Goal: Contribute content: Contribute content

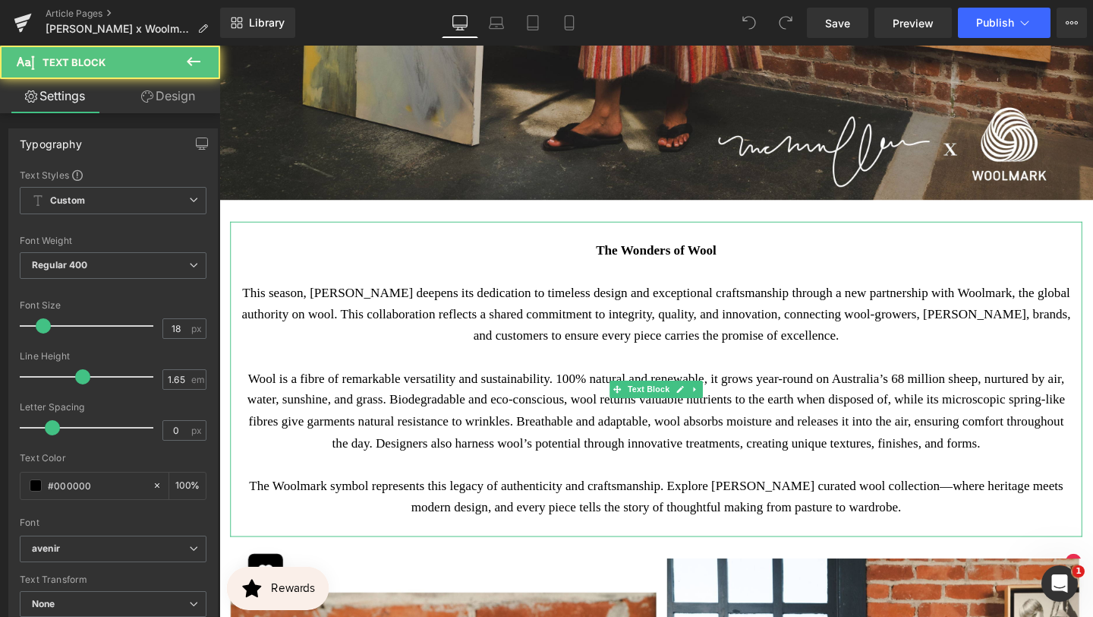
click at [640, 255] on strong "The Wonders of Wool" at bounding box center [679, 260] width 127 height 15
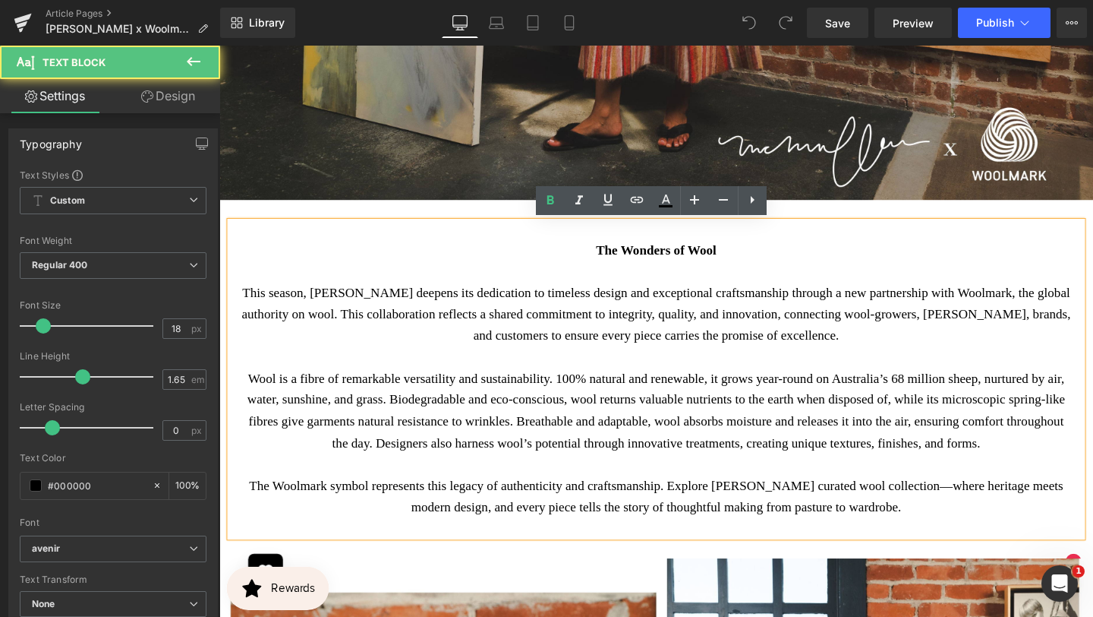
click at [641, 256] on strong "The Wonders of Wool" at bounding box center [679, 260] width 127 height 15
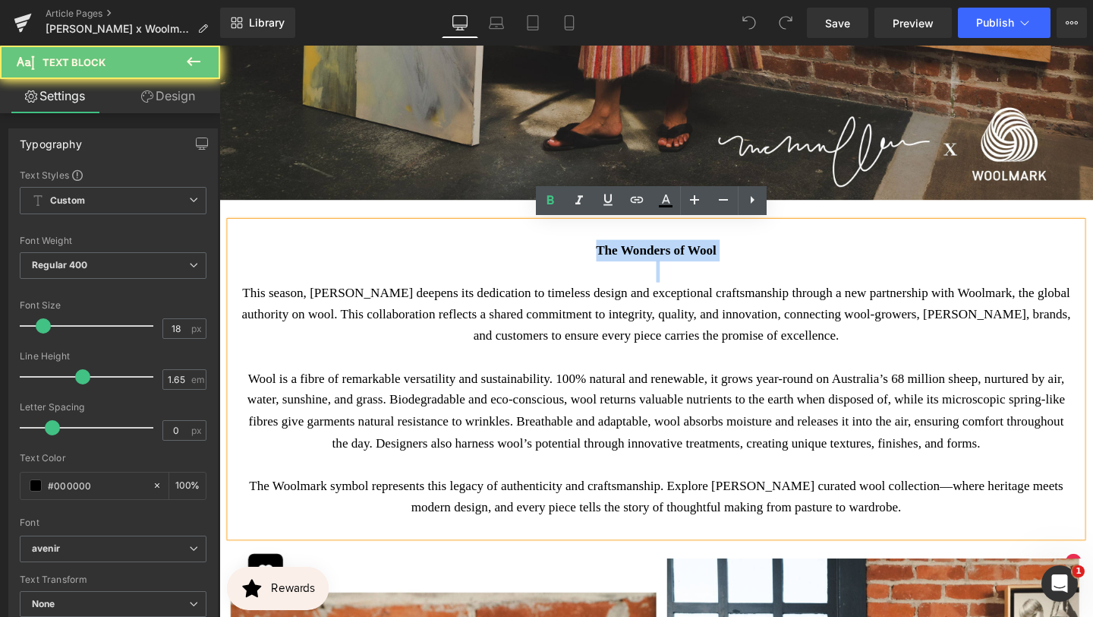
click at [641, 256] on strong "The Wonders of Wool" at bounding box center [679, 260] width 127 height 15
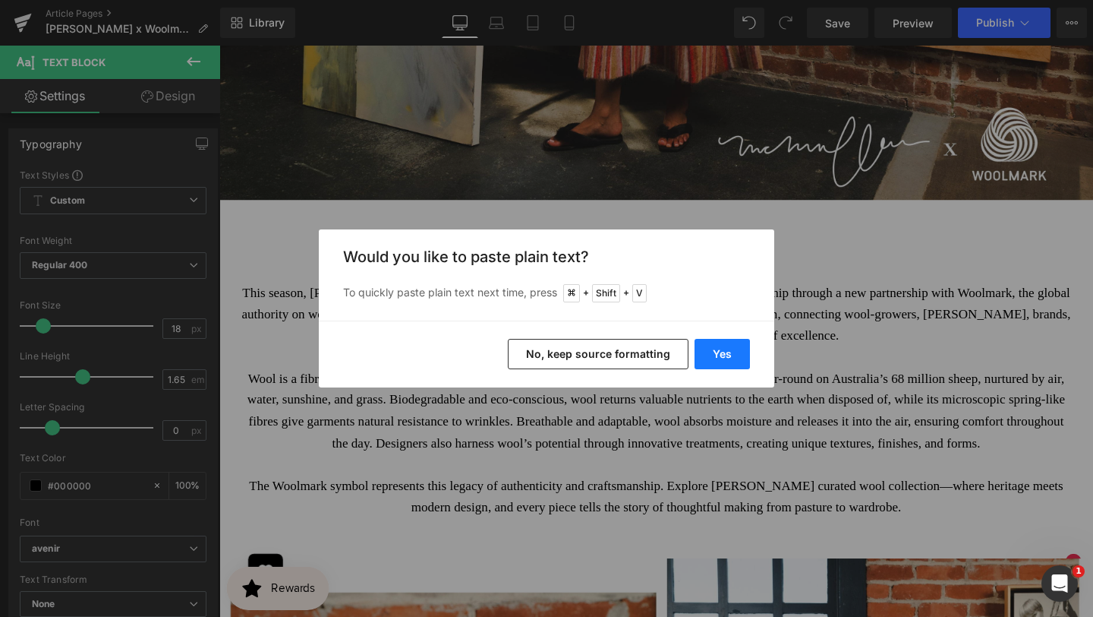
click at [740, 354] on button "Yes" at bounding box center [722, 354] width 55 height 30
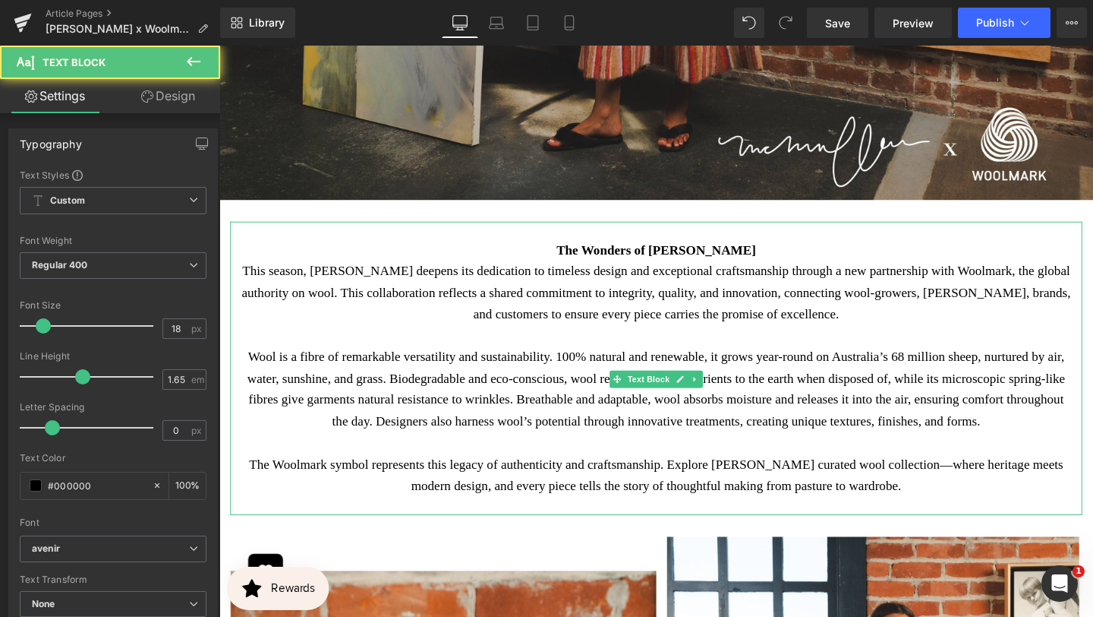
click at [798, 257] on p "The Wonders of [PERSON_NAME]" at bounding box center [678, 261] width 873 height 23
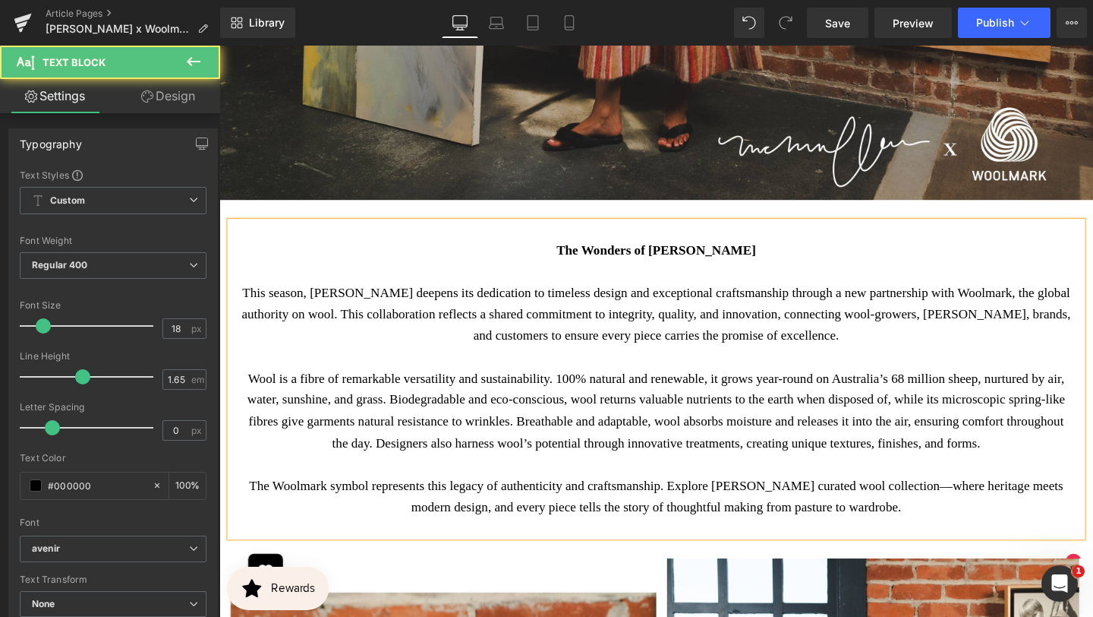
click at [752, 260] on b "The Wonders of [PERSON_NAME]" at bounding box center [679, 260] width 210 height 15
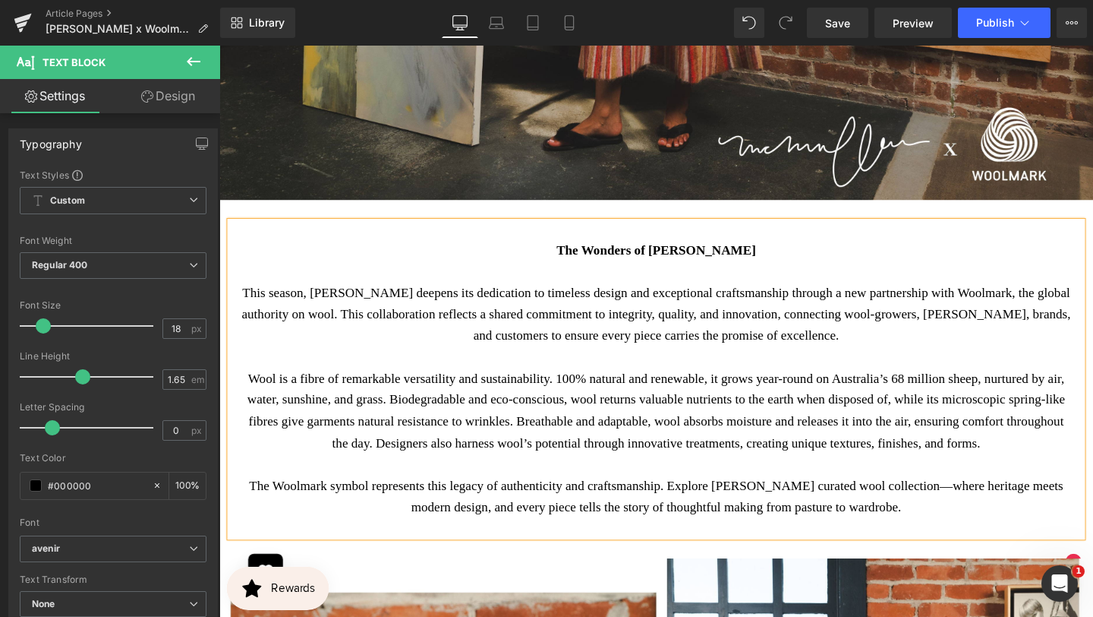
click at [794, 262] on p "The Wonders of [PERSON_NAME]" at bounding box center [678, 261] width 873 height 23
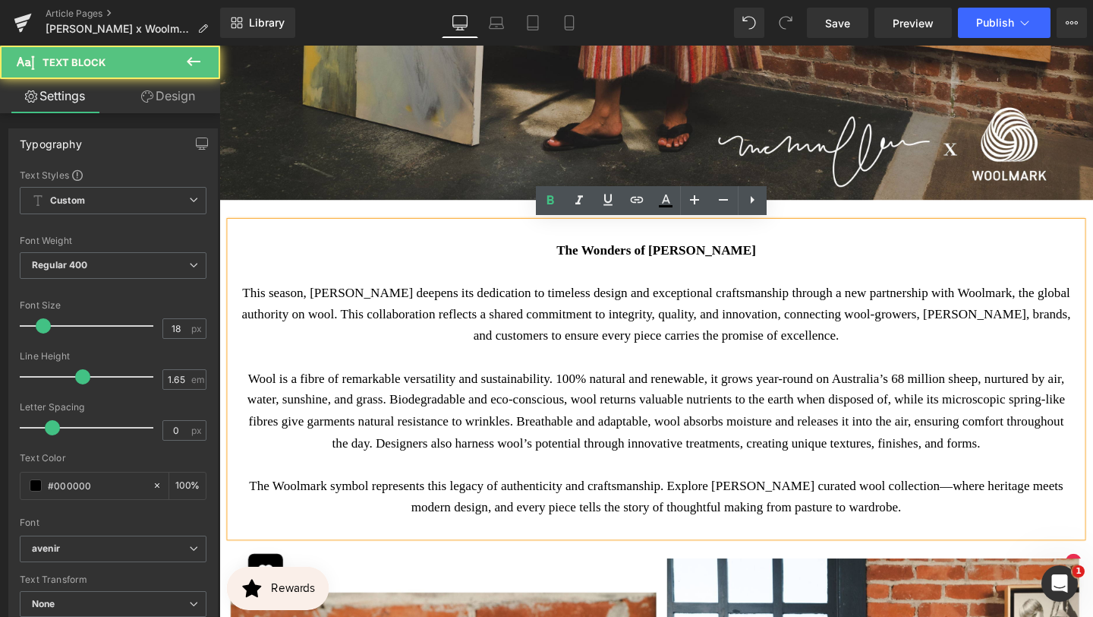
click at [730, 351] on p "This season, [PERSON_NAME] deepens its dedication to timeless design and except…" at bounding box center [678, 329] width 873 height 68
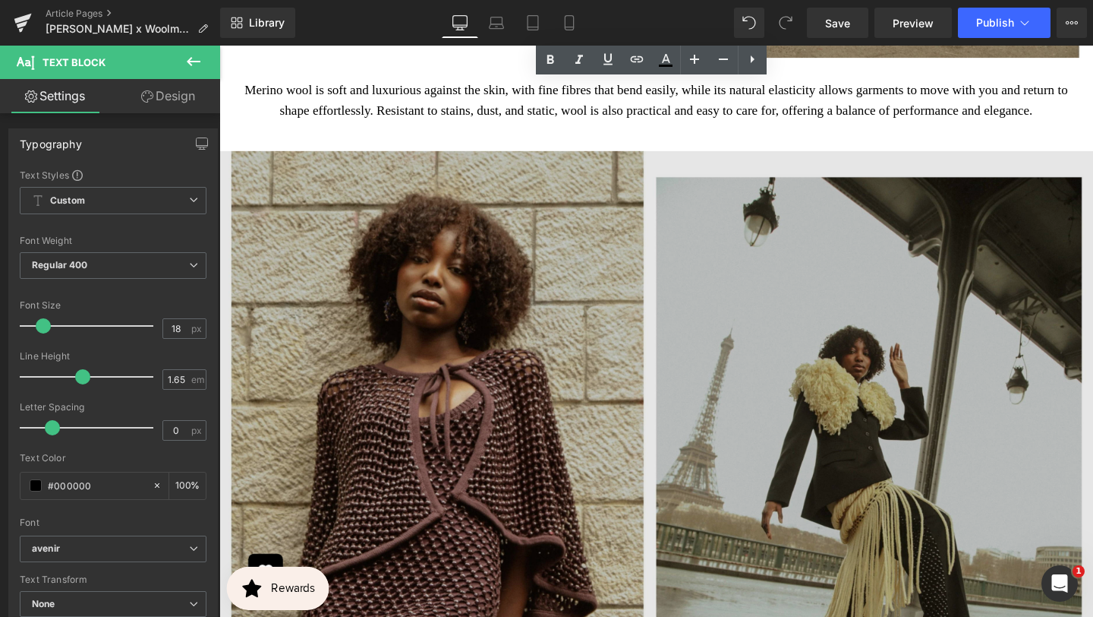
scroll to position [3463, 0]
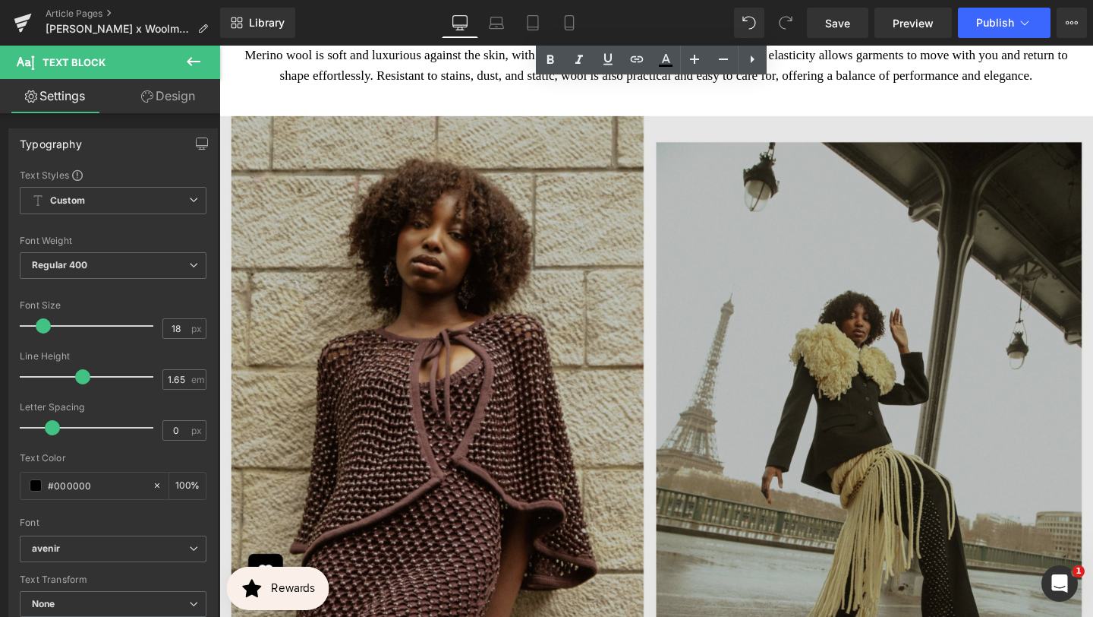
click at [629, 328] on img at bounding box center [678, 464] width 919 height 689
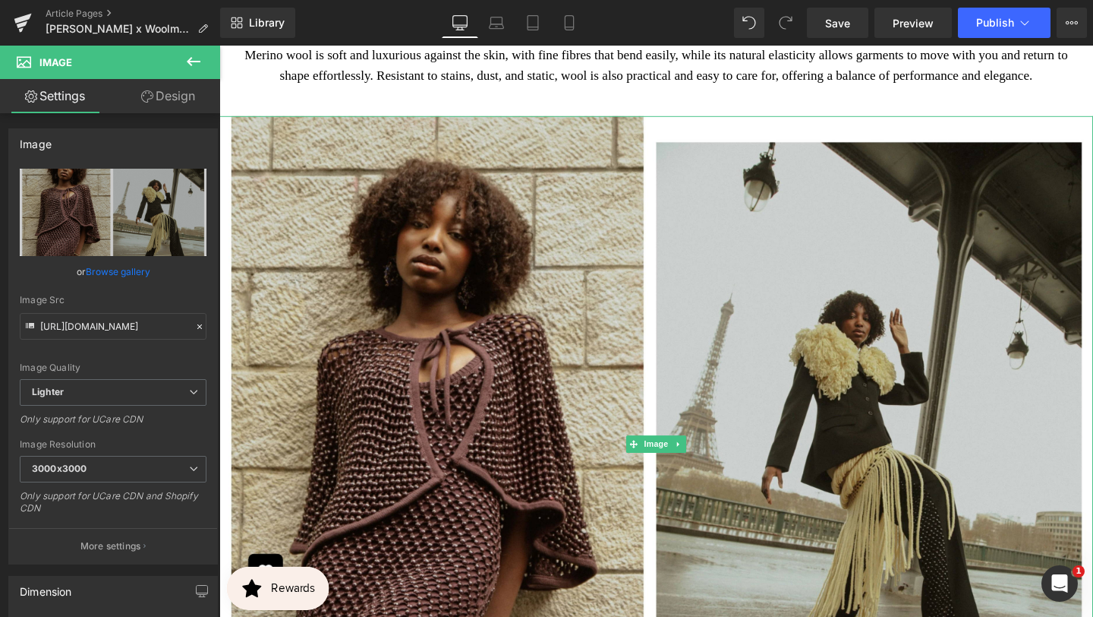
click at [704, 474] on link at bounding box center [703, 465] width 16 height 18
click at [713, 468] on icon at bounding box center [710, 464] width 8 height 8
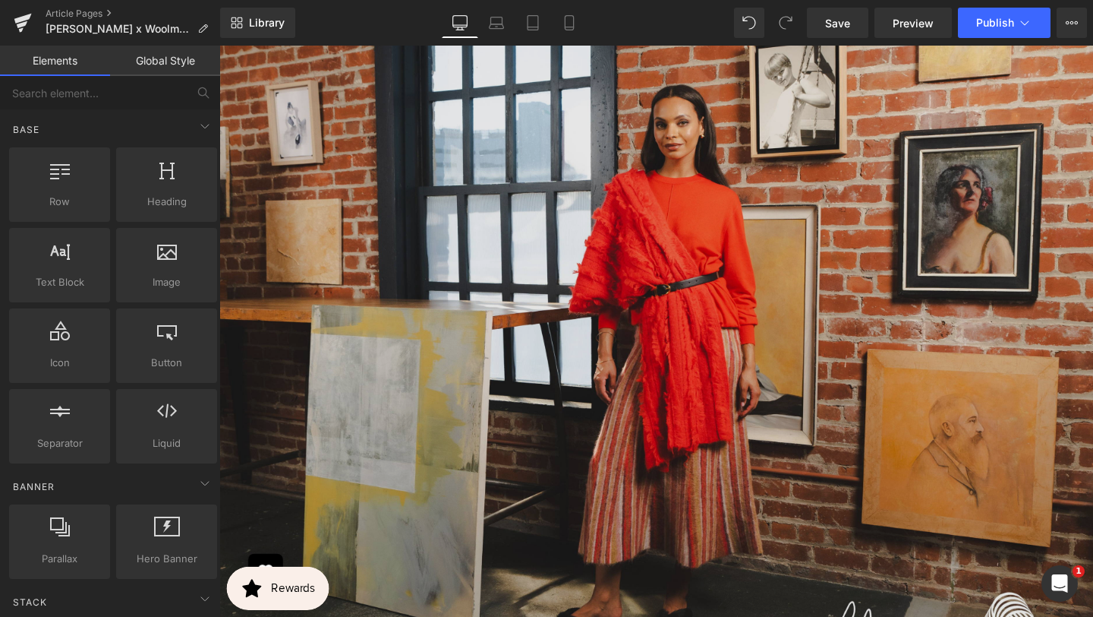
scroll to position [210, 0]
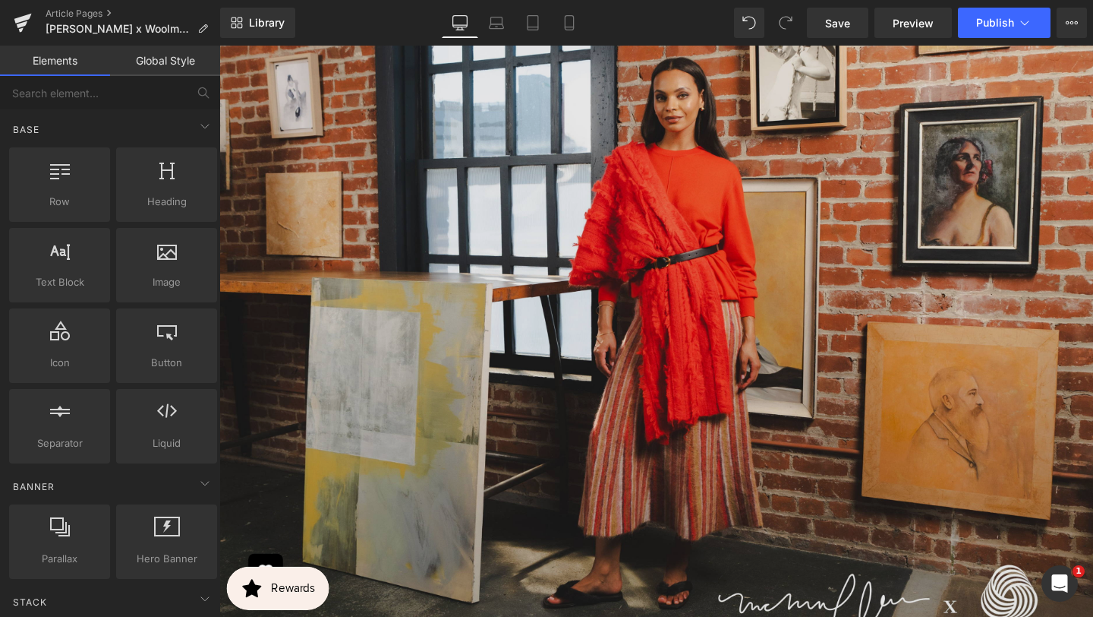
click at [650, 380] on img at bounding box center [678, 343] width 919 height 689
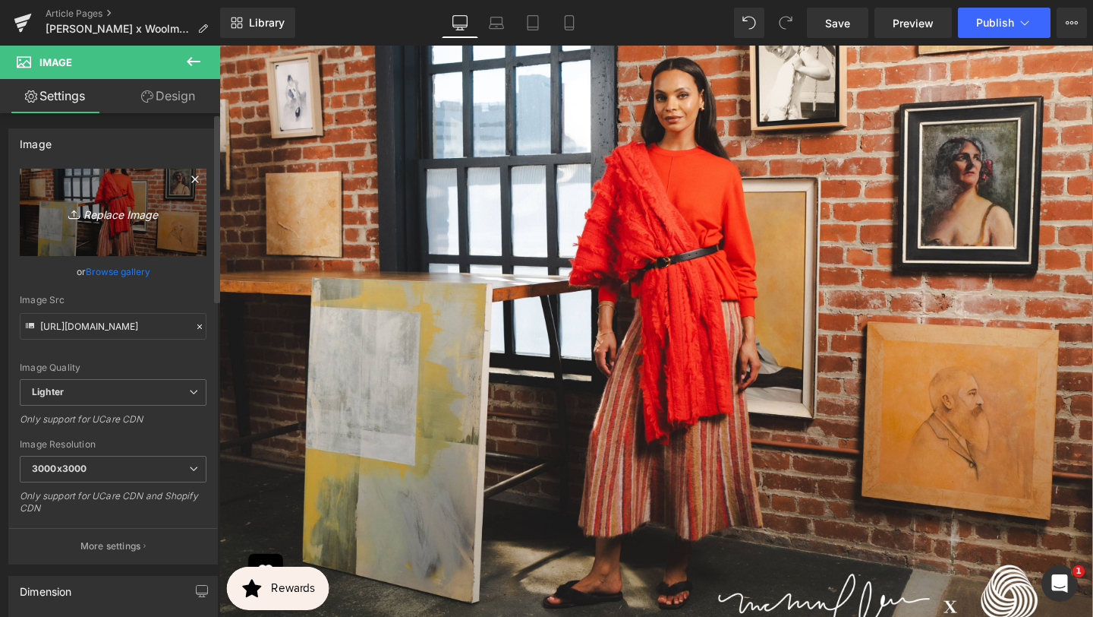
click at [149, 209] on icon "Replace Image" at bounding box center [112, 212] width 121 height 19
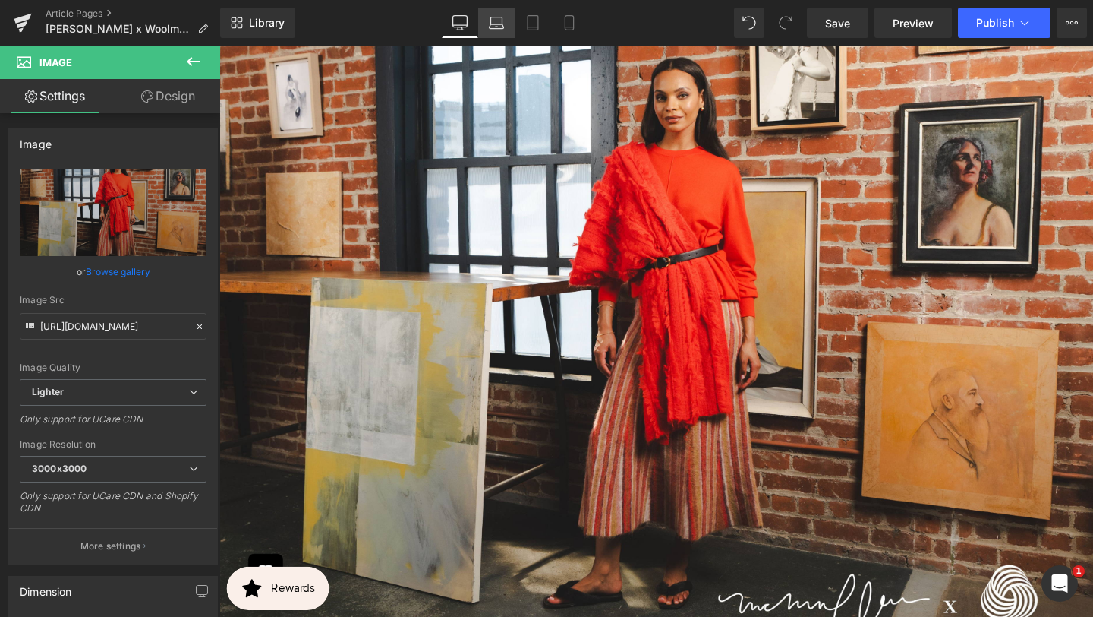
type input "C:\fakepath\Blog-Horizontal (2000 x 1500 px) (2).jpg"
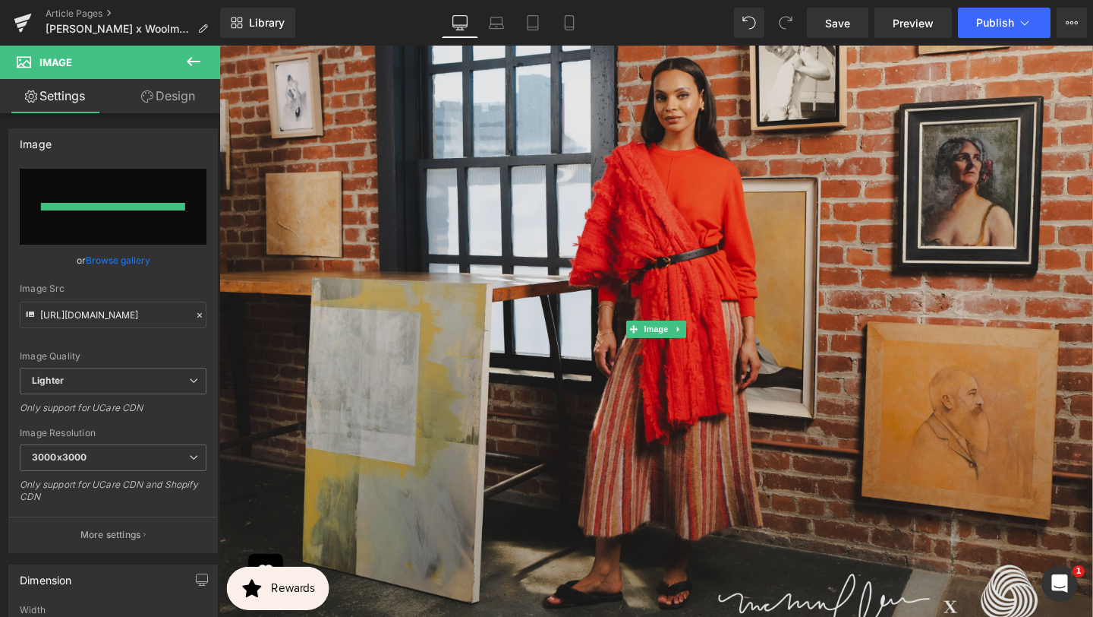
type input "[URL][DOMAIN_NAME]"
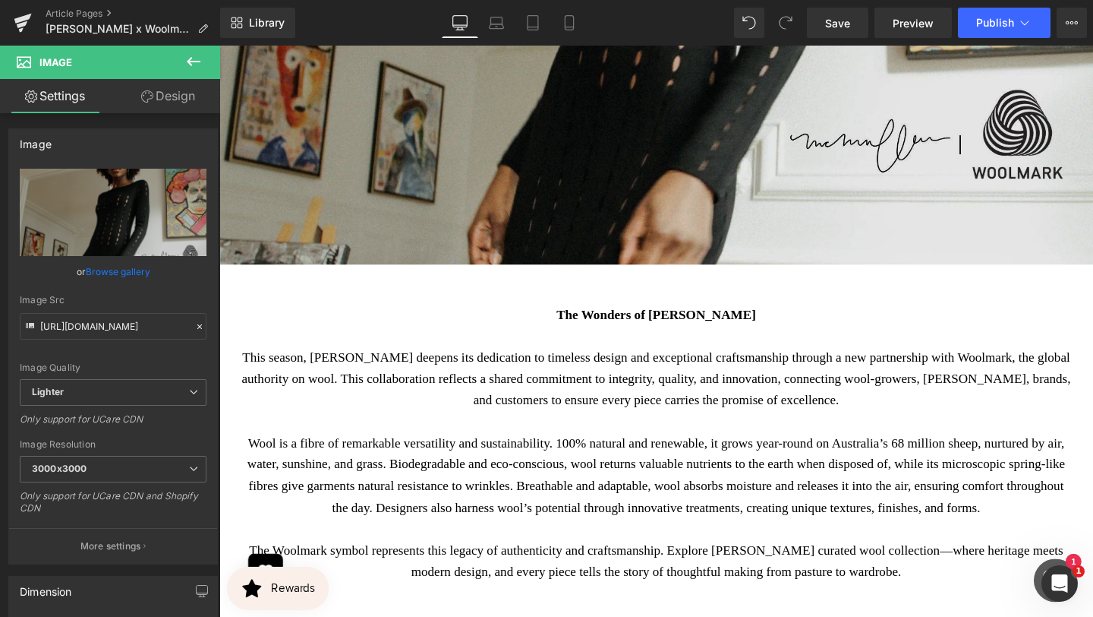
scroll to position [620, 0]
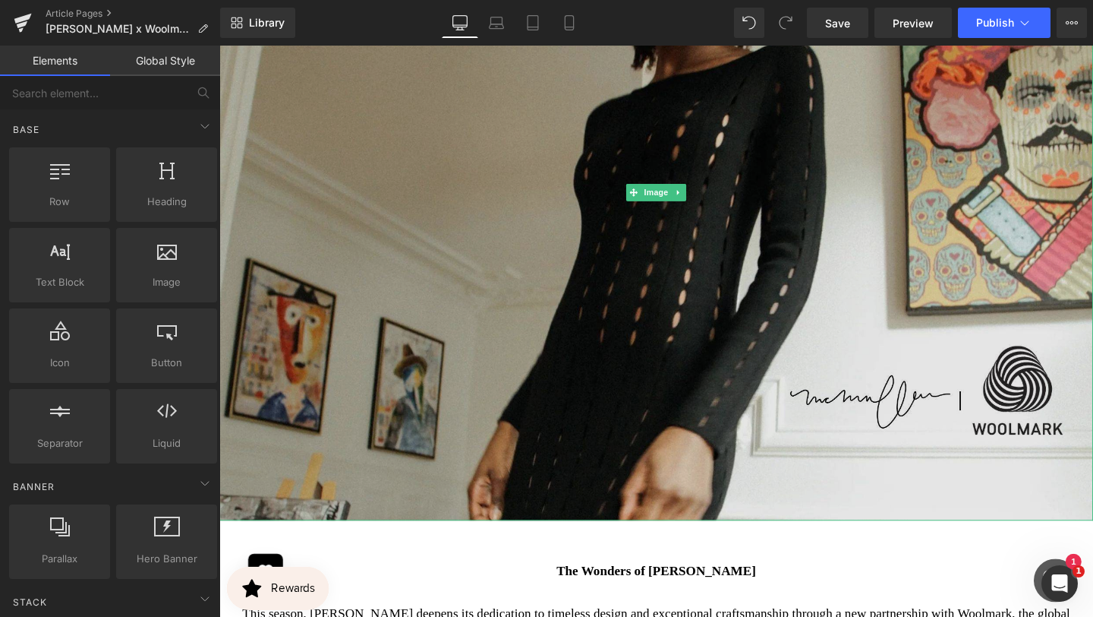
scroll to position [336, 0]
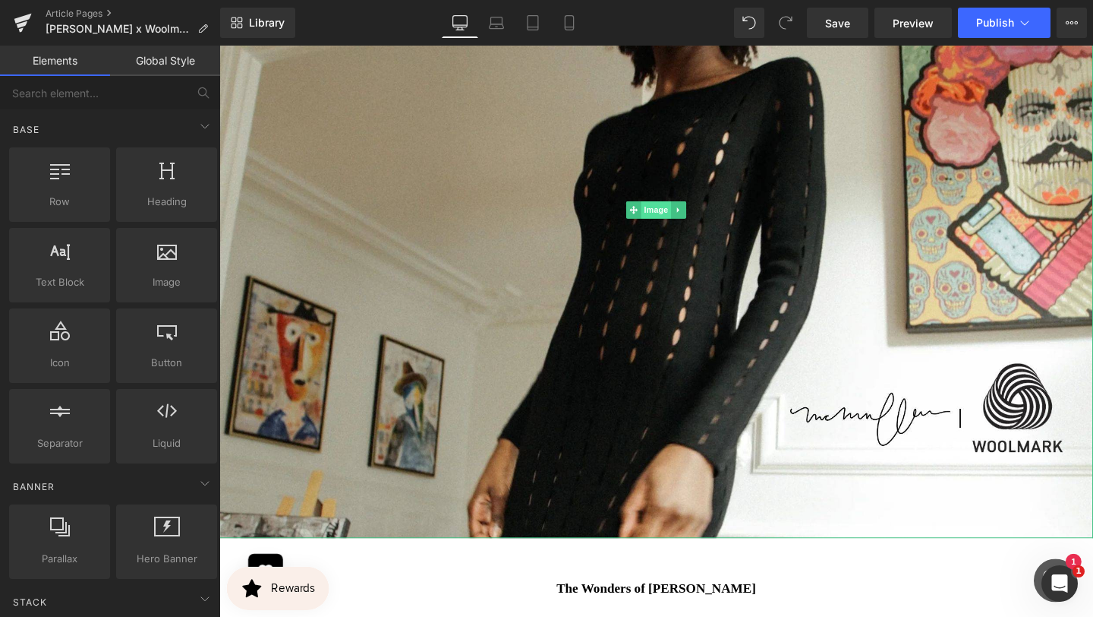
click at [683, 221] on span "Image" at bounding box center [679, 218] width 32 height 18
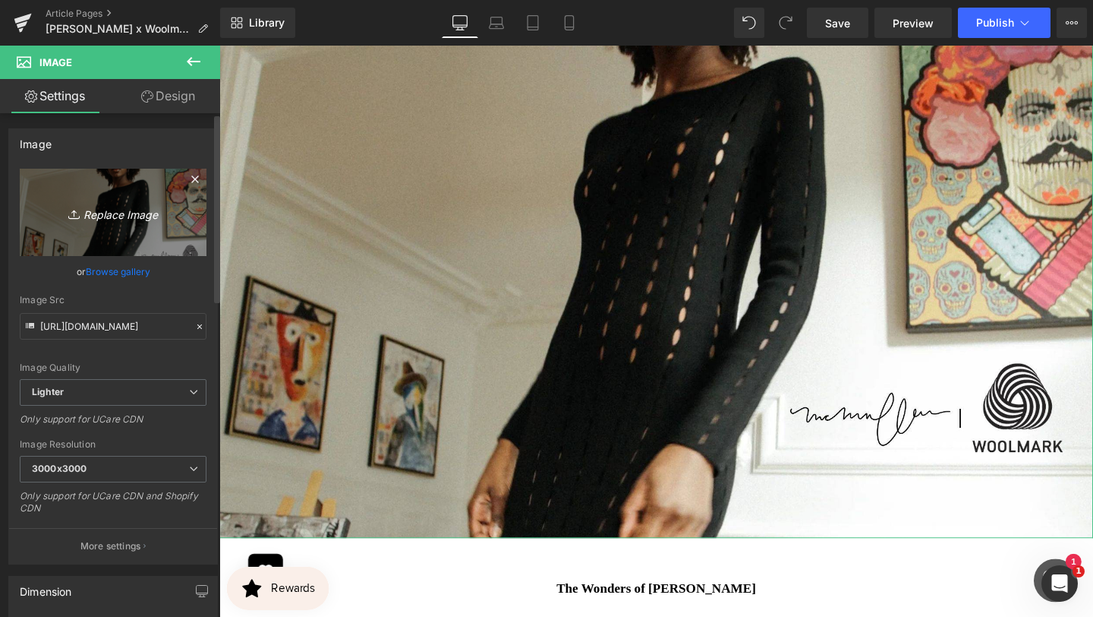
click at [128, 213] on icon "Replace Image" at bounding box center [112, 212] width 121 height 19
type input "C:\fakepath\Blog-Horizontal (2000 x 1500 px) (3).jpg"
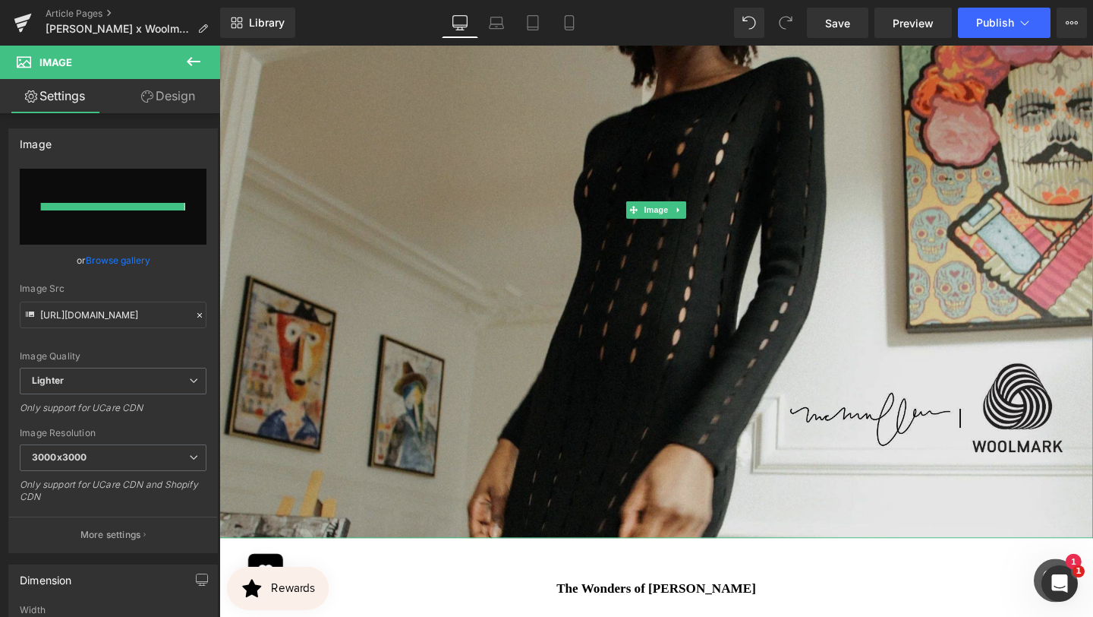
type input "[URL][DOMAIN_NAME]"
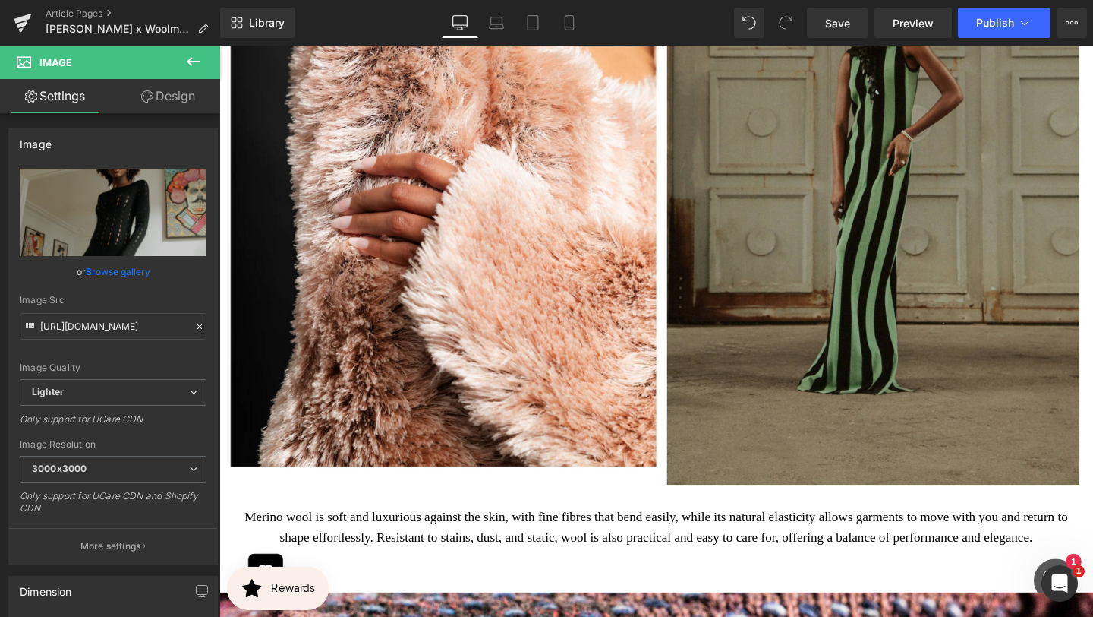
scroll to position [2985, 0]
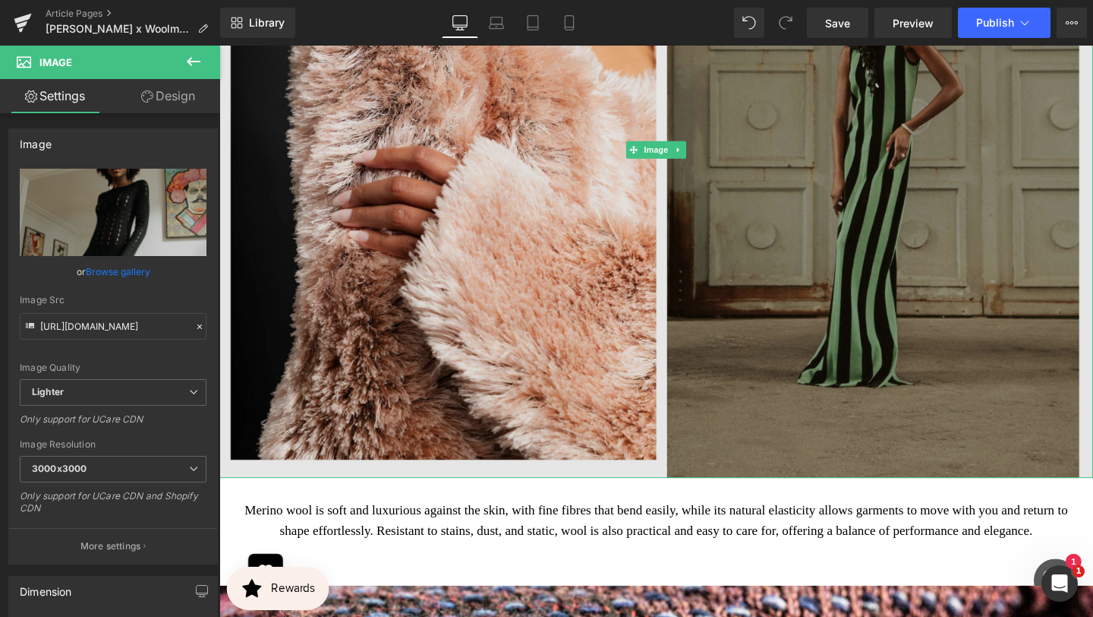
click at [548, 181] on img at bounding box center [678, 154] width 919 height 689
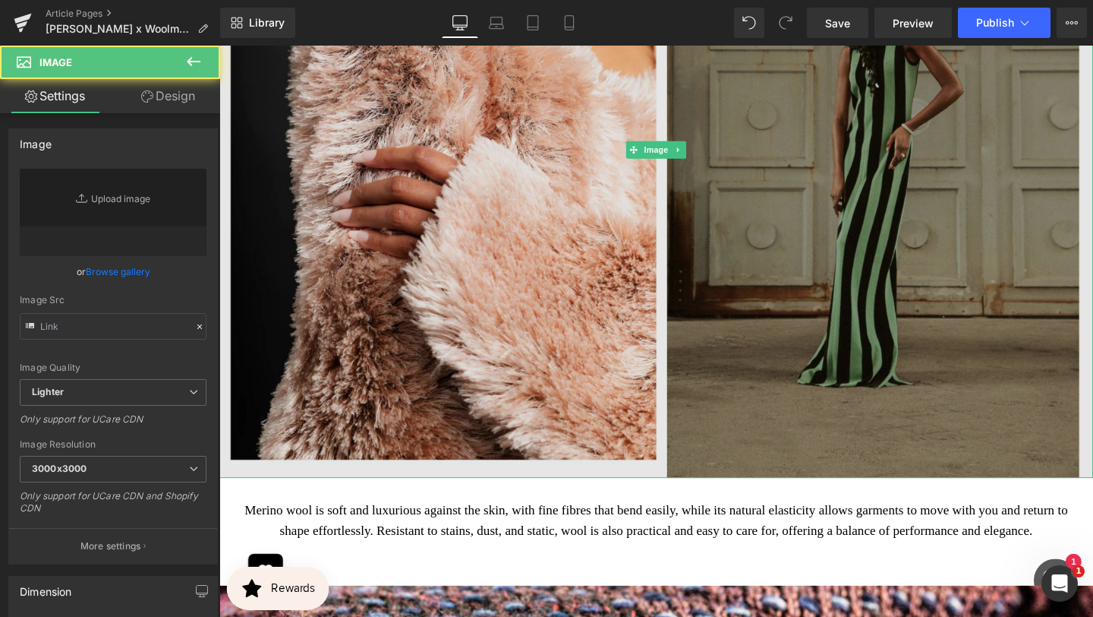
type input "[URL][DOMAIN_NAME]"
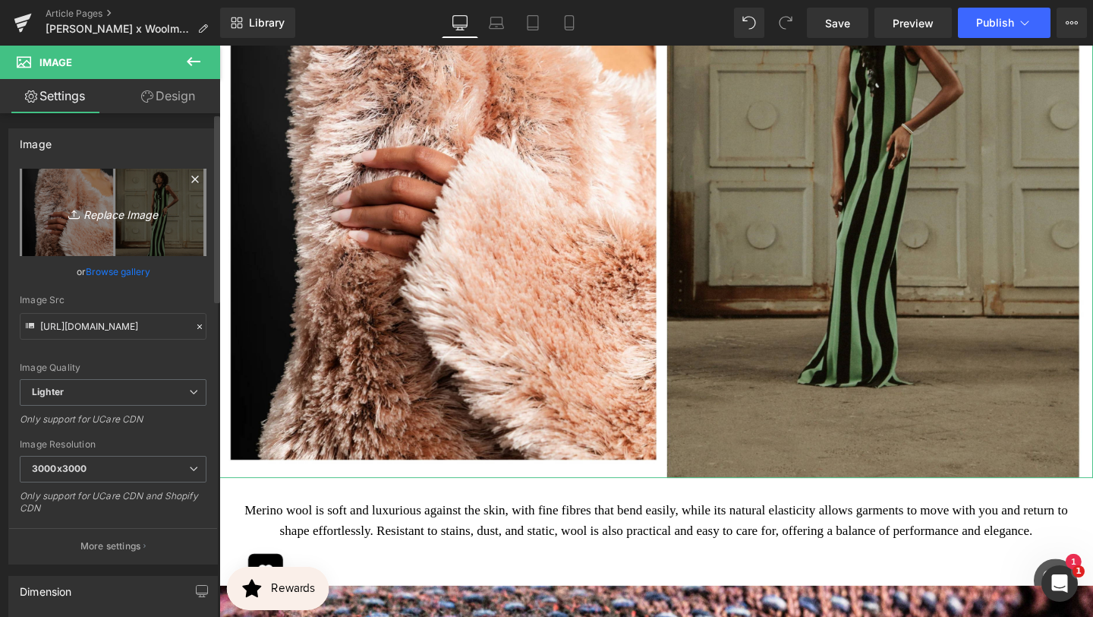
click at [111, 213] on icon "Replace Image" at bounding box center [112, 212] width 121 height 19
type input "C:\fakepath\x (4000 x 3000 px).jpg"
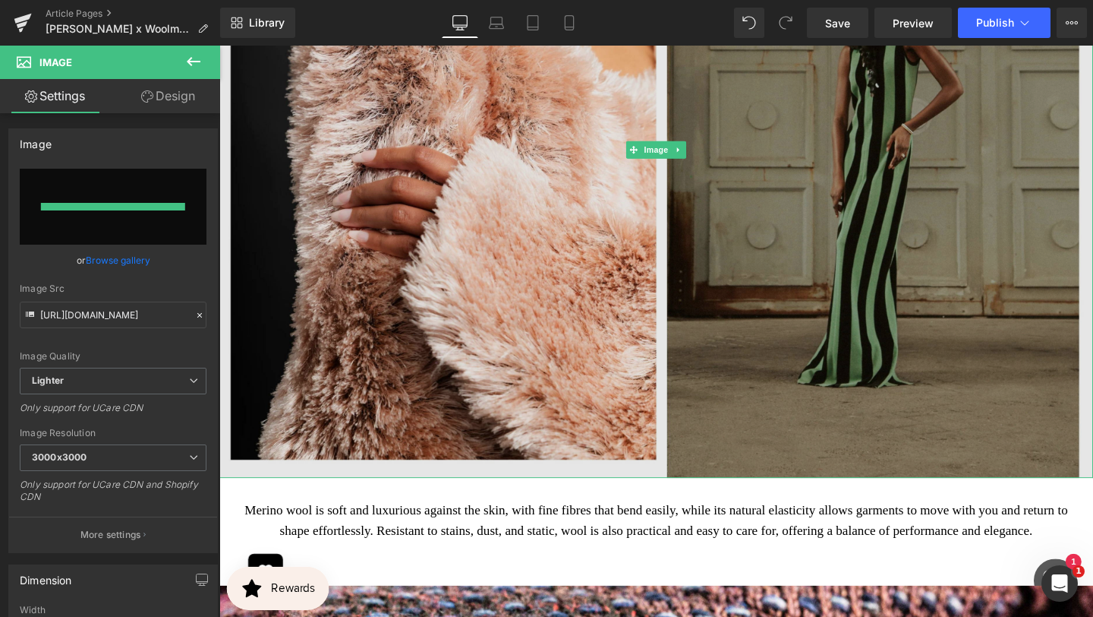
type input "[URL][DOMAIN_NAME]"
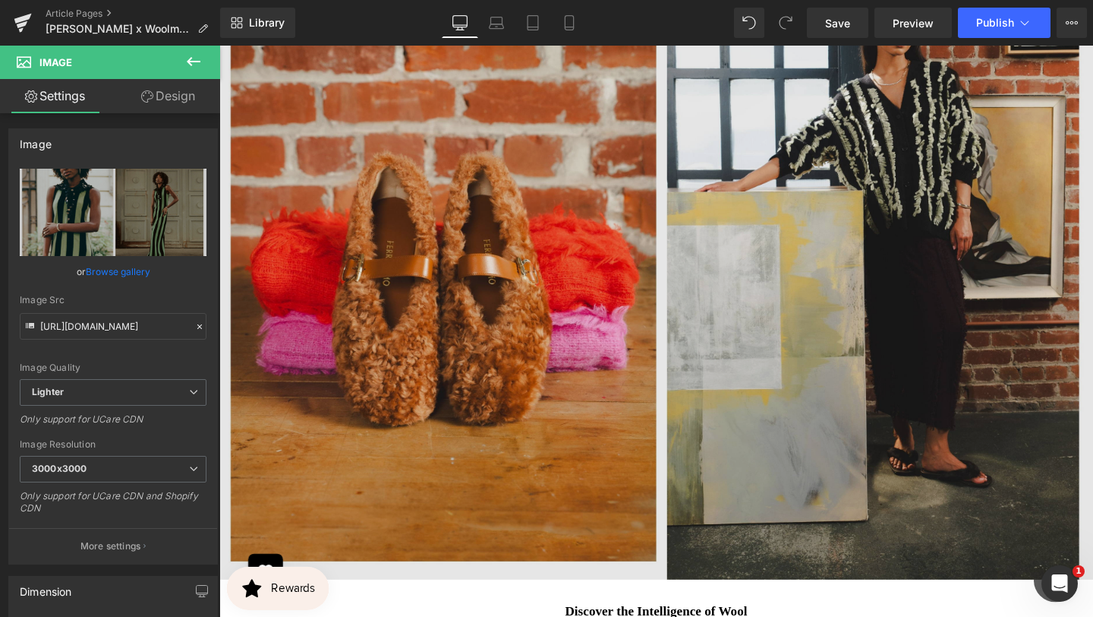
scroll to position [1341, 0]
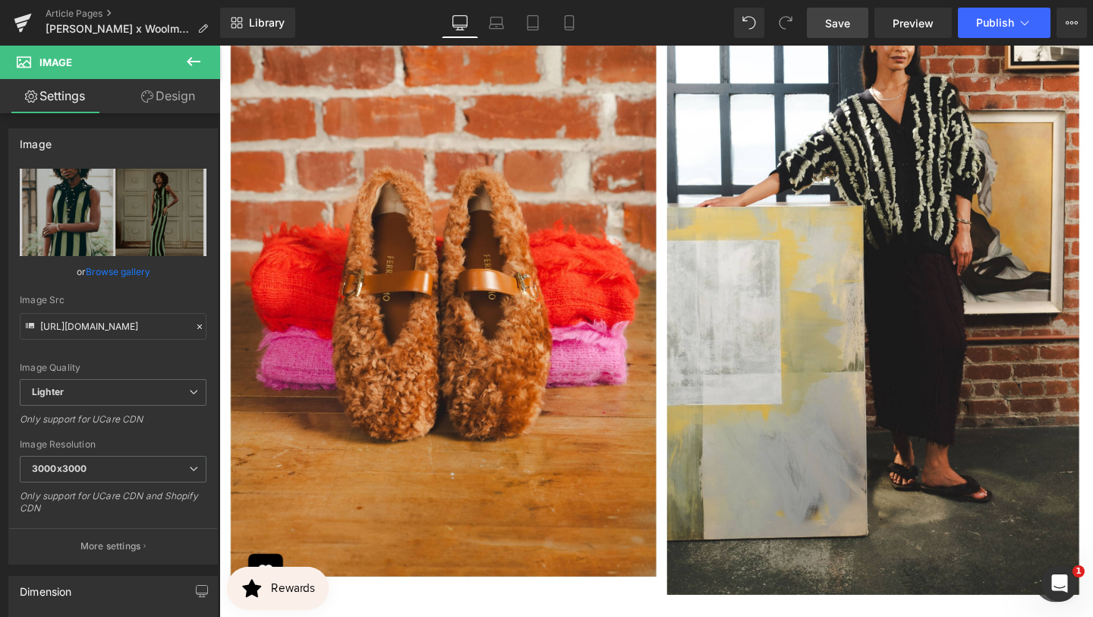
click at [844, 31] on link "Save" at bounding box center [837, 23] width 61 height 30
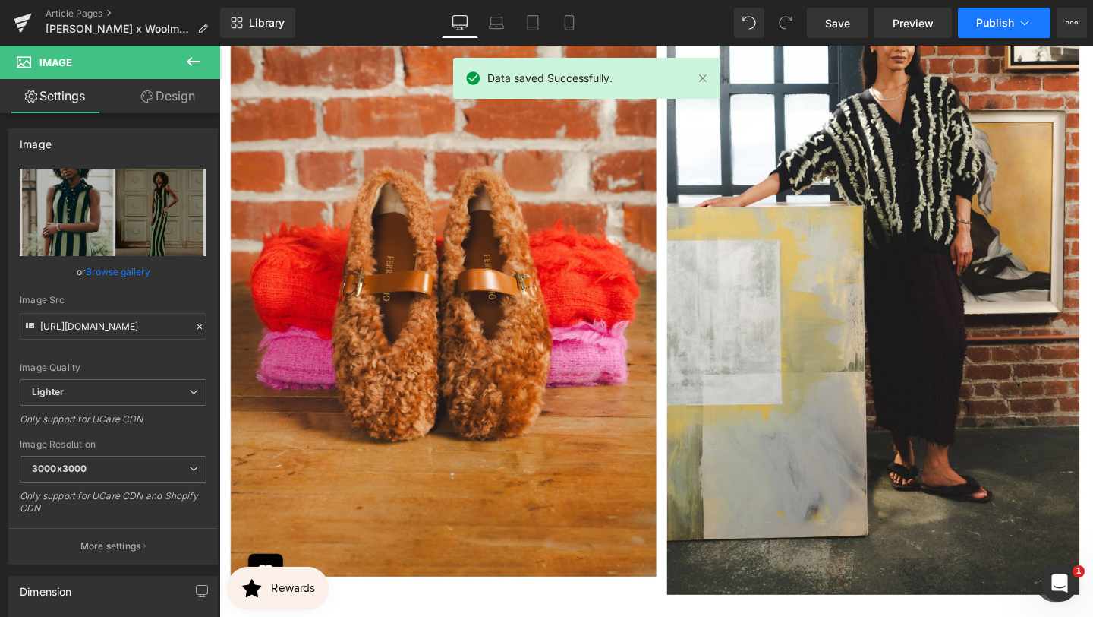
click at [1026, 32] on button "Publish" at bounding box center [1004, 23] width 93 height 30
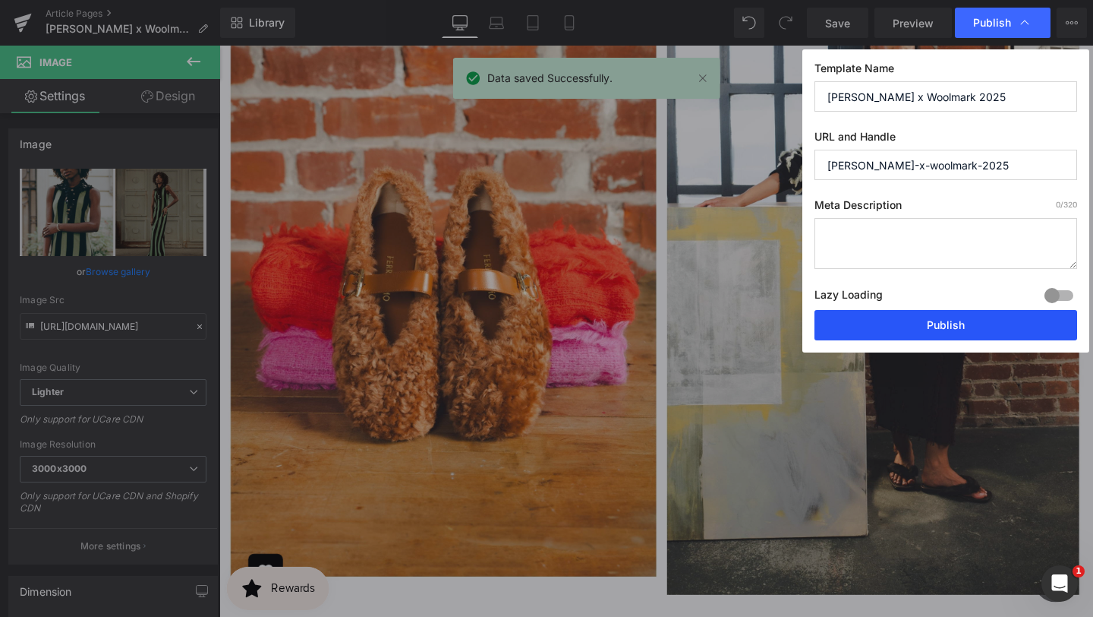
drag, startPoint x: 885, startPoint y: 326, endPoint x: 699, endPoint y: 295, distance: 187.7
click at [885, 326] on button "Publish" at bounding box center [946, 325] width 263 height 30
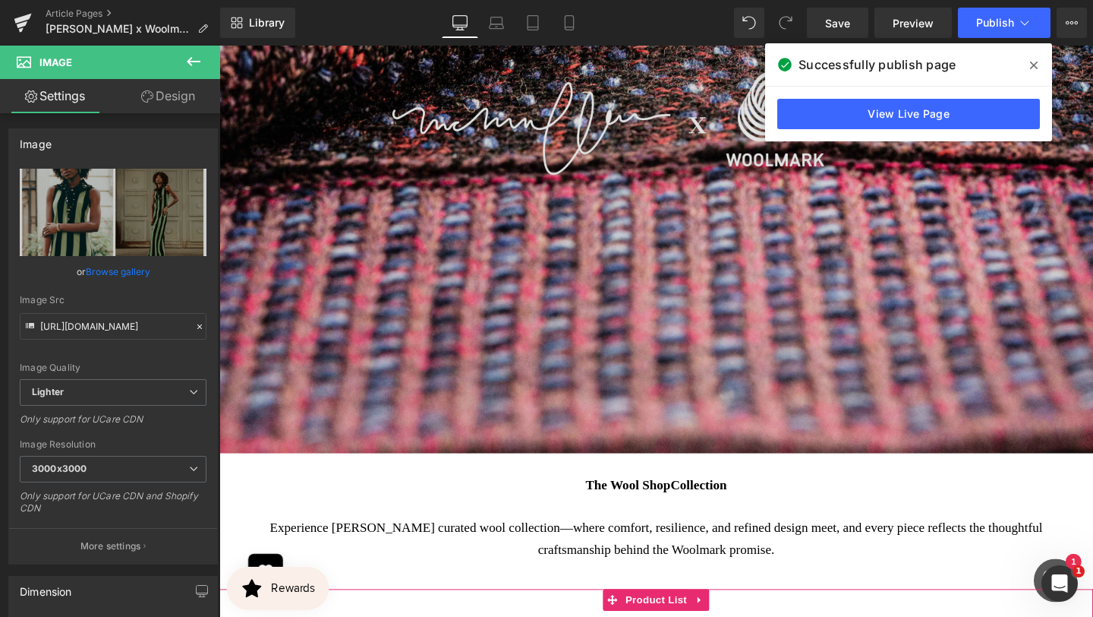
scroll to position [3783, 0]
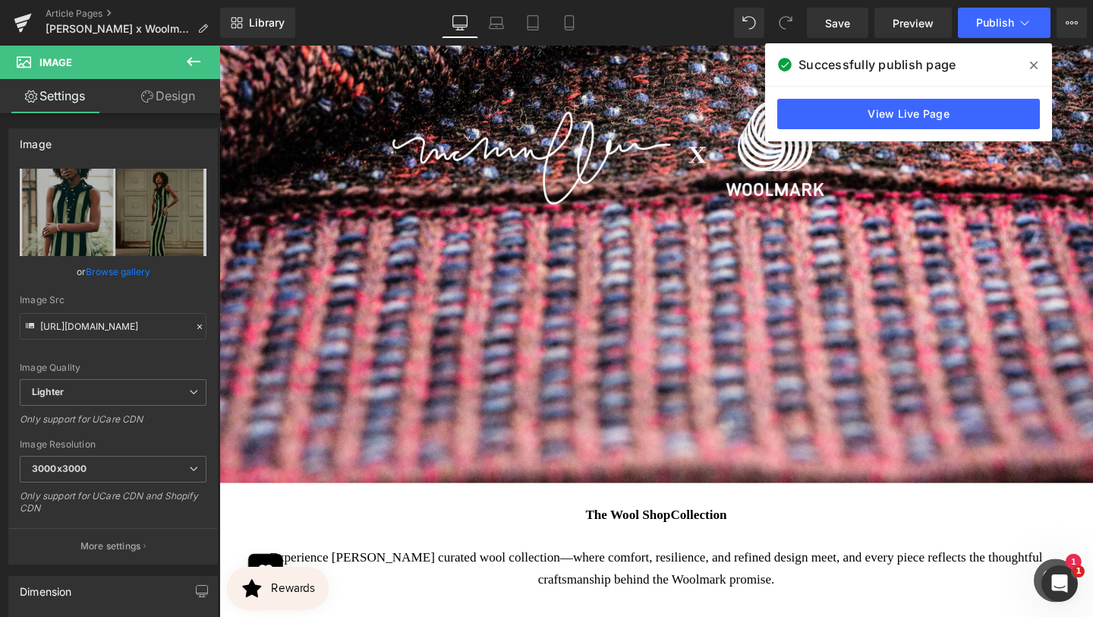
click at [1034, 64] on icon at bounding box center [1034, 65] width 8 height 8
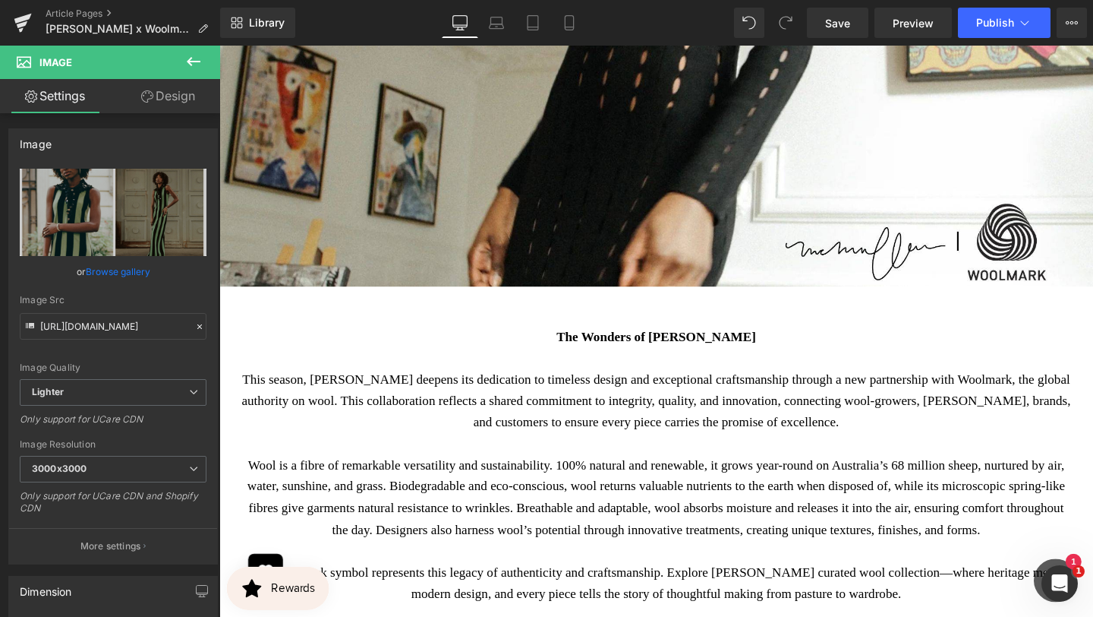
scroll to position [605, 0]
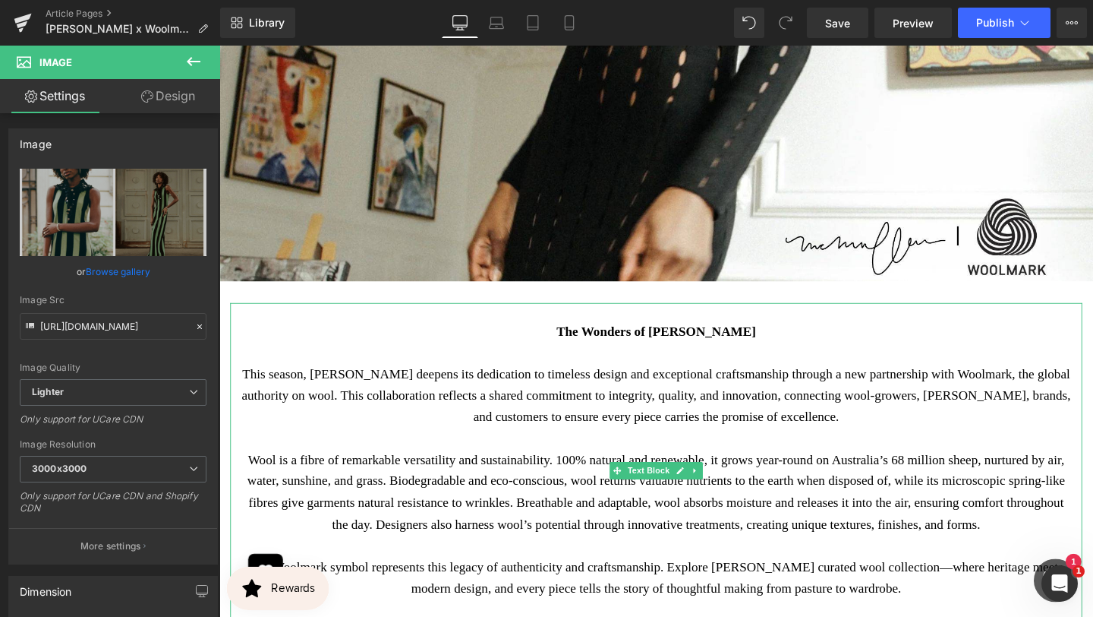
click at [919, 395] on p "This season, [PERSON_NAME] deepens its dedication to timeless design and except…" at bounding box center [678, 414] width 873 height 68
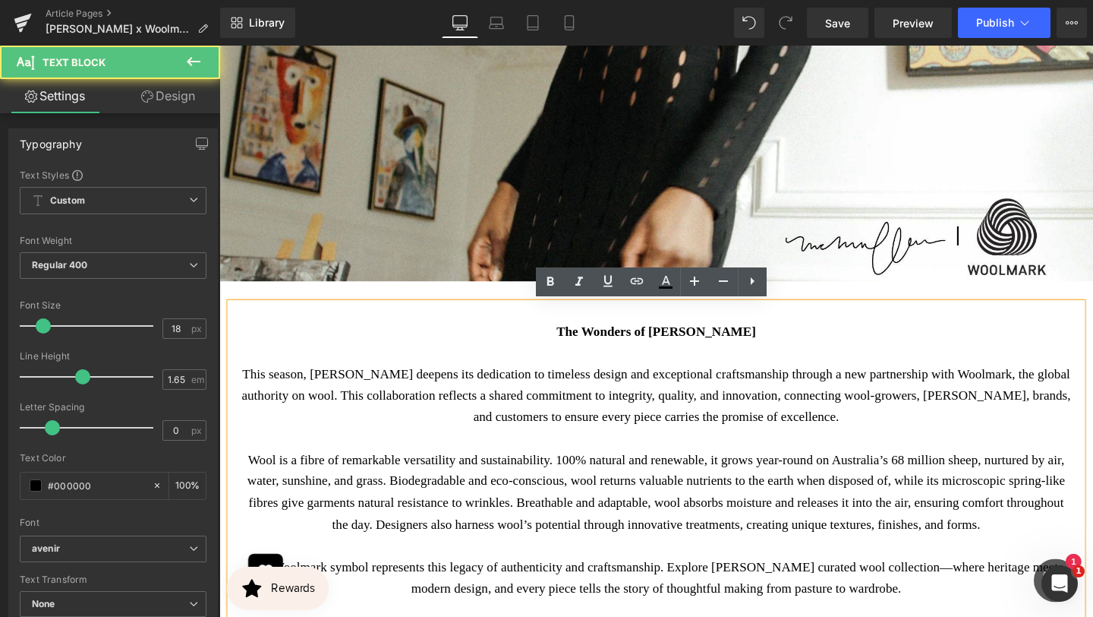
click at [924, 393] on p "This season, [PERSON_NAME] deepens its dedication to timeless design and except…" at bounding box center [678, 414] width 873 height 68
click at [916, 432] on p "This season, [PERSON_NAME] deepens its dedication to timeless design and except…" at bounding box center [678, 414] width 873 height 68
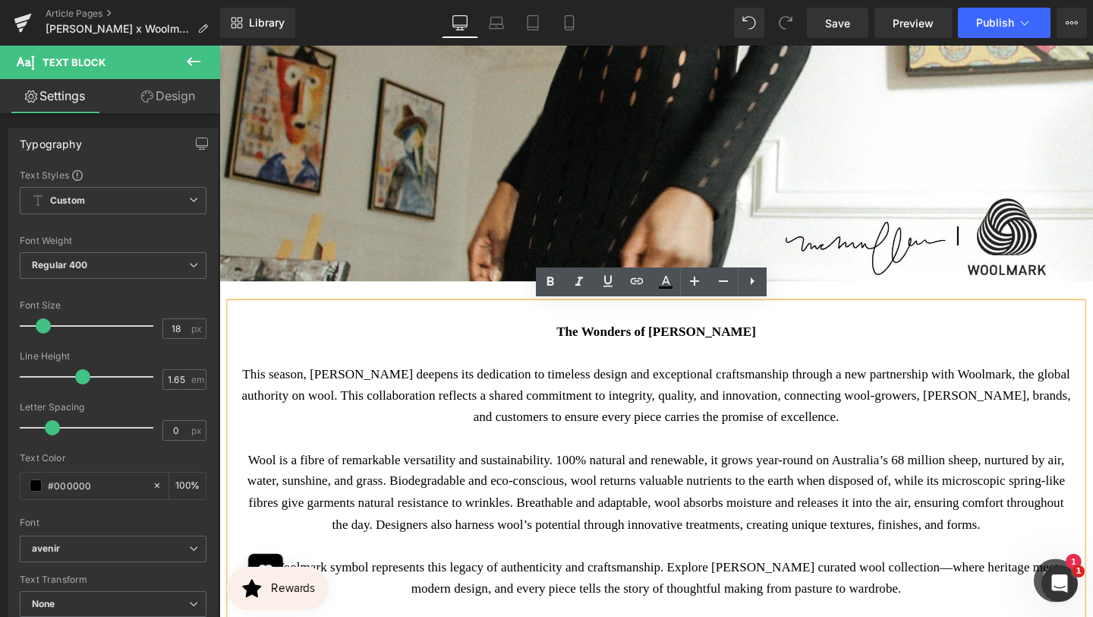
click at [922, 394] on p "This season, [PERSON_NAME] deepens its dedication to timeless design and except…" at bounding box center [678, 414] width 873 height 68
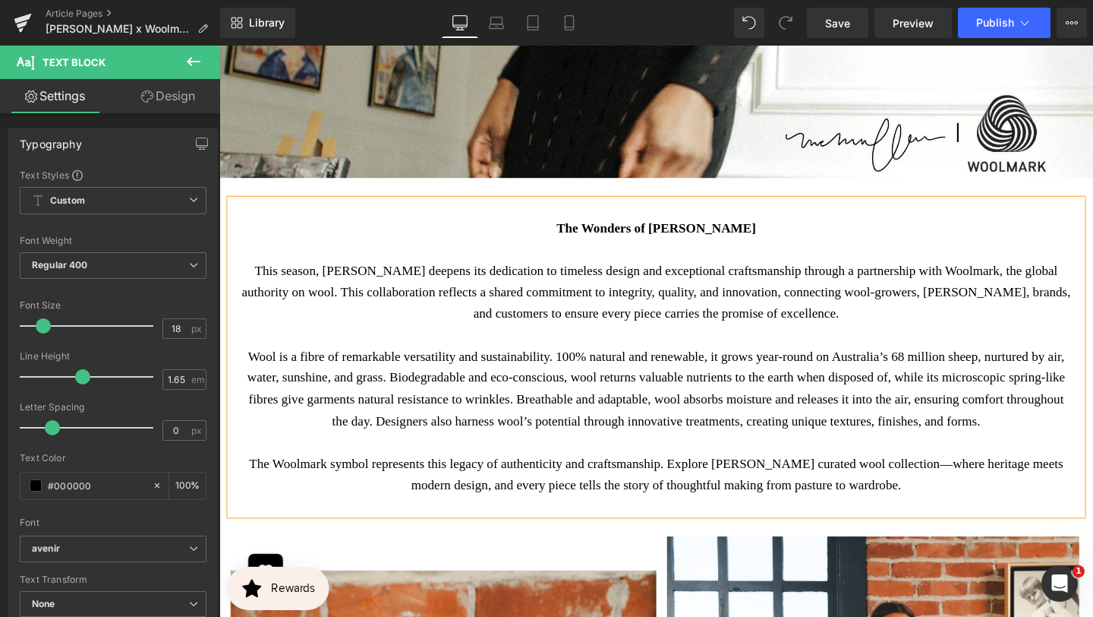
scroll to position [716, 0]
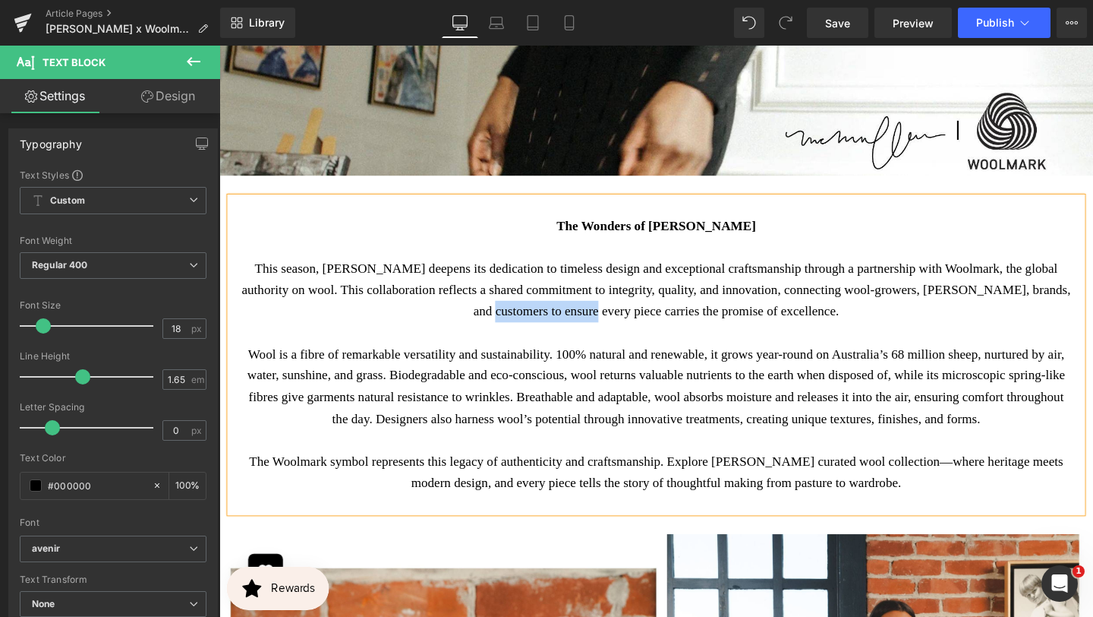
drag, startPoint x: 598, startPoint y: 323, endPoint x: 713, endPoint y: 317, distance: 114.8
click at [713, 326] on p "This season, [PERSON_NAME] deepens its dedication to timeless design and except…" at bounding box center [678, 303] width 873 height 68
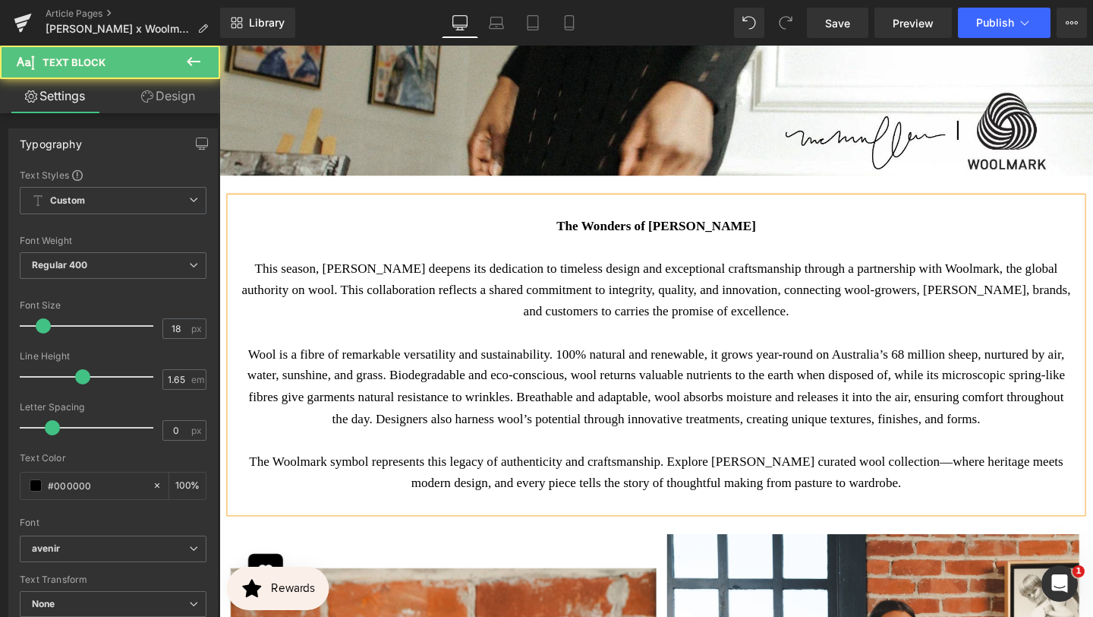
click at [367, 303] on p "This season, [PERSON_NAME] deepens its dedication to timeless design and except…" at bounding box center [678, 303] width 873 height 68
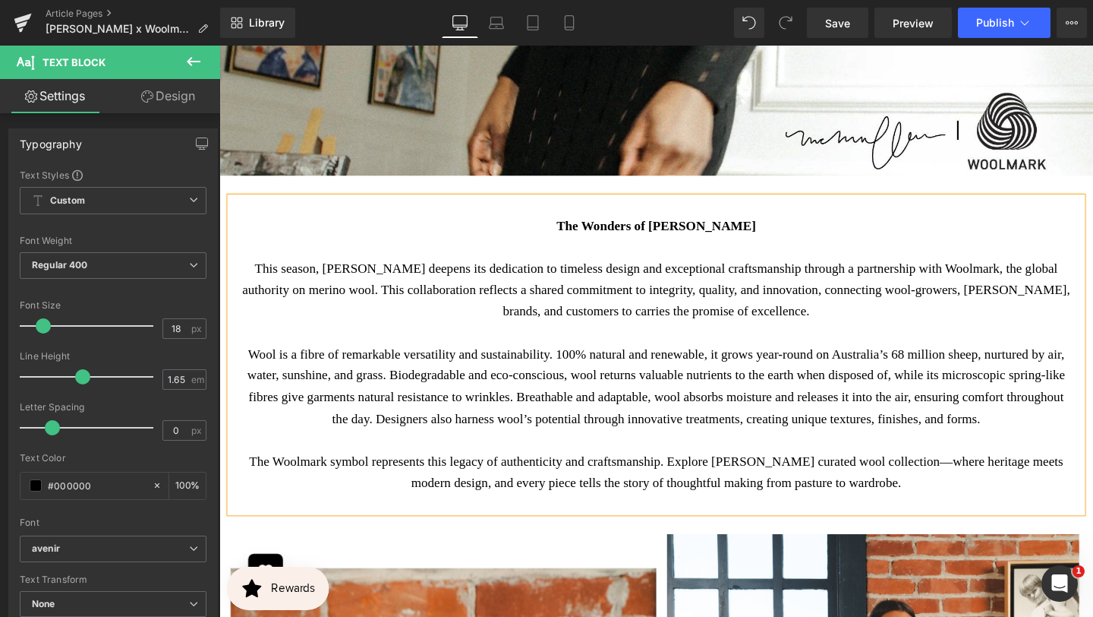
click at [1057, 301] on p "This season, [PERSON_NAME] deepens its dedication to timeless design and except…" at bounding box center [678, 303] width 873 height 68
click at [258, 376] on p "Wool is a fibre of remarkable versatility and sustainability. 100% natural and …" at bounding box center [678, 404] width 873 height 90
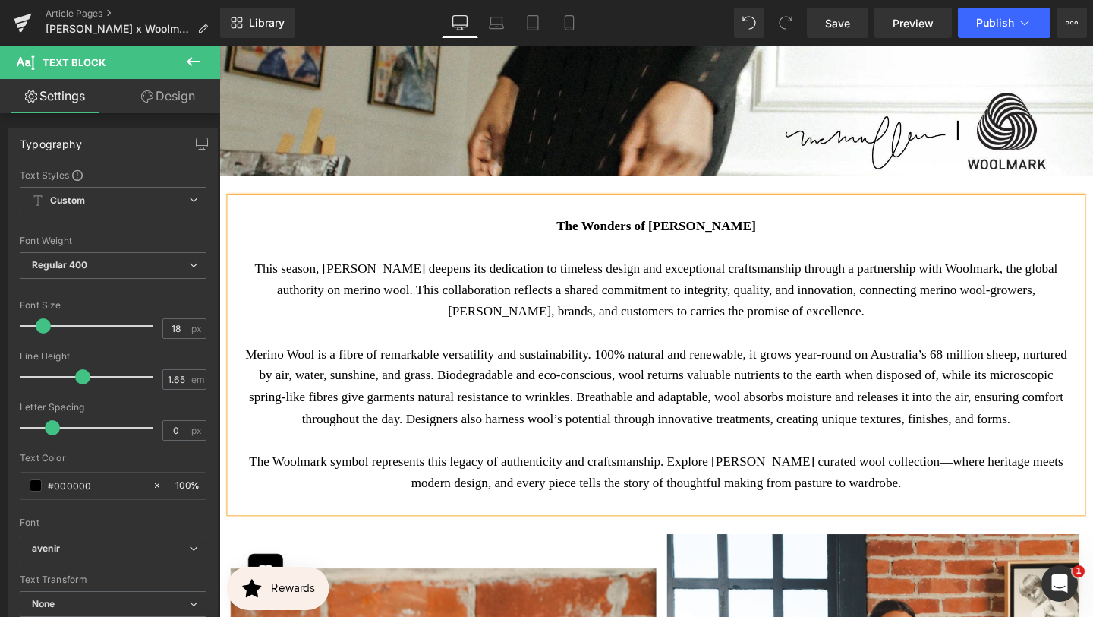
click at [870, 438] on p "Merino Wool is a fibre of remarkable versatility and sustainability. 100% natur…" at bounding box center [678, 404] width 873 height 90
click at [910, 507] on p "The Woolmark symbol represents this legacy of authenticity and craftsmanship. E…" at bounding box center [678, 493] width 873 height 45
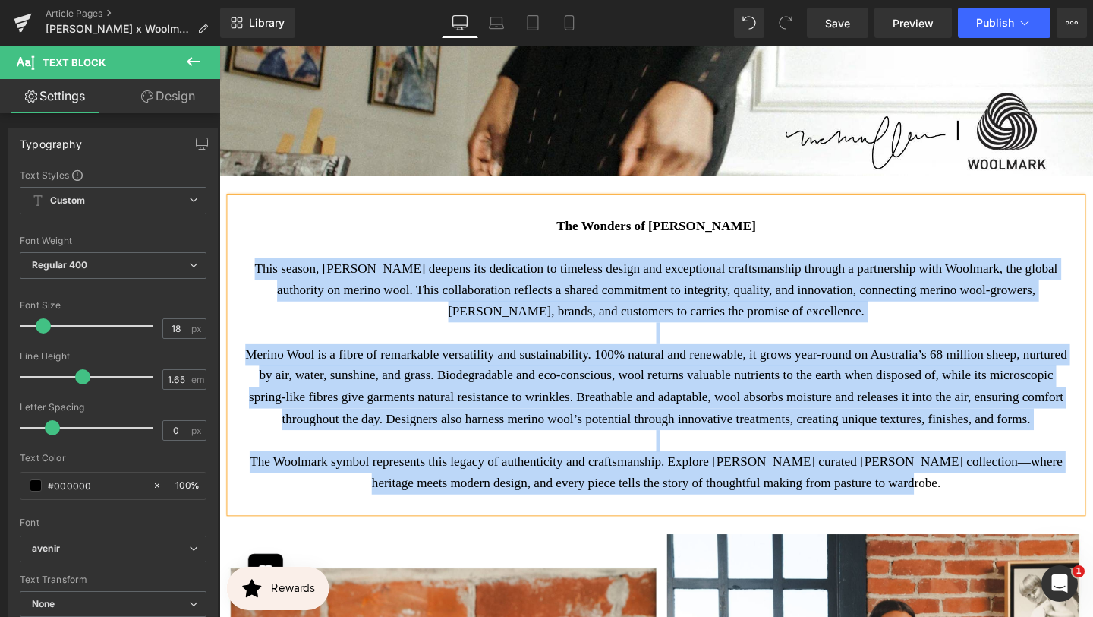
drag, startPoint x: 253, startPoint y: 275, endPoint x: 1016, endPoint y: 526, distance: 803.4
click at [1016, 528] on div "The Wonders of [PERSON_NAME] This season, [PERSON_NAME] deepens its dedication …" at bounding box center [679, 370] width 896 height 331
copy div "Lore ipsumd, SiTametc adipisc eli seddoeiusm te incididu utlabo etd magnaaliqua…"
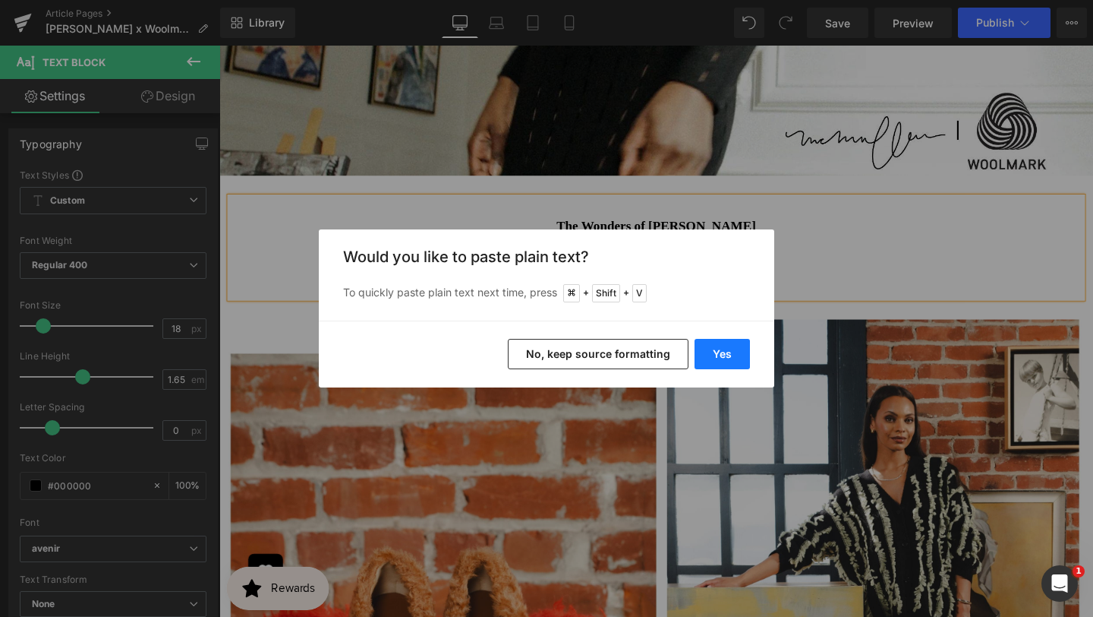
click at [730, 355] on button "Yes" at bounding box center [722, 354] width 55 height 30
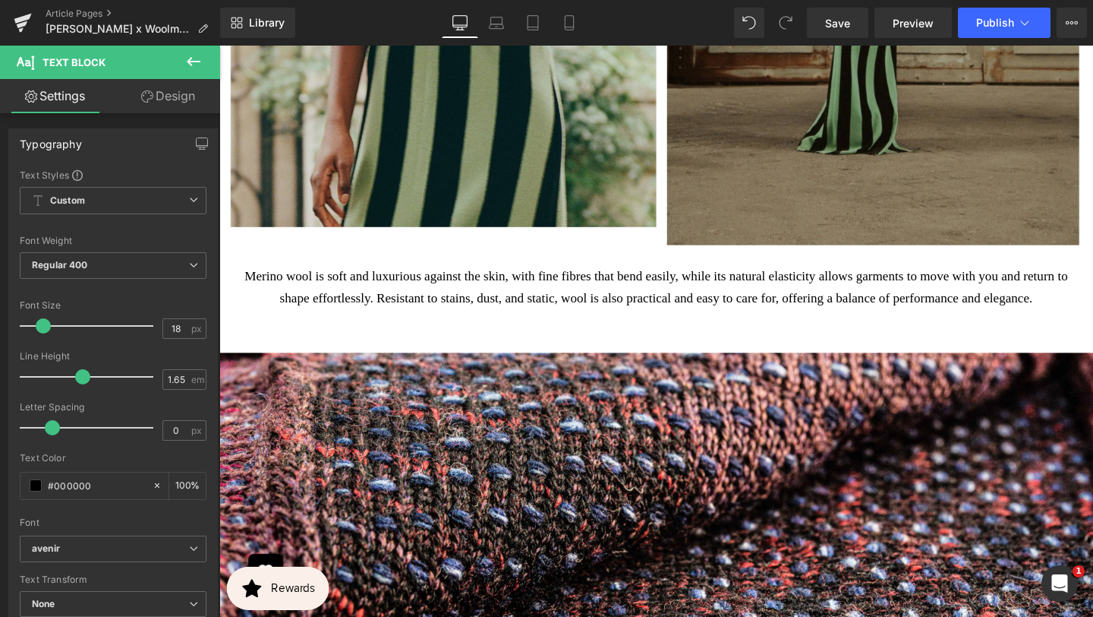
scroll to position [3260, 0]
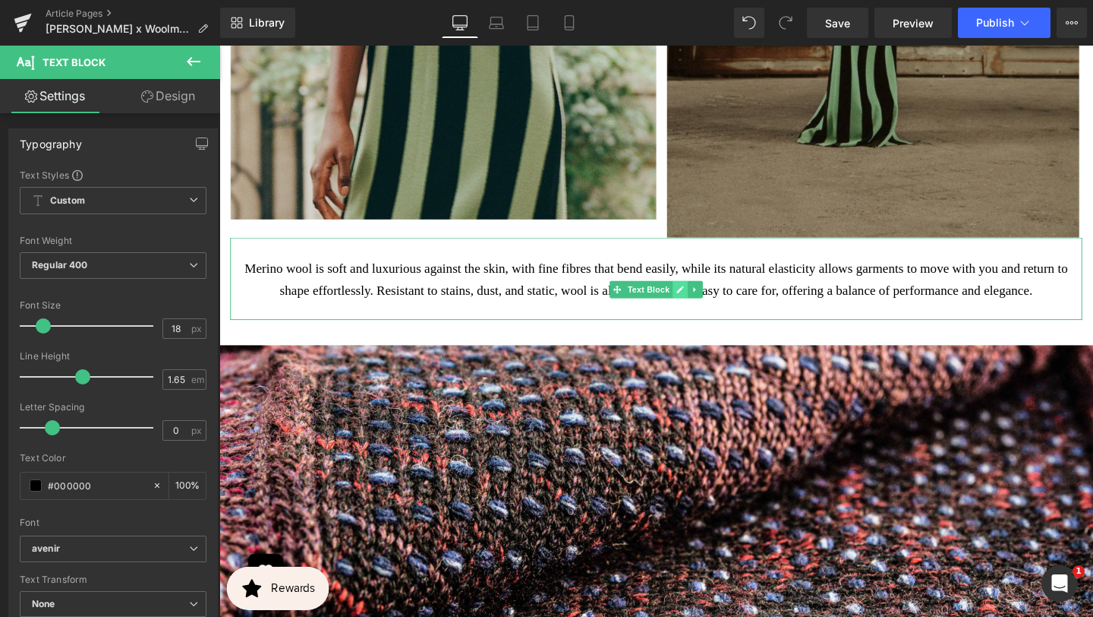
click at [705, 307] on icon at bounding box center [704, 302] width 8 height 9
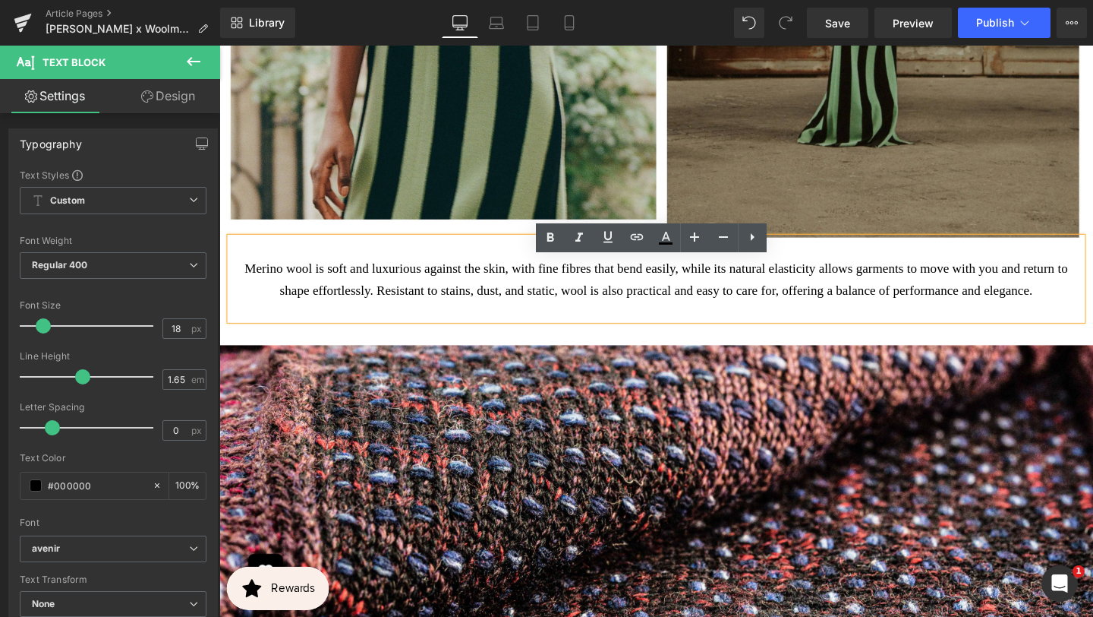
click at [692, 314] on p "Merino wool is soft and luxurious against the skin, with fine fibres that bend …" at bounding box center [678, 292] width 873 height 45
click at [696, 314] on p "Merino wool is soft and luxurious against the skin, with fine fibres that bend …" at bounding box center [678, 292] width 873 height 45
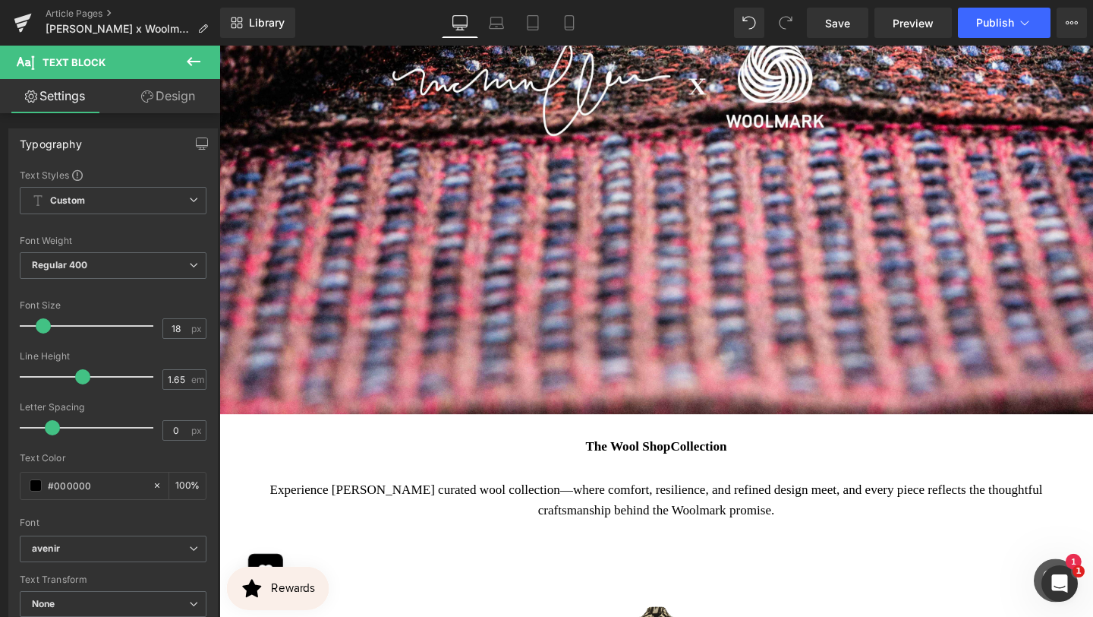
scroll to position [4184, 0]
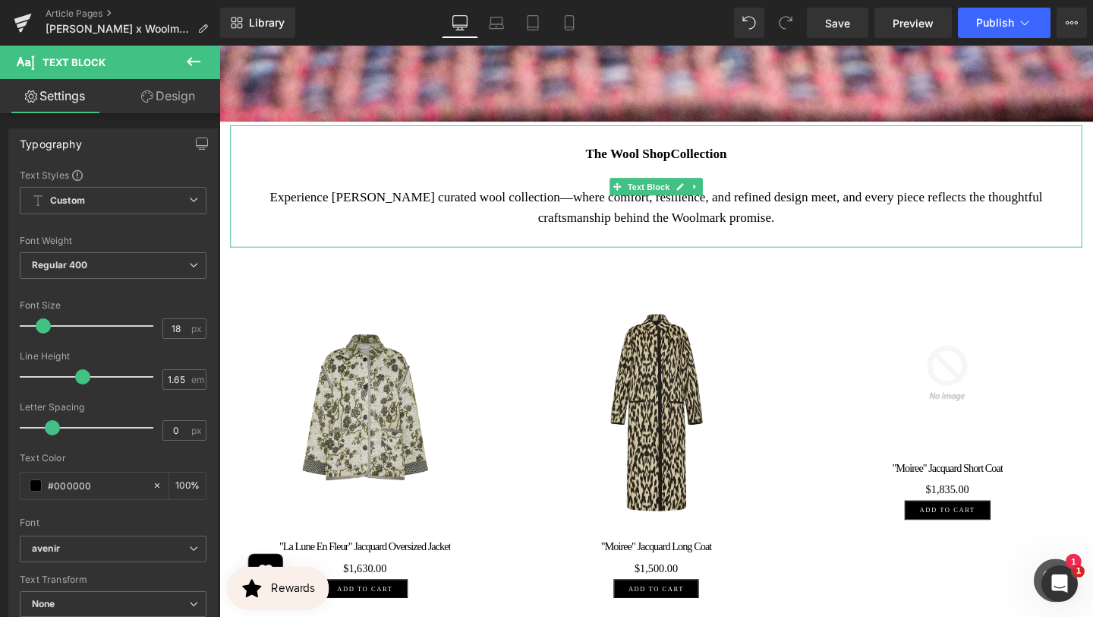
click at [447, 238] on p "Experience [PERSON_NAME] curated wool collection—where comfort, resilience, and…" at bounding box center [678, 216] width 873 height 45
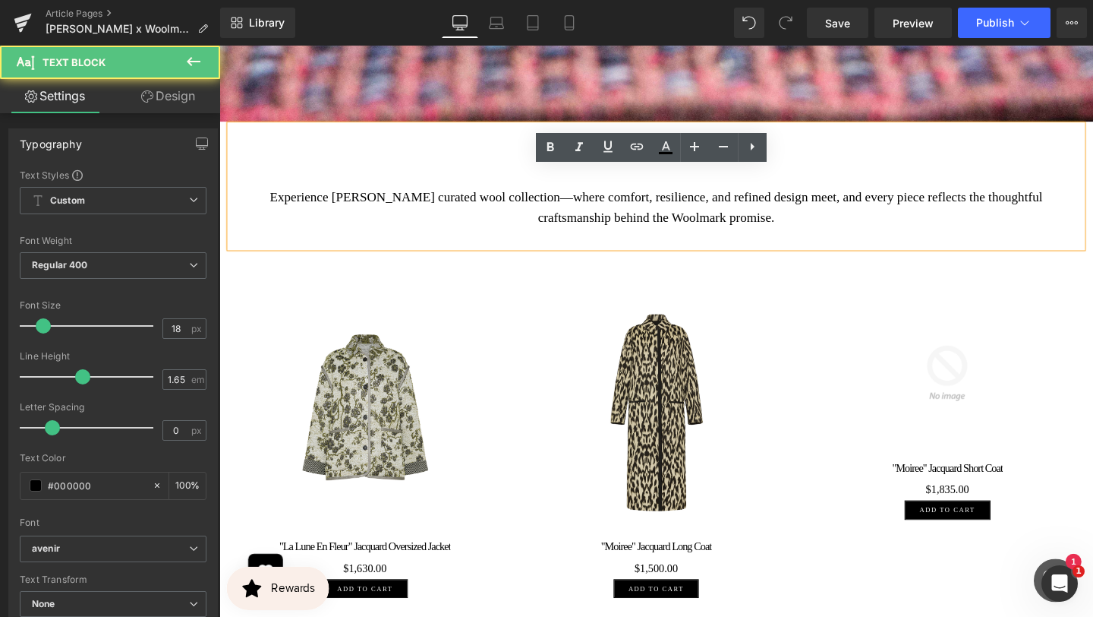
click at [446, 238] on p "Experience [PERSON_NAME] curated wool collection—where comfort, resilience, and…" at bounding box center [678, 216] width 873 height 45
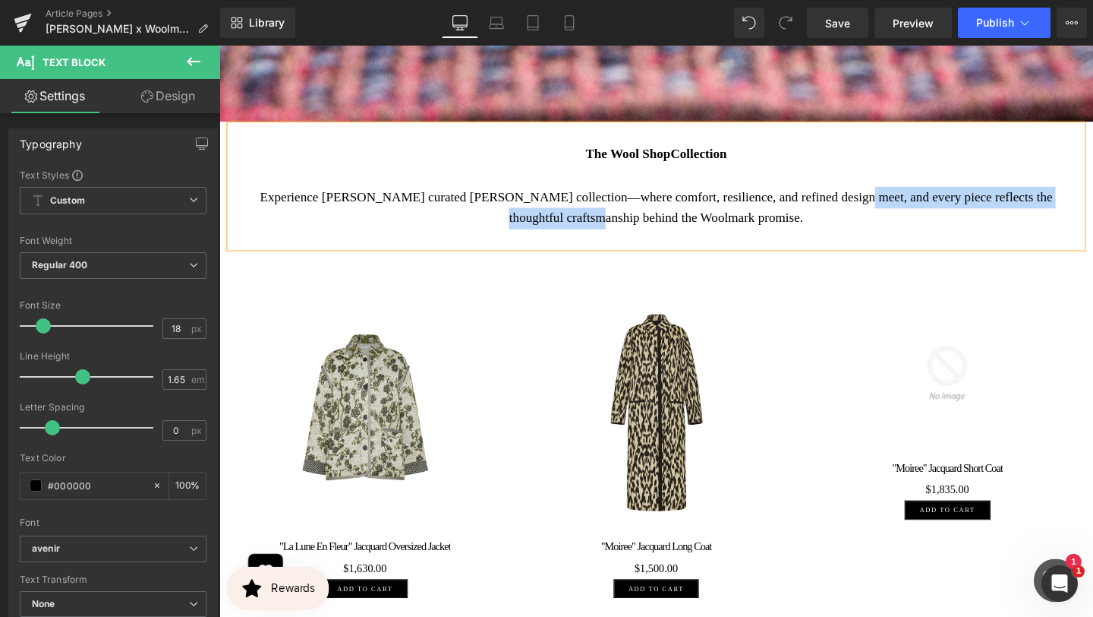
drag, startPoint x: 653, startPoint y: 273, endPoint x: 920, endPoint y: 242, distance: 269.1
click at [920, 238] on p "Experience [PERSON_NAME] curated [PERSON_NAME] collection—where comfort, resili…" at bounding box center [678, 216] width 873 height 45
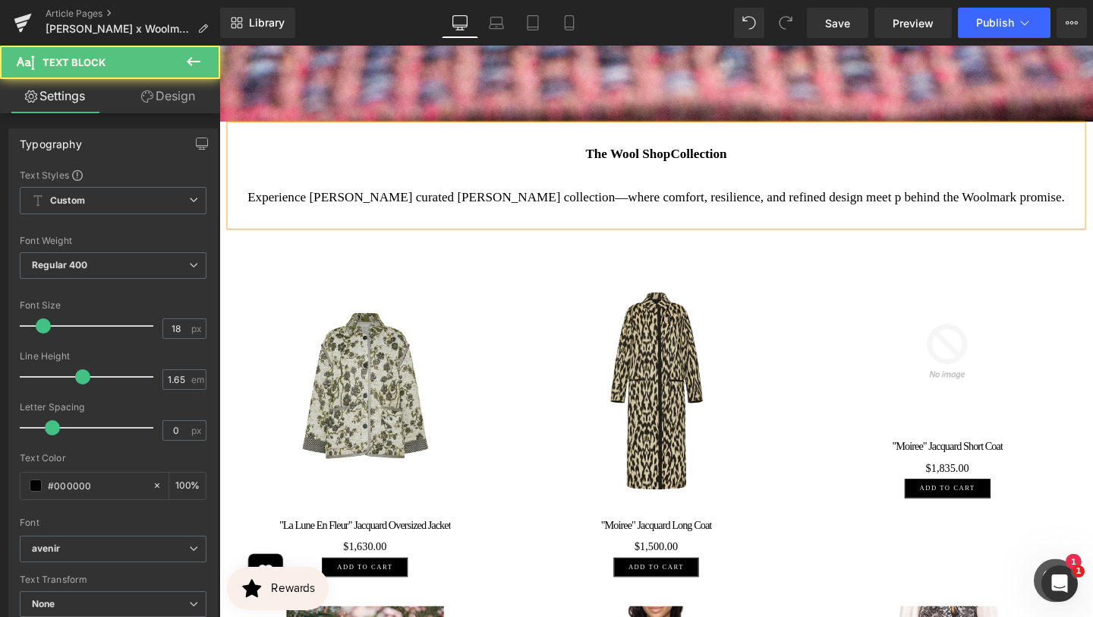
click at [917, 216] on p "Experience [PERSON_NAME] curated [PERSON_NAME] collection—where comfort, resili…" at bounding box center [678, 205] width 873 height 23
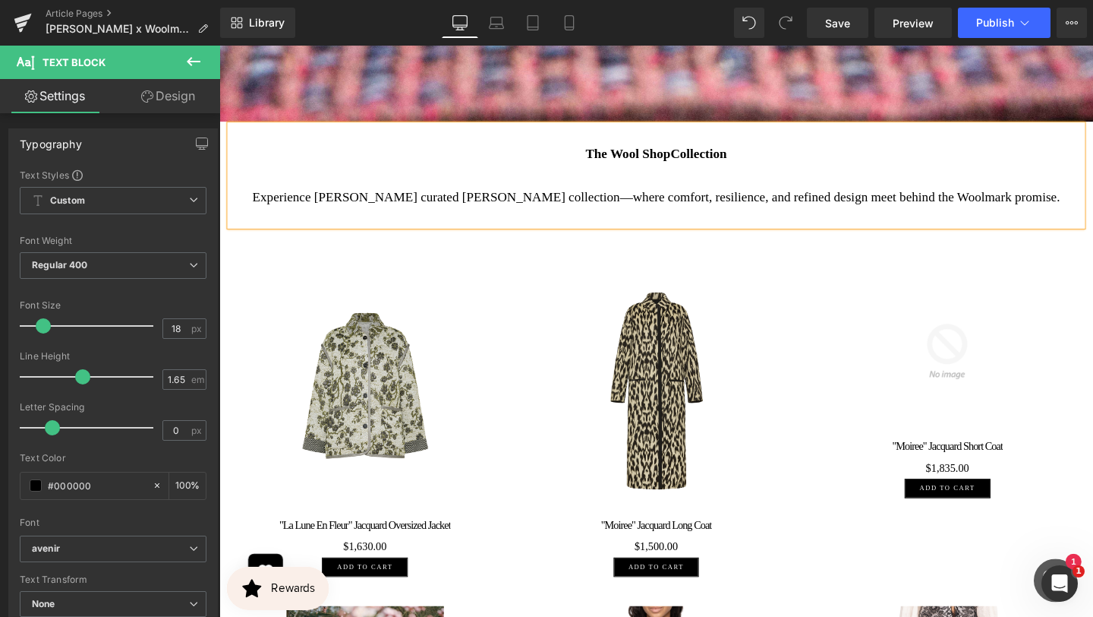
click at [651, 216] on p "Experience [PERSON_NAME] curated [PERSON_NAME] collection—where comfort, resili…" at bounding box center [678, 205] width 873 height 23
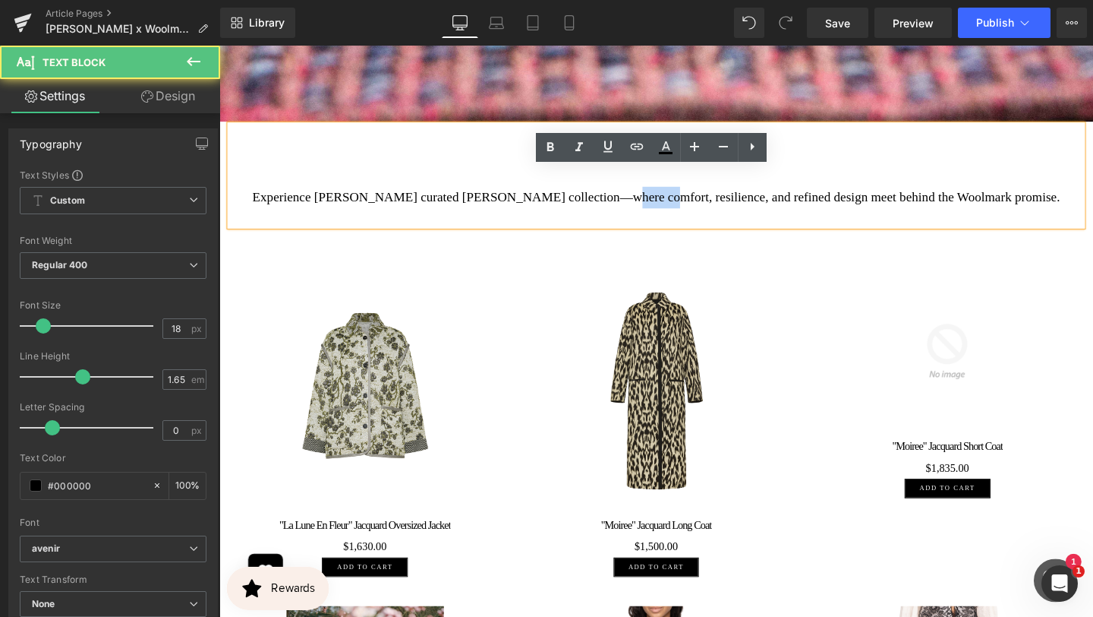
click at [651, 216] on p "Experience [PERSON_NAME] curated [PERSON_NAME] collection—where comfort, resili…" at bounding box center [678, 205] width 873 height 23
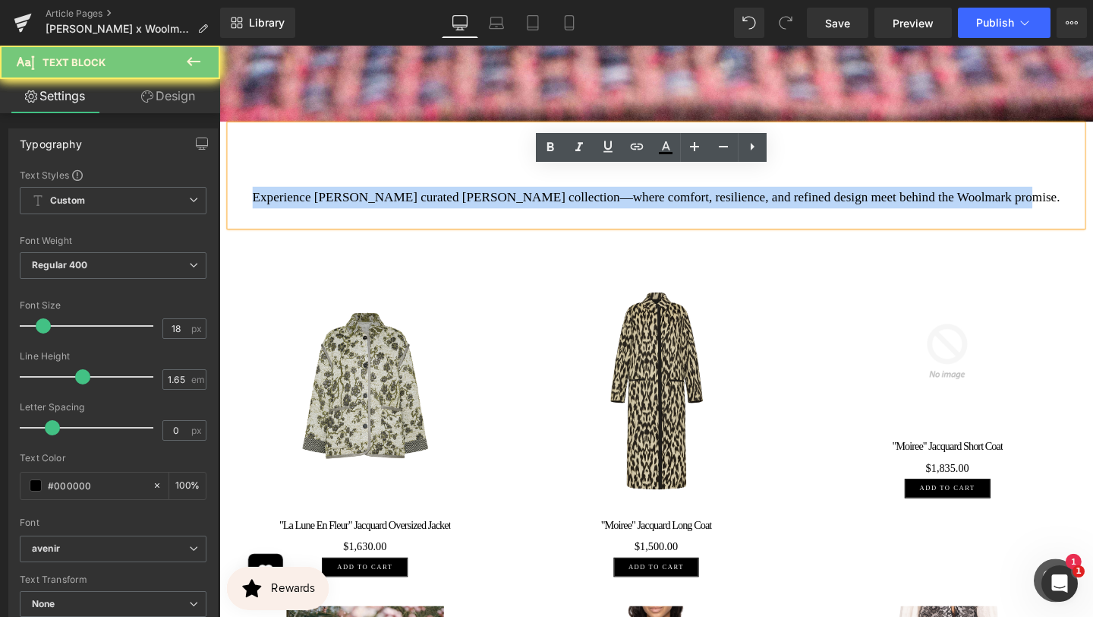
click at [651, 216] on p "Experience [PERSON_NAME] curated [PERSON_NAME] collection—where comfort, resili…" at bounding box center [678, 205] width 873 height 23
copy p "Experience [PERSON_NAME] curated [PERSON_NAME] collection—where comfort, resili…"
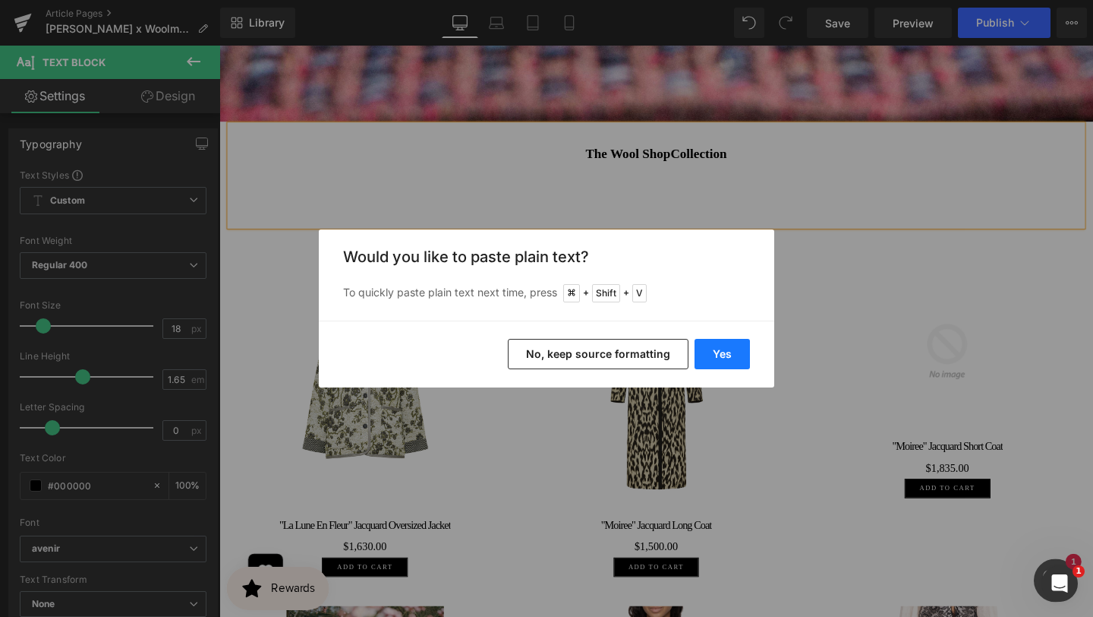
drag, startPoint x: 708, startPoint y: 358, endPoint x: 513, endPoint y: 329, distance: 196.5
click at [708, 358] on button "Yes" at bounding box center [722, 354] width 55 height 30
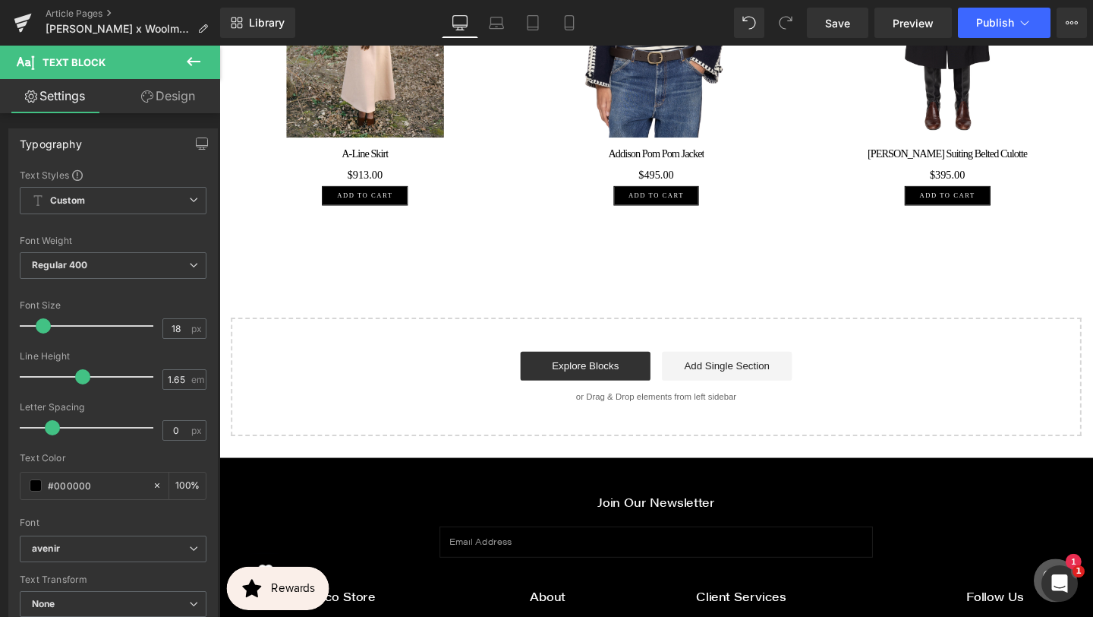
scroll to position [5373, 0]
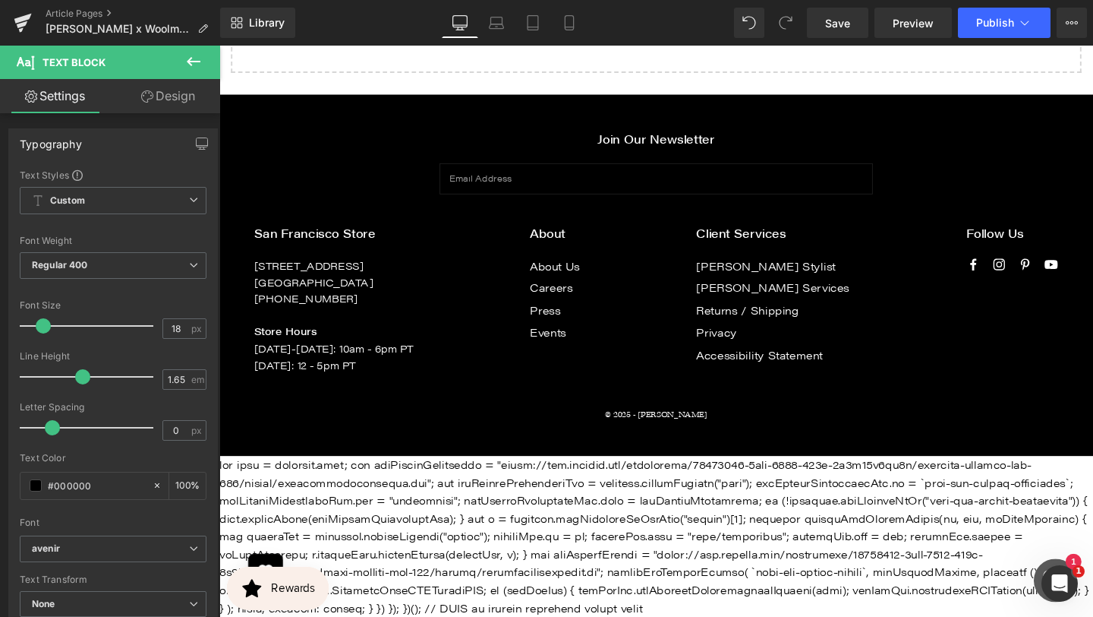
click at [762, 547] on div at bounding box center [678, 561] width 919 height 169
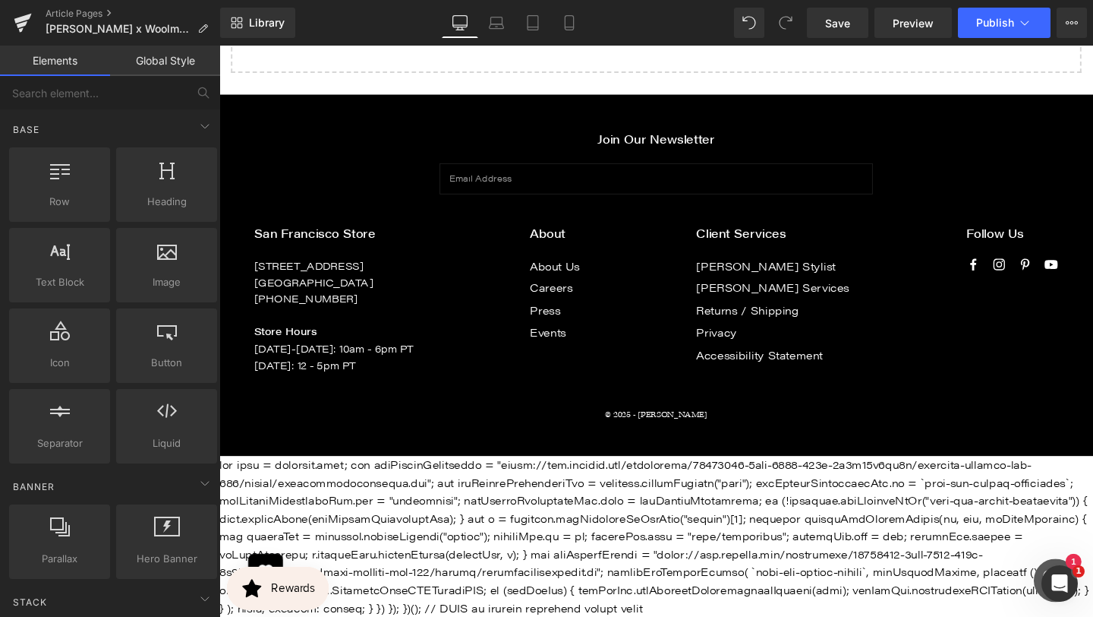
click at [720, 616] on div at bounding box center [678, 561] width 919 height 169
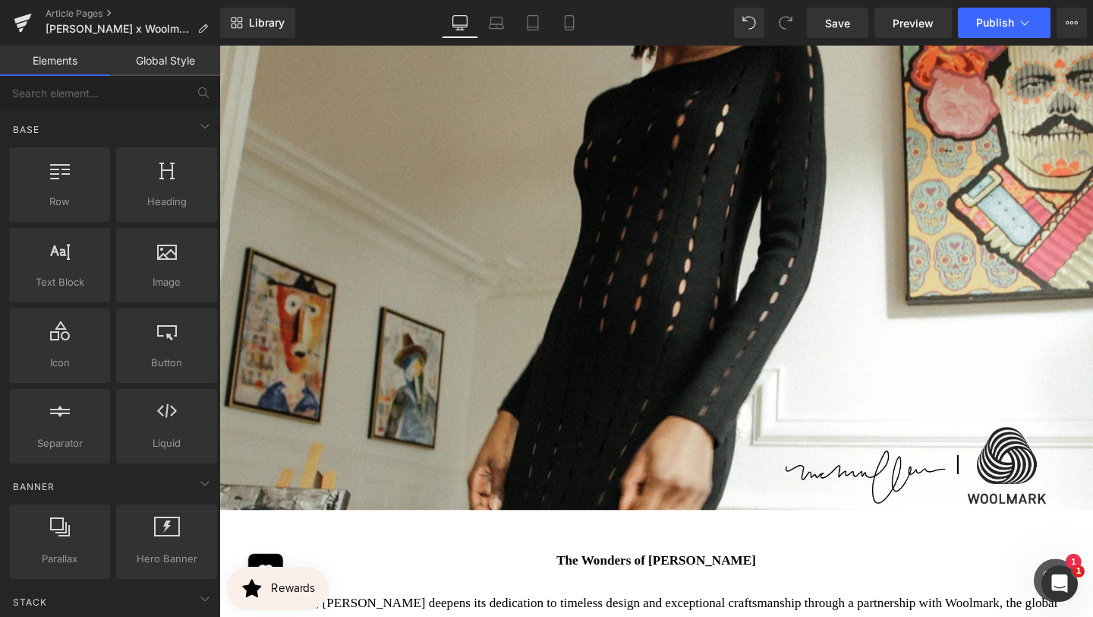
scroll to position [0, 0]
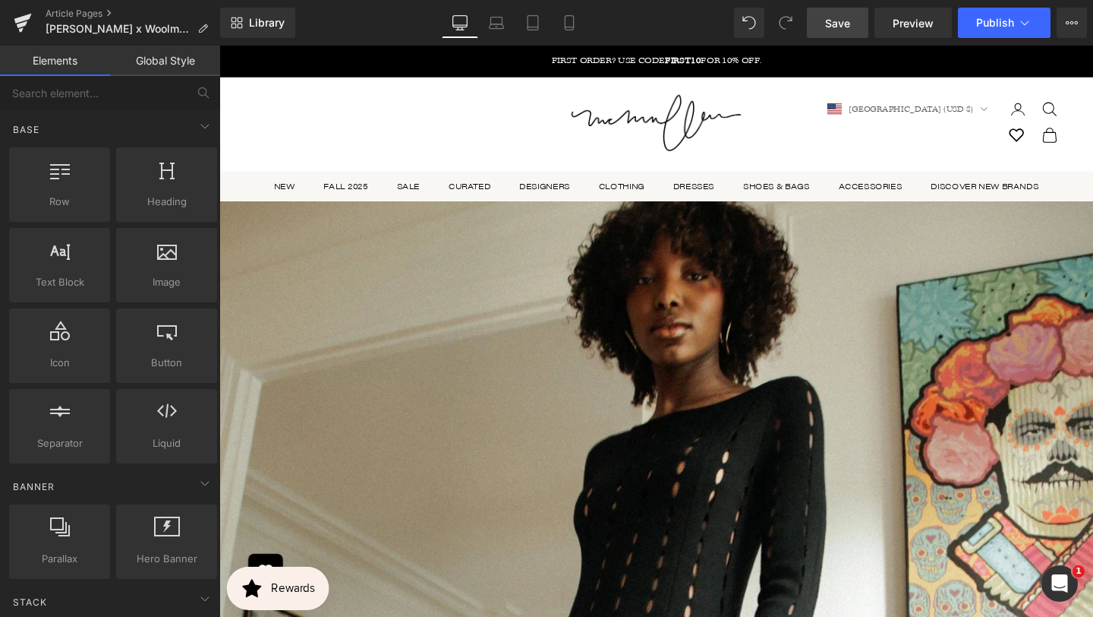
click at [822, 34] on link "Save" at bounding box center [837, 23] width 61 height 30
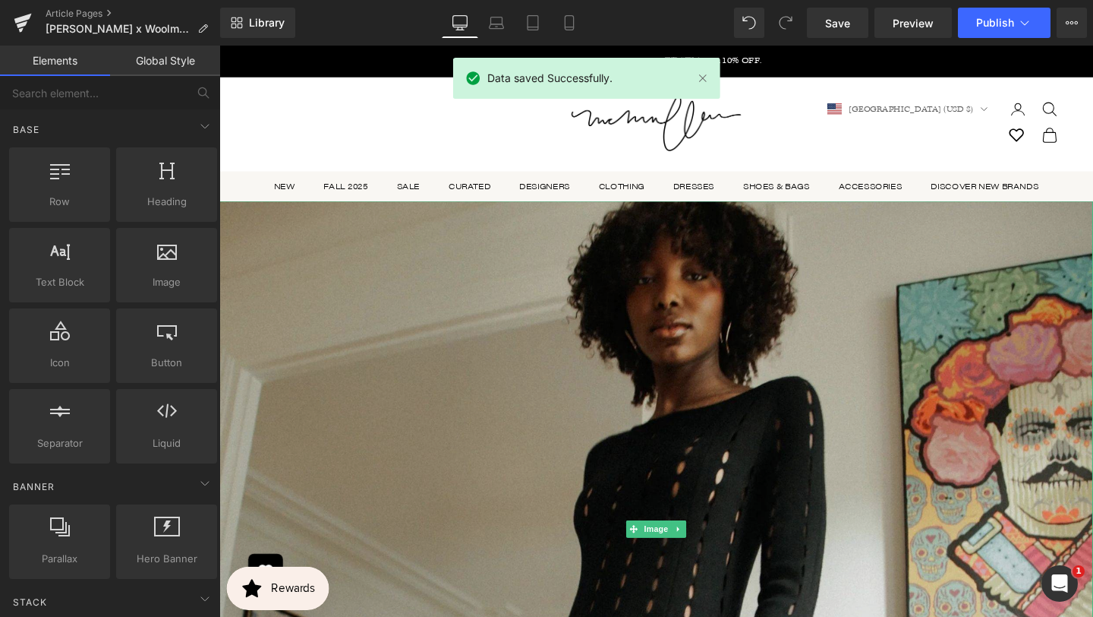
click at [598, 355] on img at bounding box center [678, 553] width 919 height 689
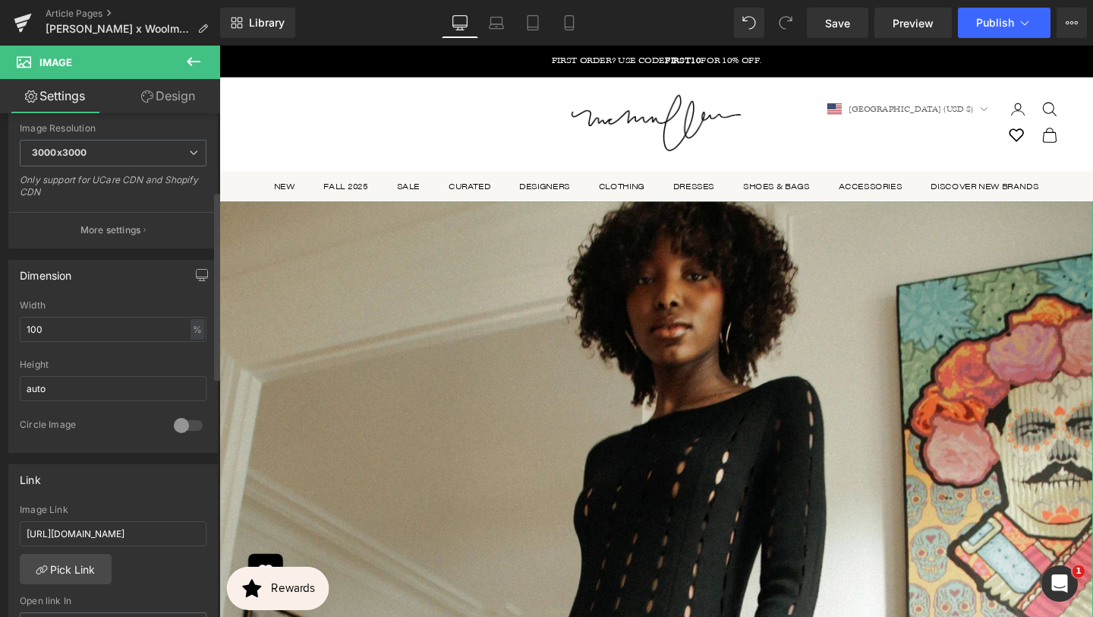
scroll to position [425, 0]
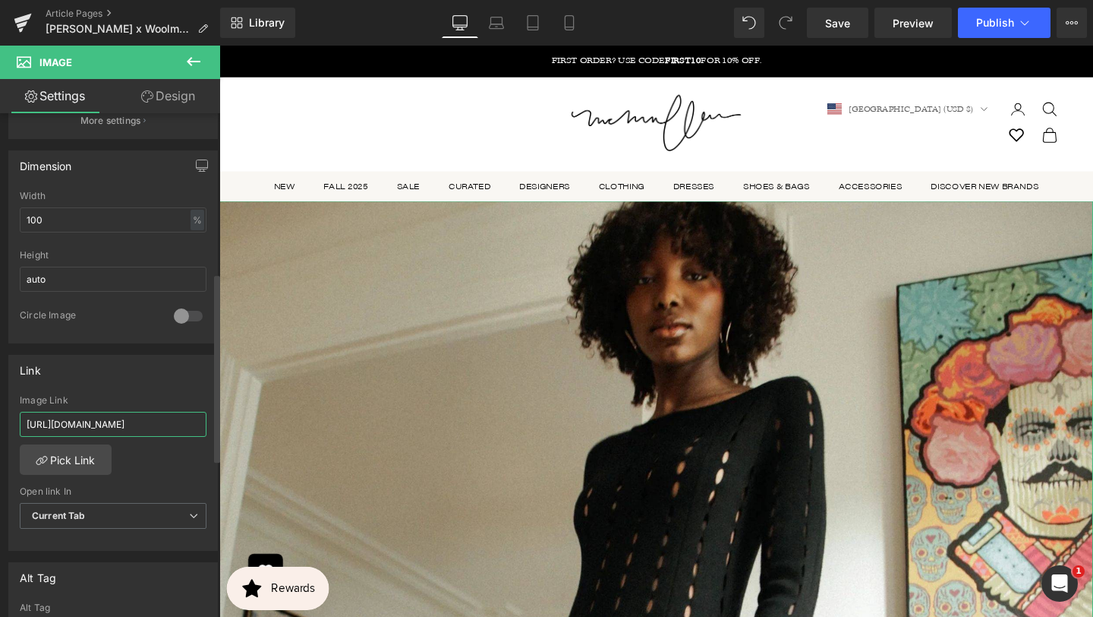
click at [134, 429] on input "[URL][DOMAIN_NAME]" at bounding box center [113, 424] width 187 height 25
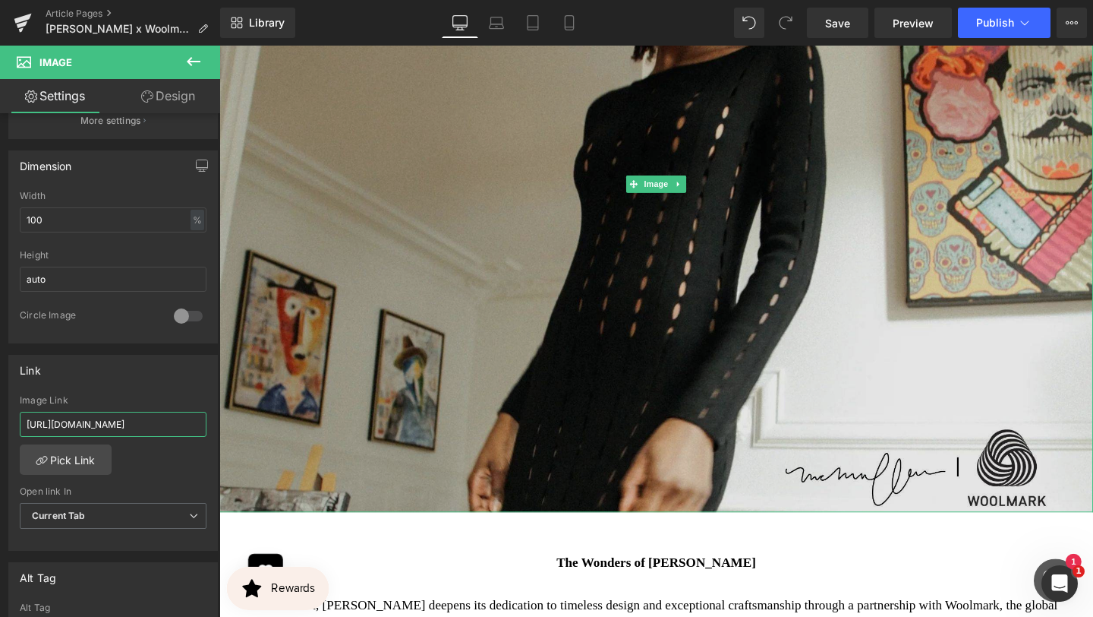
scroll to position [680, 0]
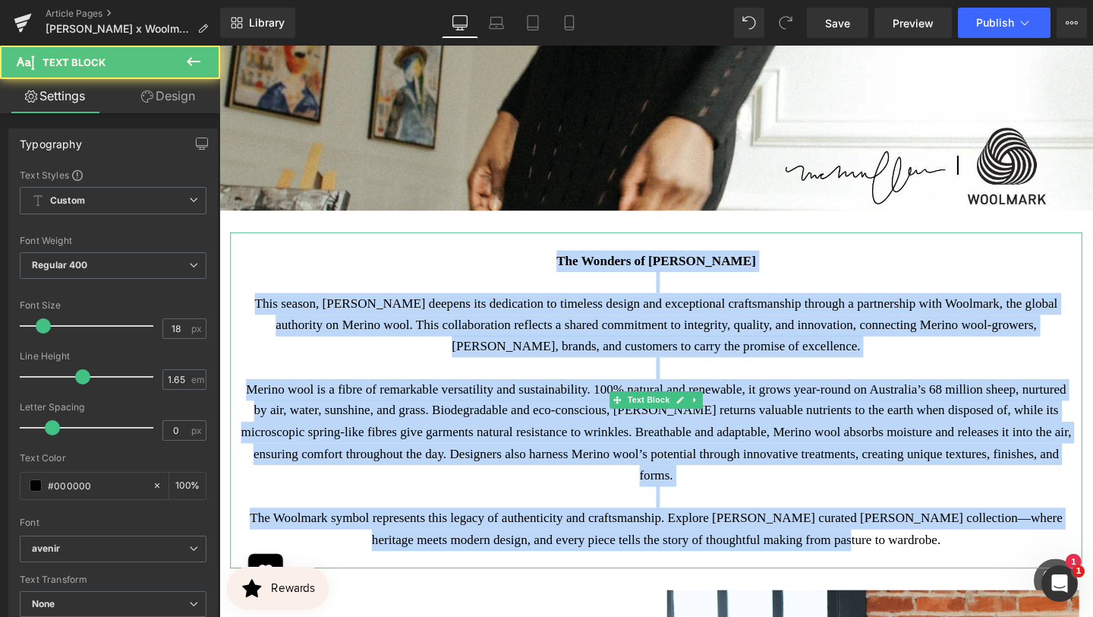
drag, startPoint x: 937, startPoint y: 570, endPoint x: 1030, endPoint y: 558, distance: 93.4
click at [1030, 558] on div "The Wonders of [PERSON_NAME] This season, [PERSON_NAME] deepens its dedication …" at bounding box center [679, 418] width 896 height 354
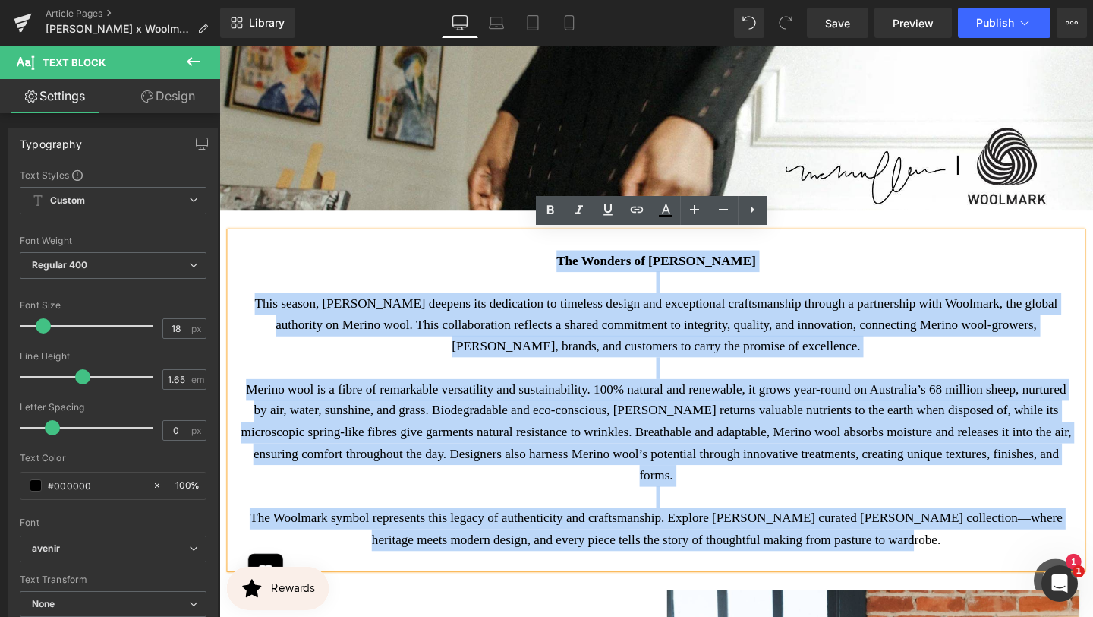
copy div "Lor Ipsumdo si Ametco Adip Elit seddoe, TeMporin utlabor etd magnaaliqu en admi…"
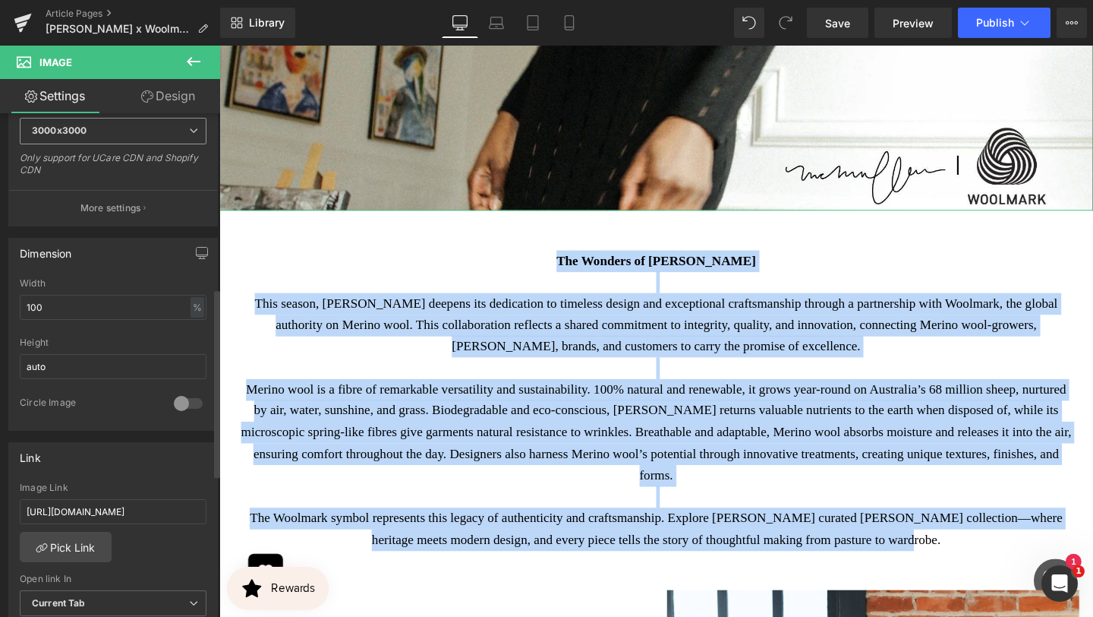
scroll to position [481, 0]
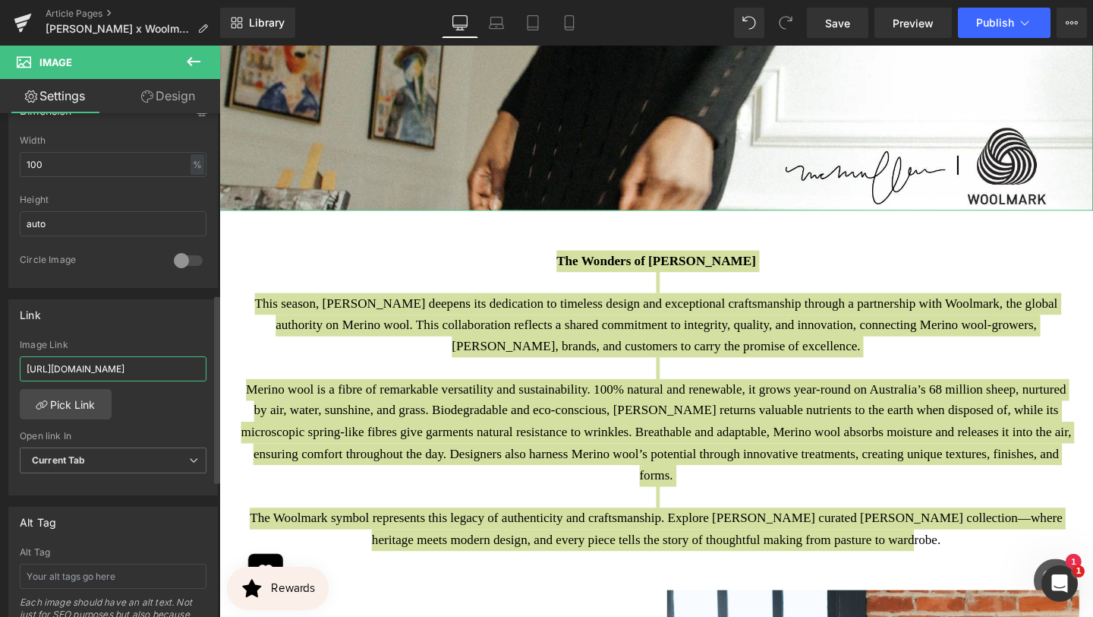
click at [144, 371] on input "[URL][DOMAIN_NAME]" at bounding box center [113, 368] width 187 height 25
click at [145, 371] on input "[URL][DOMAIN_NAME]" at bounding box center [113, 368] width 187 height 25
type input "[URL][DOMAIN_NAME]"
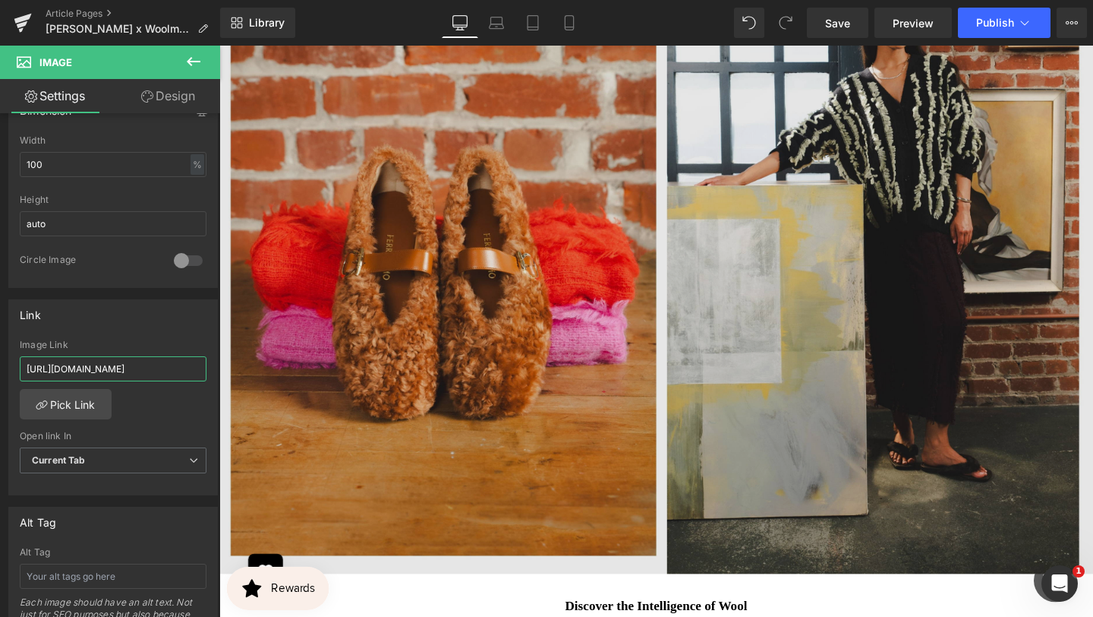
scroll to position [1397, 0]
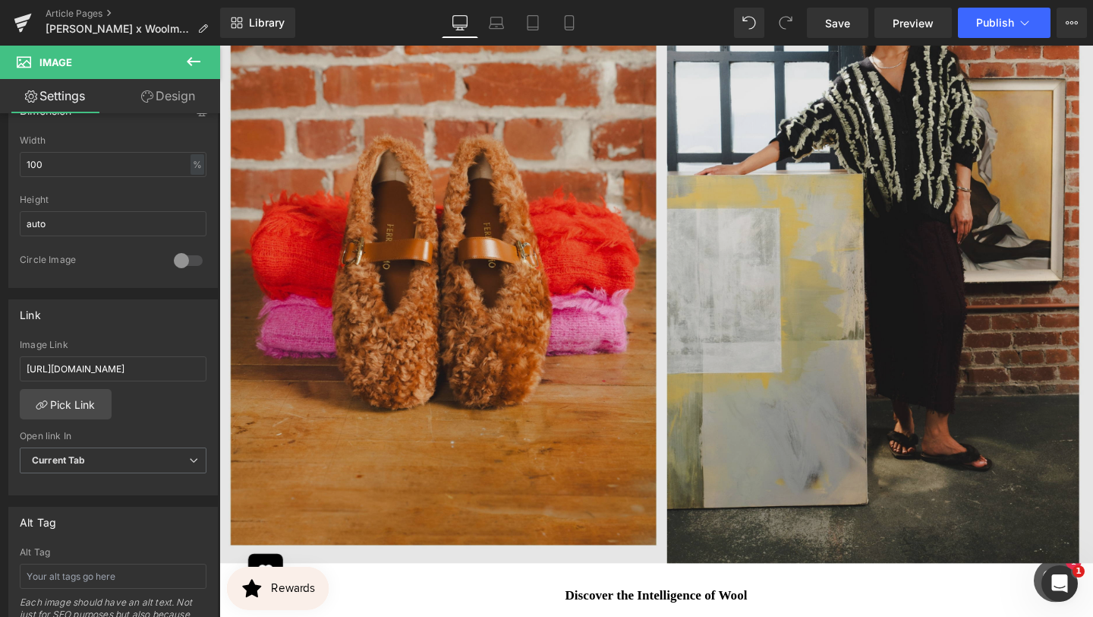
click at [711, 272] on img at bounding box center [678, 244] width 919 height 689
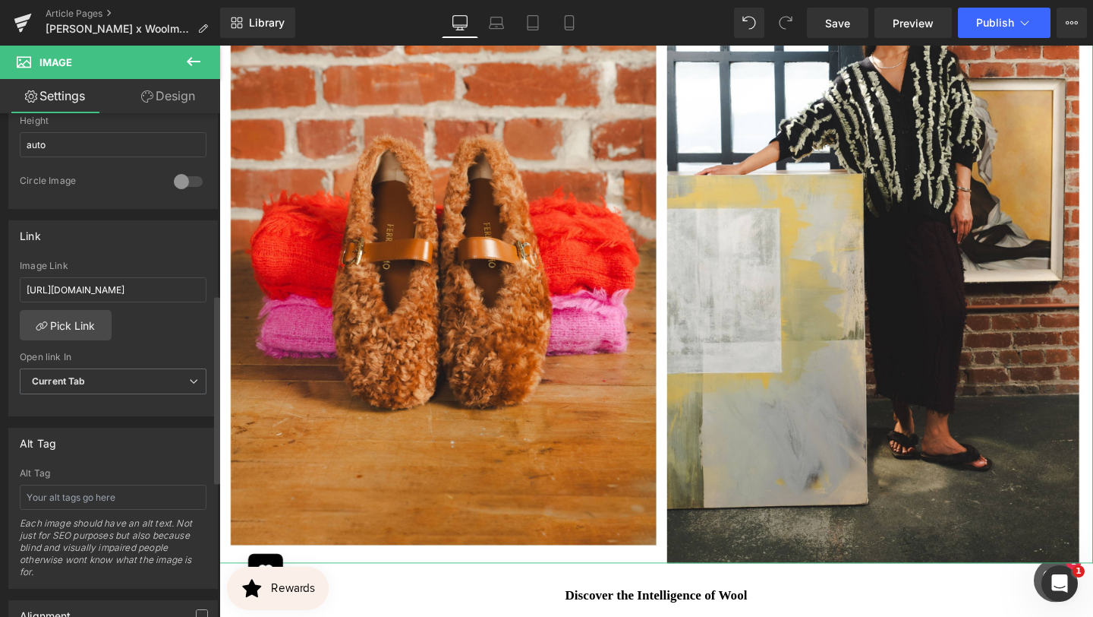
scroll to position [482, 0]
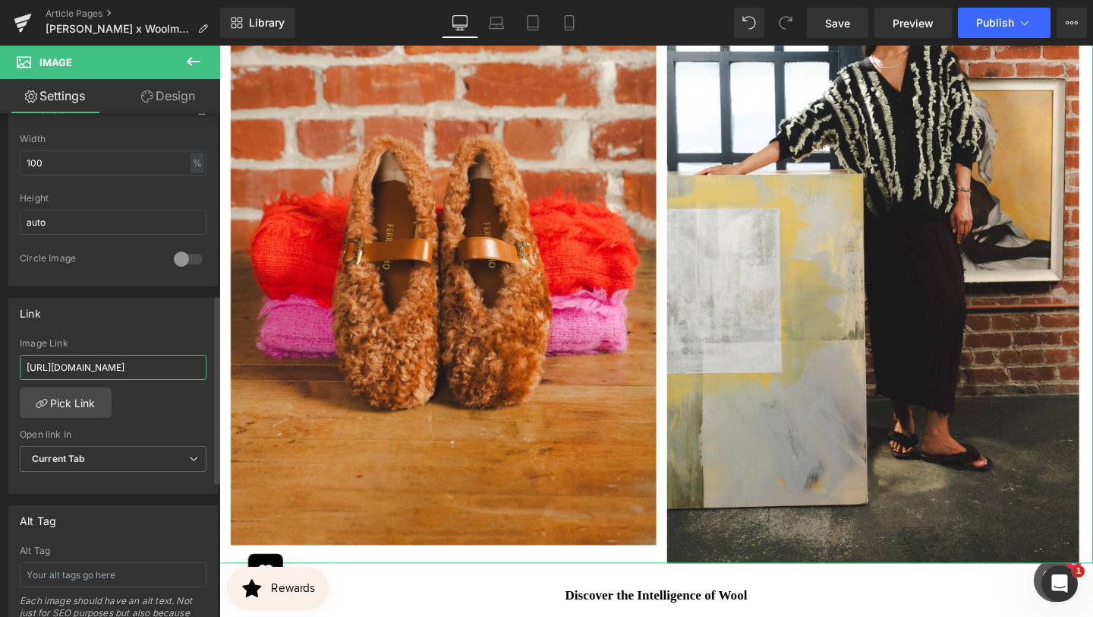
click at [121, 371] on input "[URL][DOMAIN_NAME]" at bounding box center [113, 367] width 187 height 25
paste input "the-wool-shop-1"
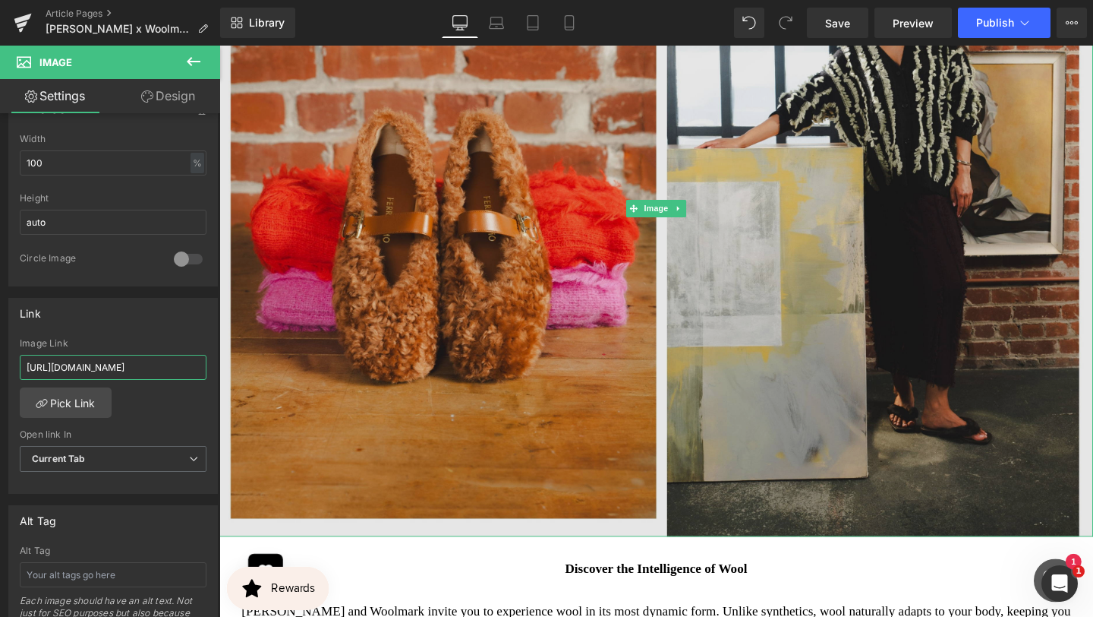
scroll to position [1449, 0]
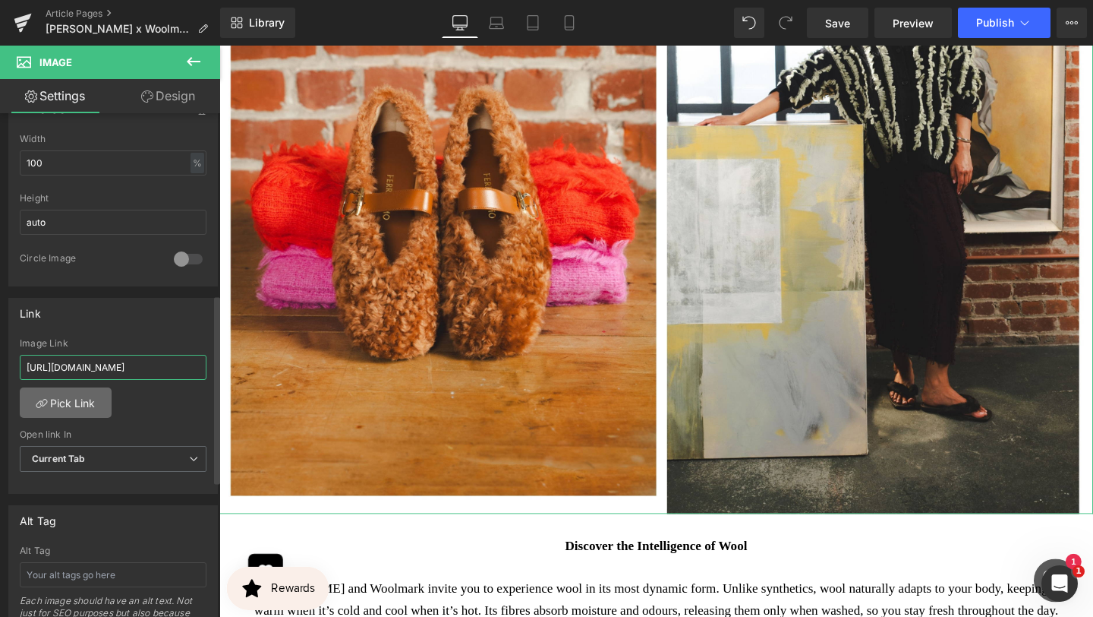
type input "[URL][DOMAIN_NAME]"
click at [83, 402] on link "Pick Link" at bounding box center [66, 402] width 92 height 30
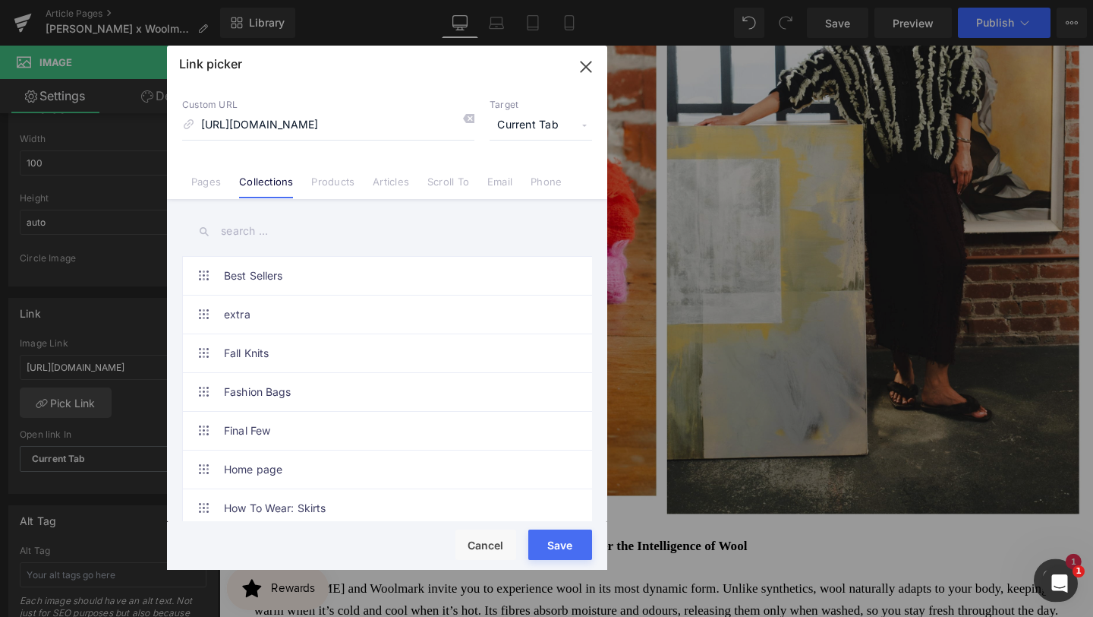
drag, startPoint x: 547, startPoint y: 538, endPoint x: 439, endPoint y: 342, distance: 223.3
click at [547, 538] on button "Save" at bounding box center [560, 544] width 64 height 30
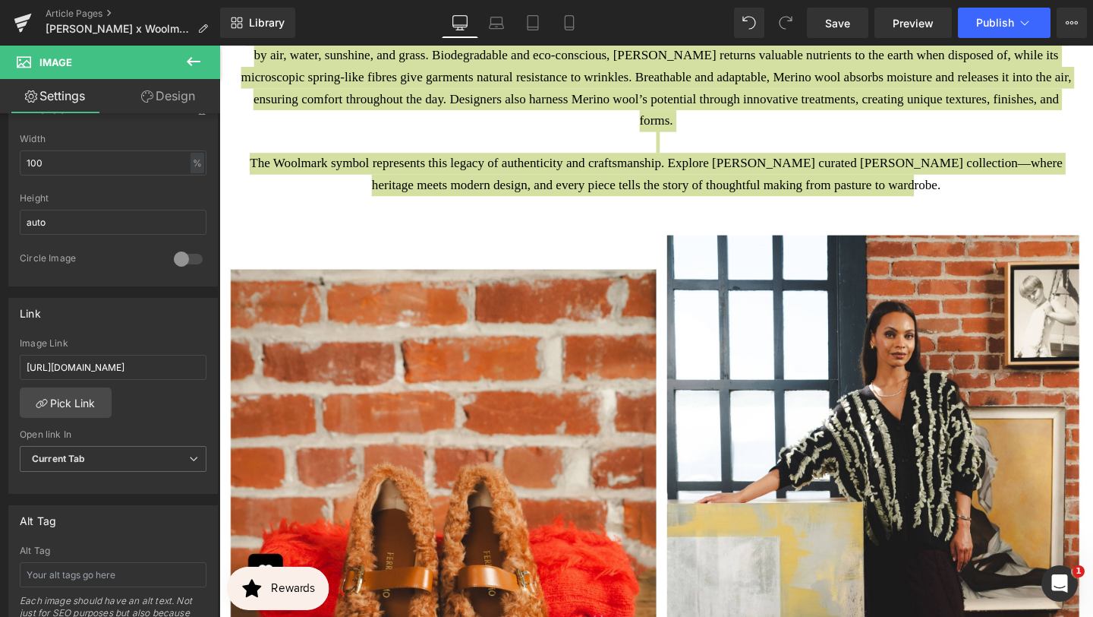
scroll to position [152, 0]
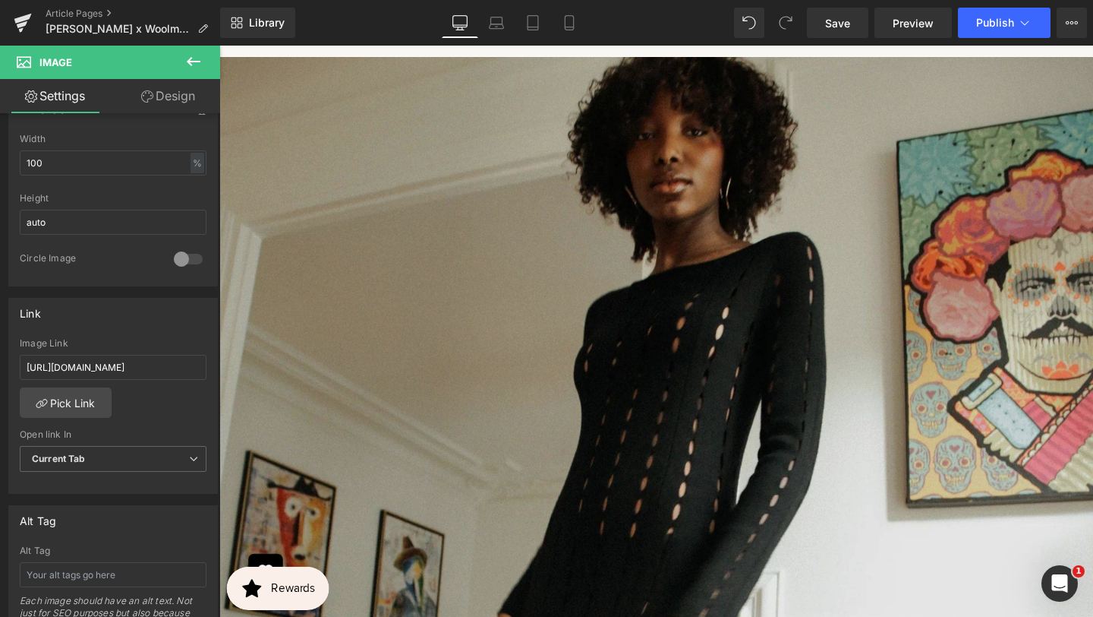
click at [649, 374] on img at bounding box center [678, 401] width 919 height 689
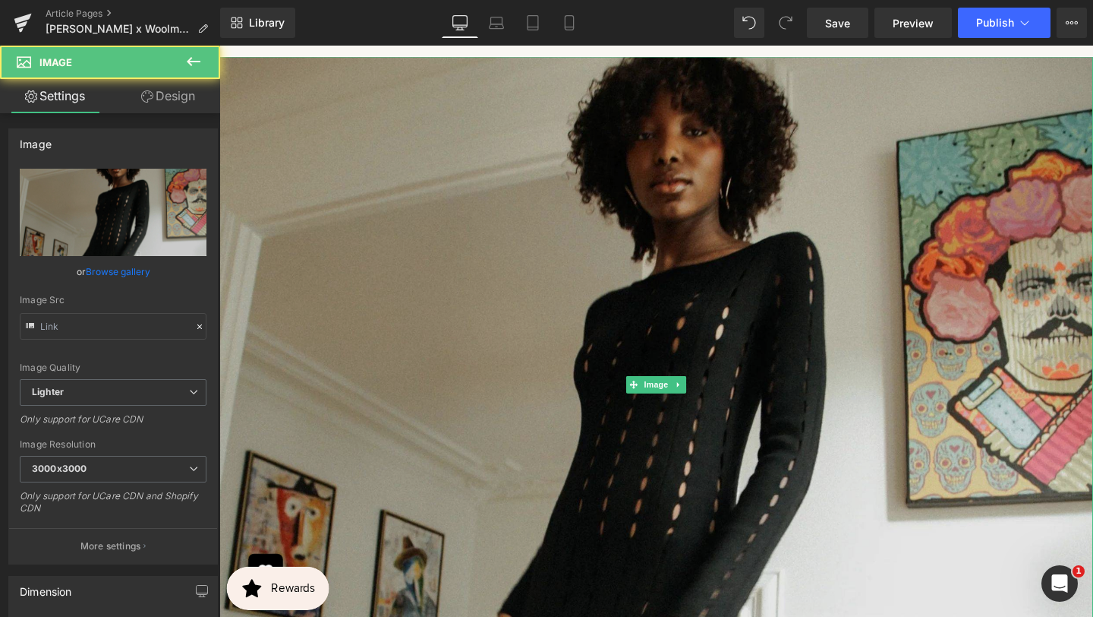
type input "[URL][DOMAIN_NAME]"
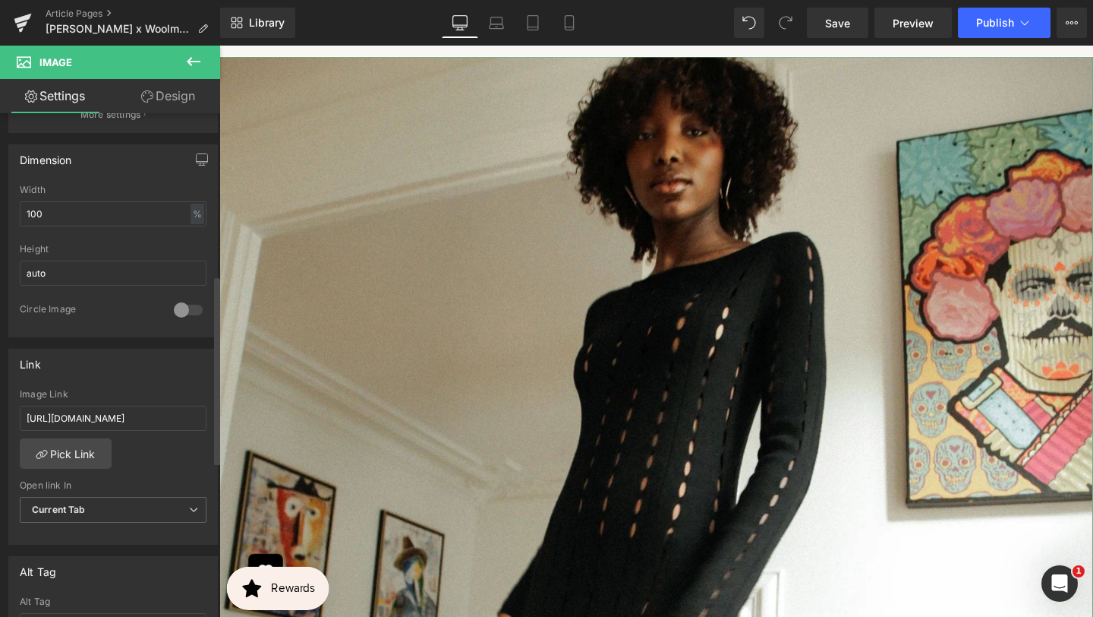
scroll to position [432, 0]
click at [77, 446] on link "Pick Link" at bounding box center [66, 452] width 92 height 30
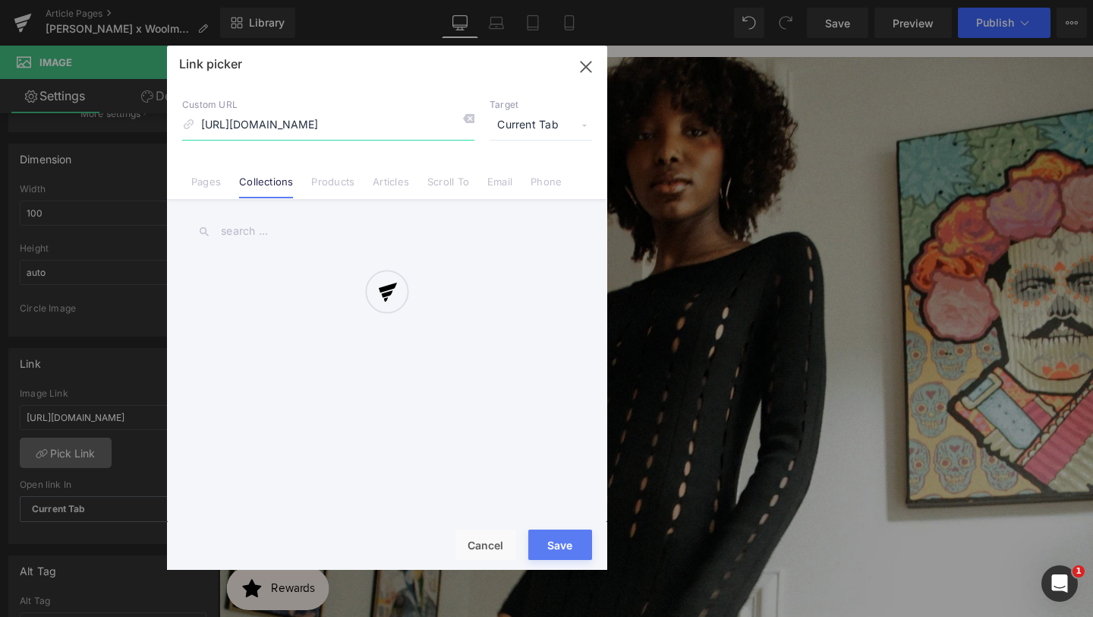
scroll to position [0, 14]
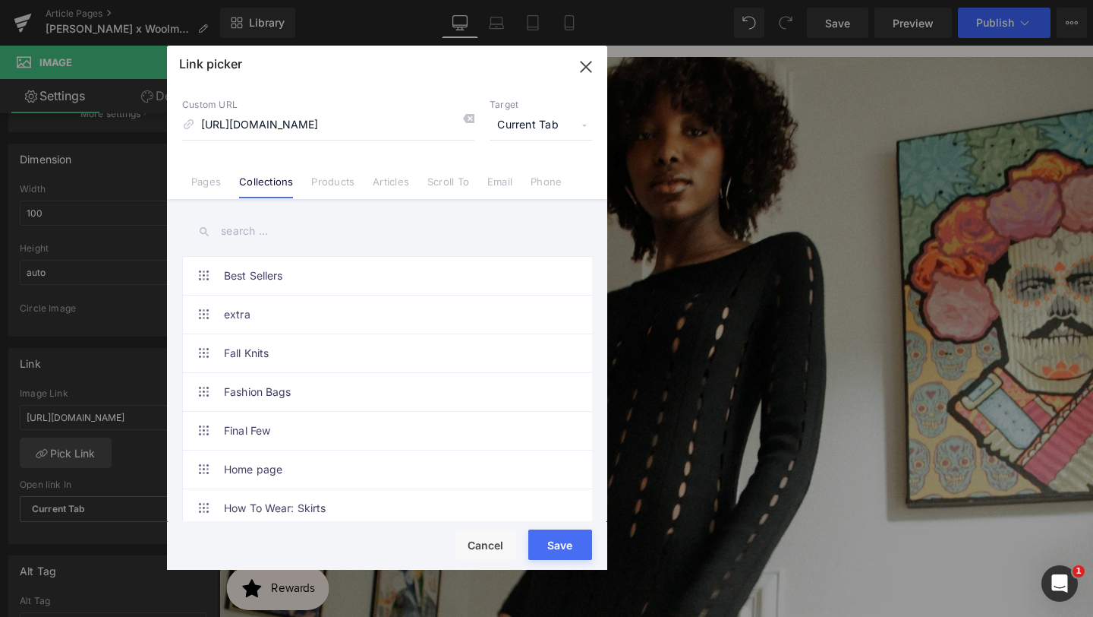
drag, startPoint x: 554, startPoint y: 547, endPoint x: 352, endPoint y: 528, distance: 203.6
click at [554, 547] on button "Save" at bounding box center [560, 544] width 64 height 30
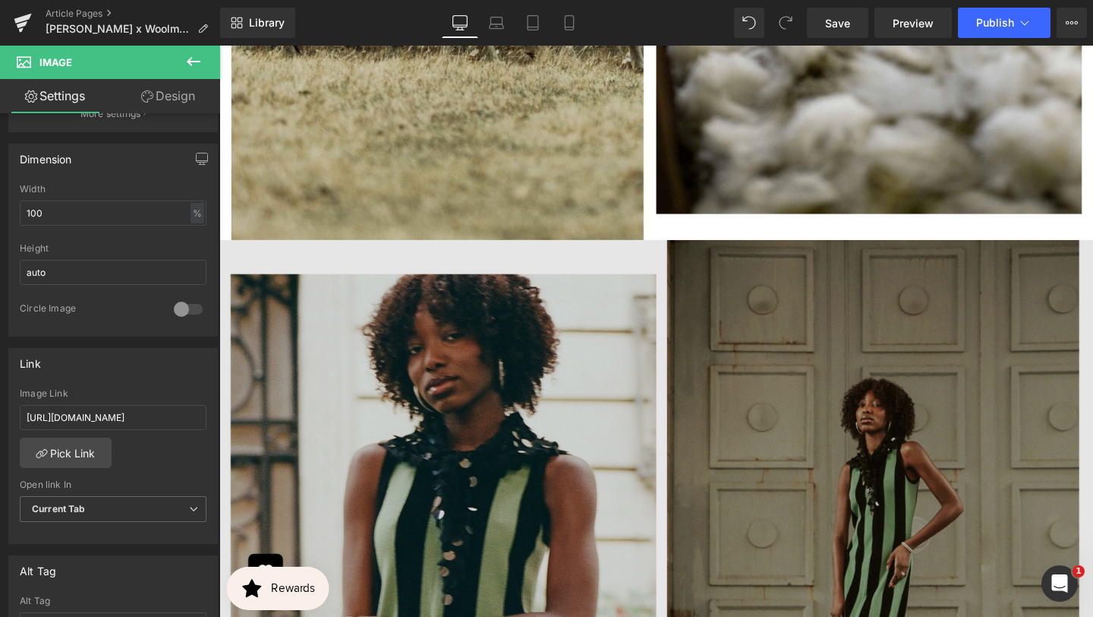
scroll to position [2587, 0]
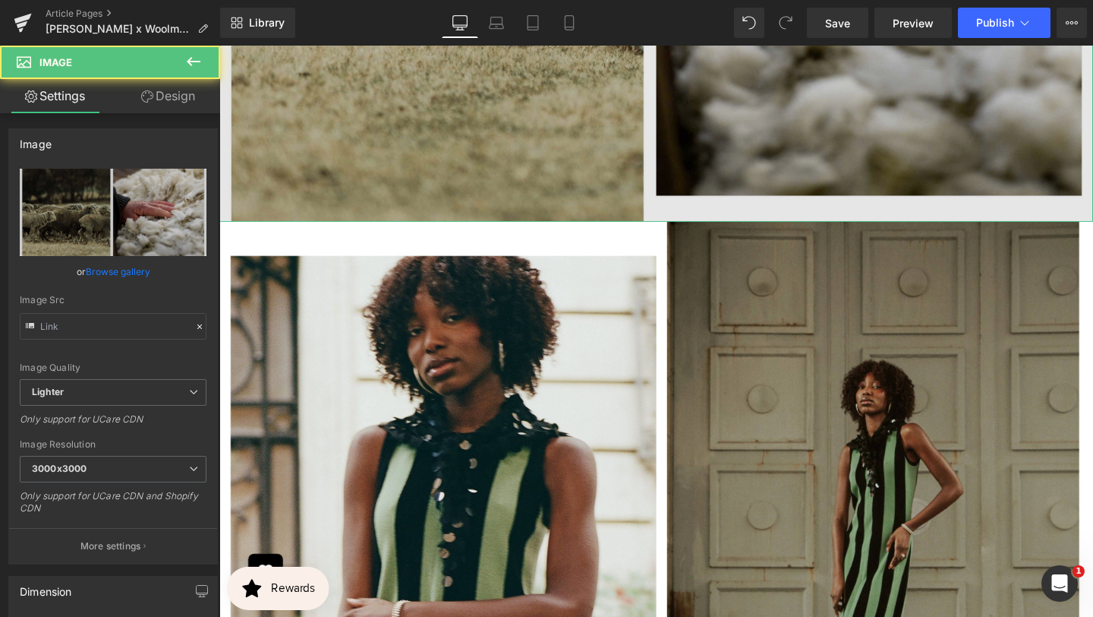
type input "[URL][DOMAIN_NAME]"
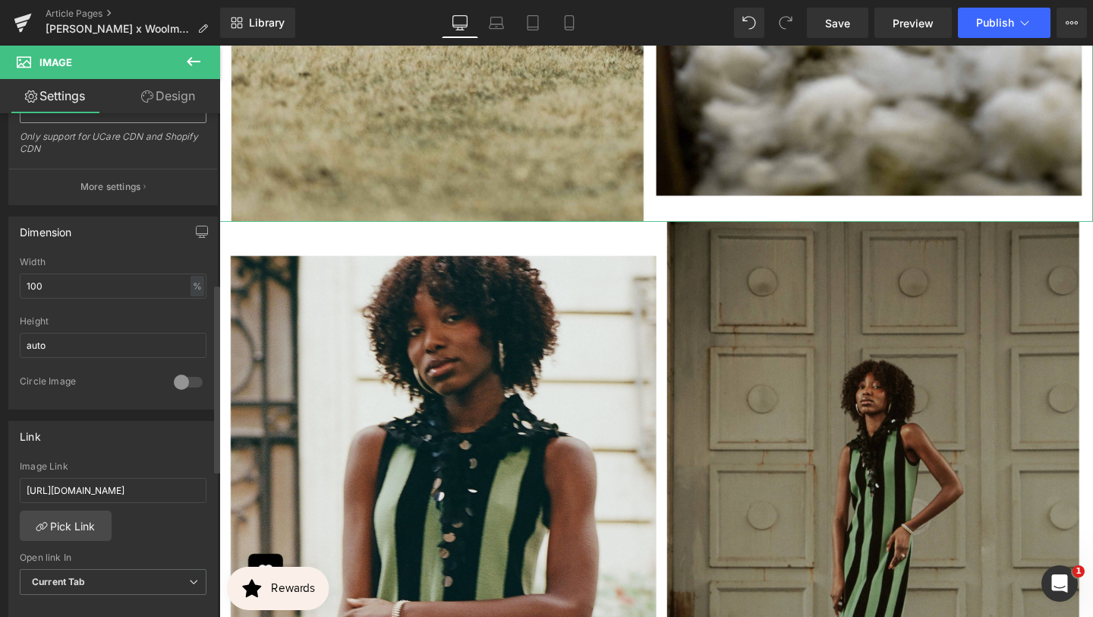
scroll to position [453, 0]
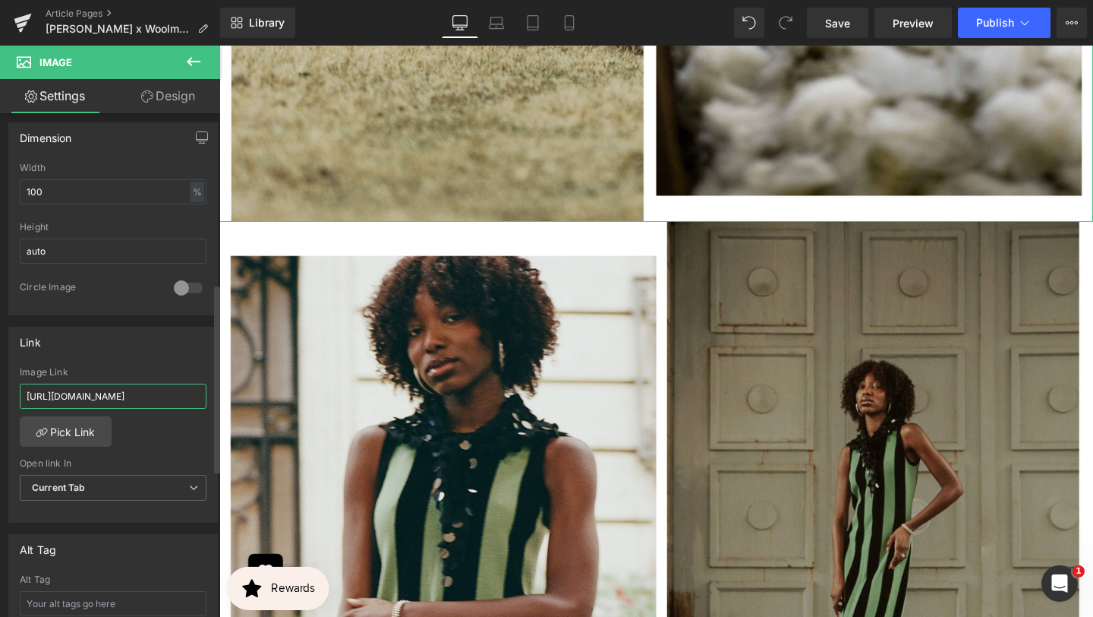
click at [128, 393] on input "[URL][DOMAIN_NAME]" at bounding box center [113, 395] width 187 height 25
type input "[URL][DOMAIN_NAME]"
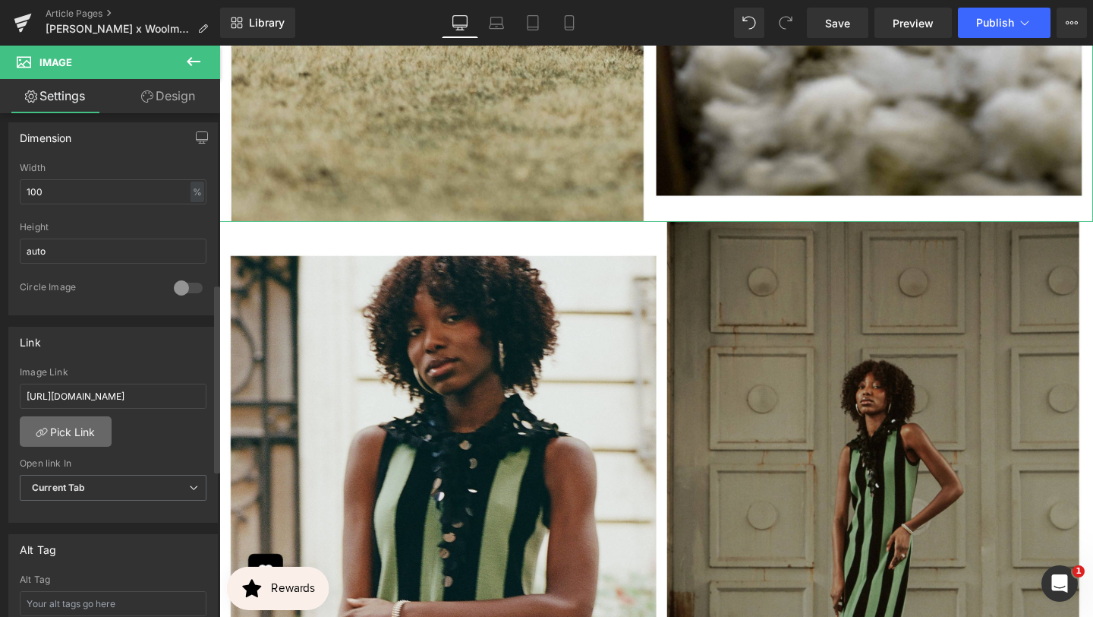
click at [84, 432] on link "Pick Link" at bounding box center [66, 431] width 92 height 30
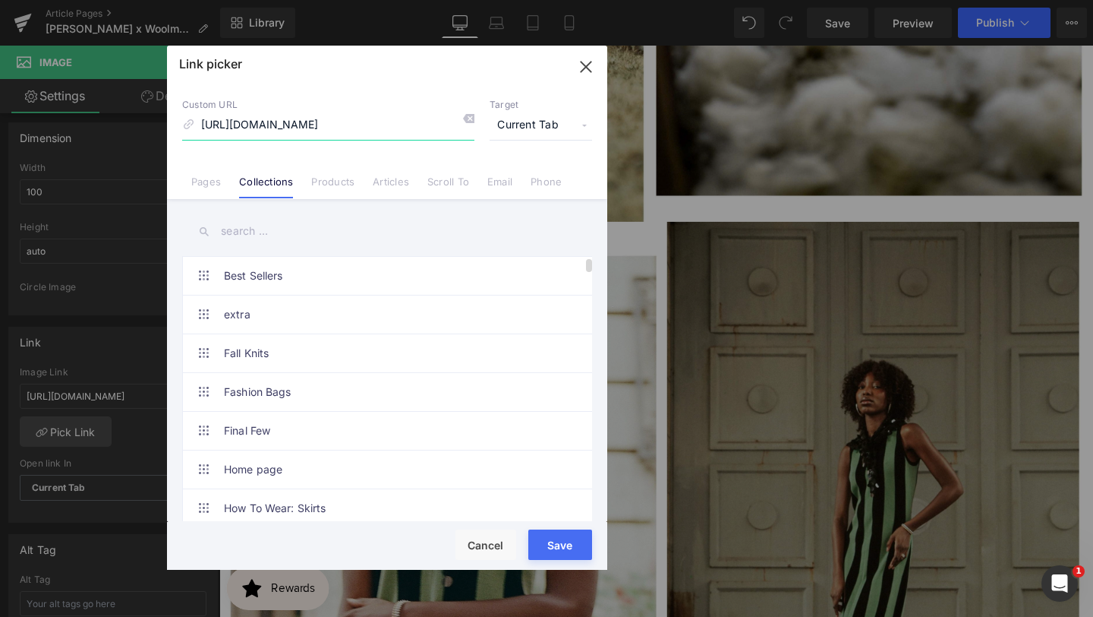
scroll to position [0, 14]
click at [557, 540] on button "Save" at bounding box center [560, 544] width 64 height 30
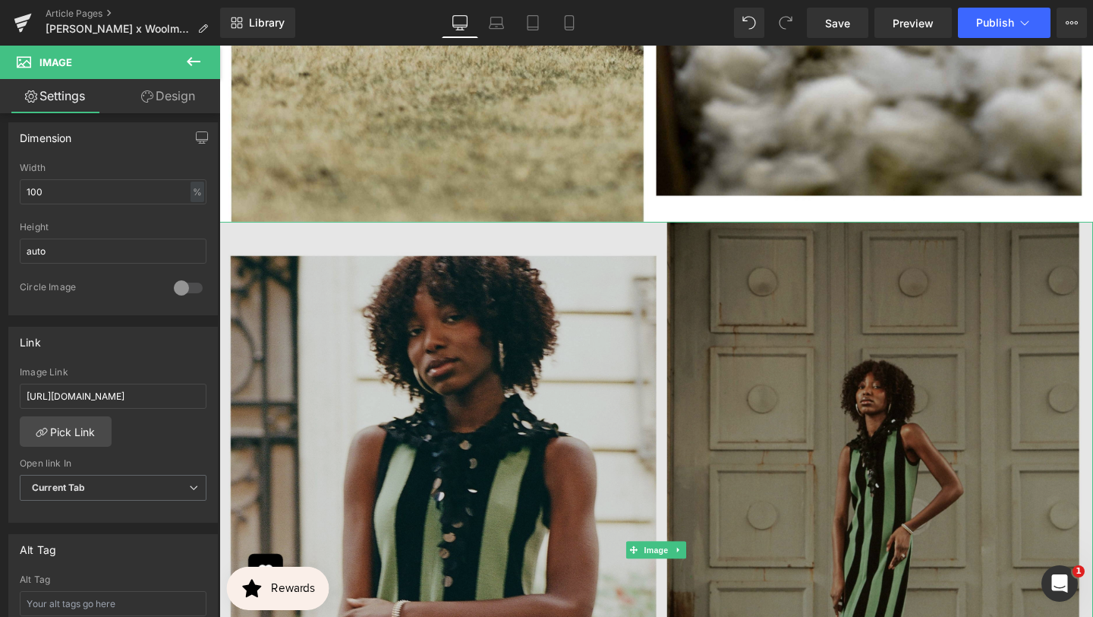
click at [635, 547] on img at bounding box center [678, 575] width 919 height 689
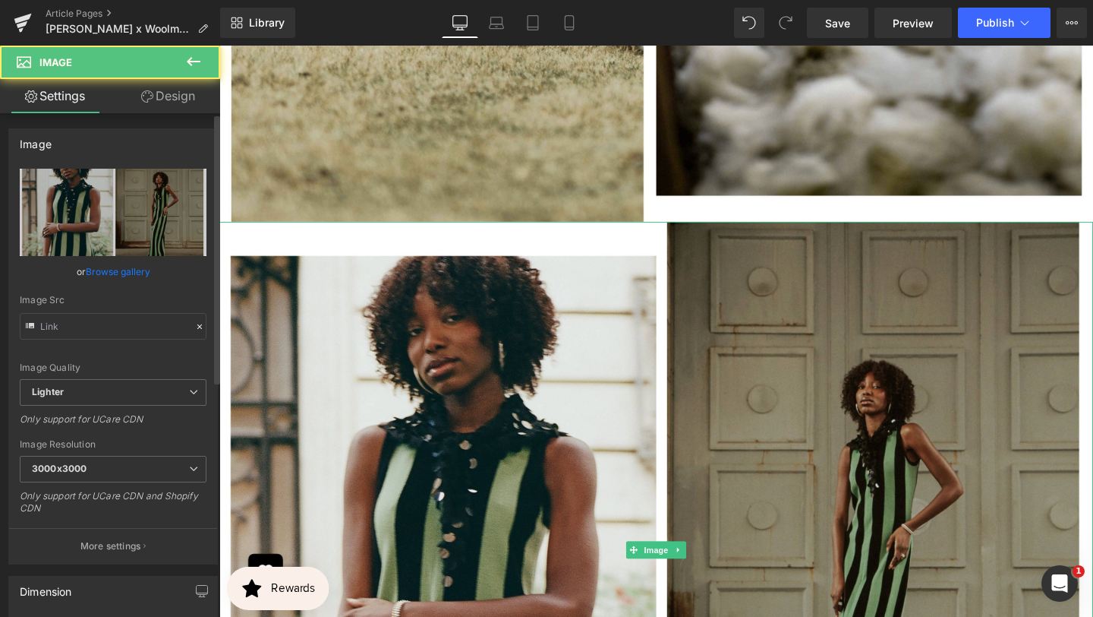
type input "[URL][DOMAIN_NAME]"
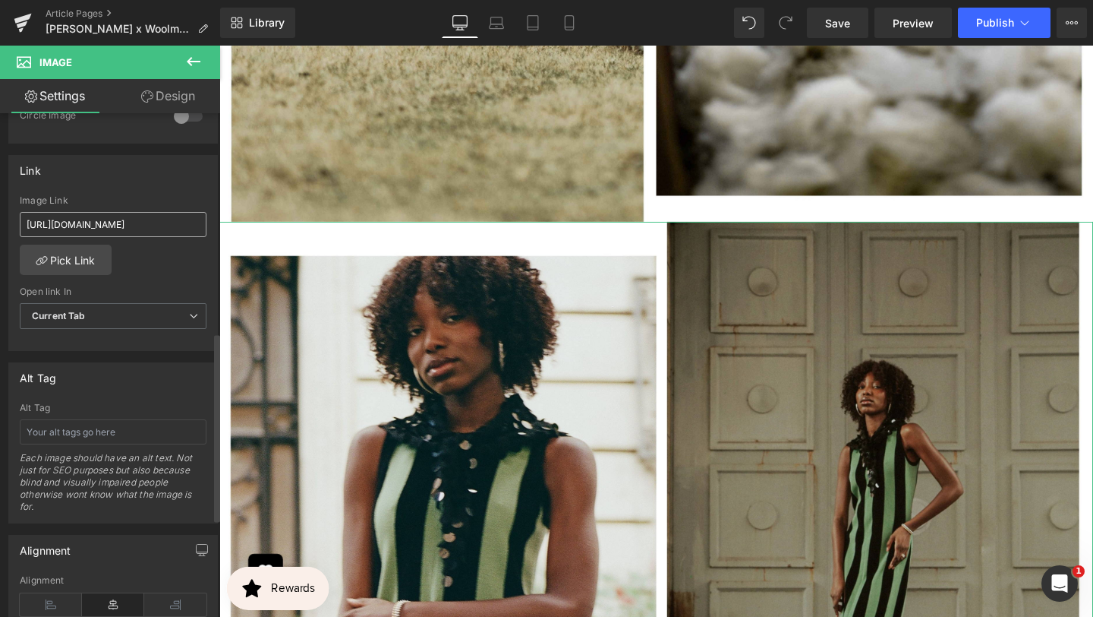
scroll to position [567, 0]
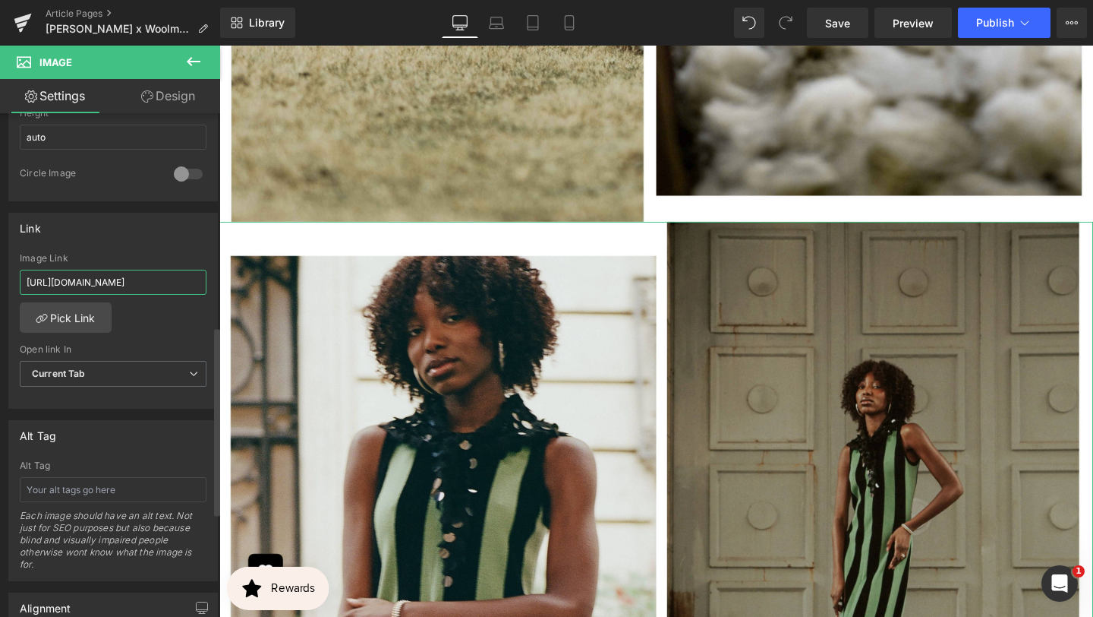
click at [164, 279] on input "[URL][DOMAIN_NAME]" at bounding box center [113, 282] width 187 height 25
type input "[URL][DOMAIN_NAME]"
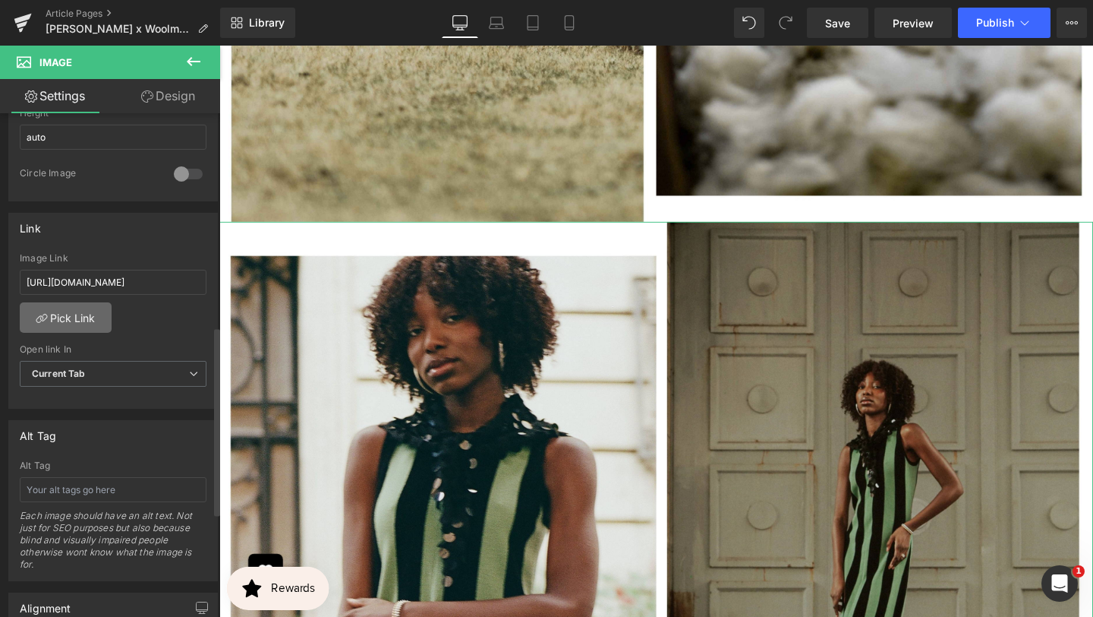
click at [92, 310] on link "Pick Link" at bounding box center [66, 317] width 92 height 30
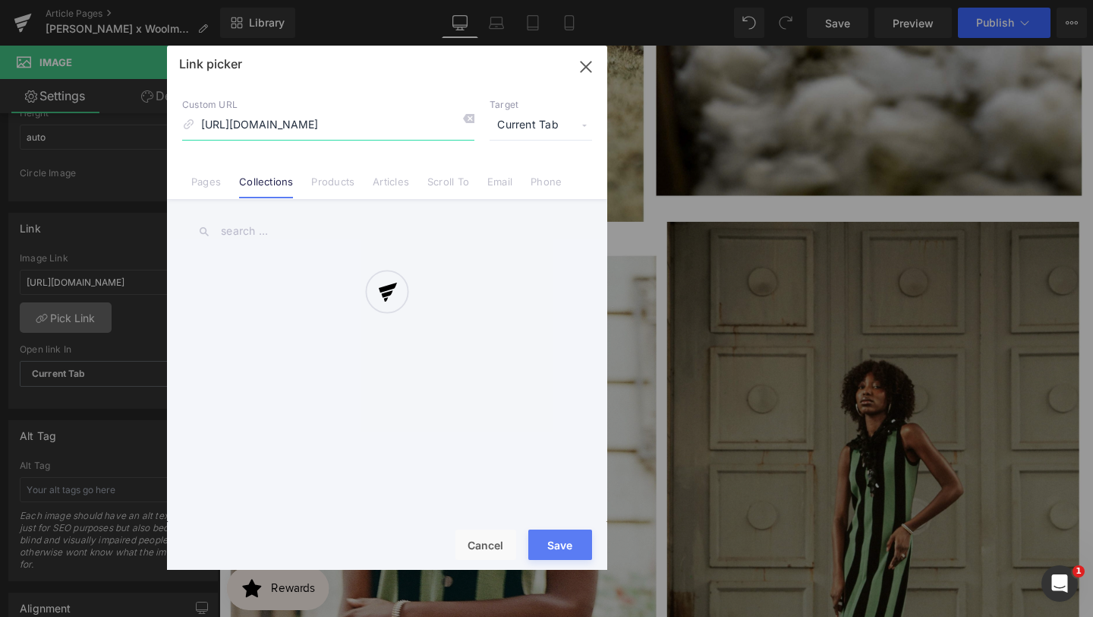
scroll to position [0, 14]
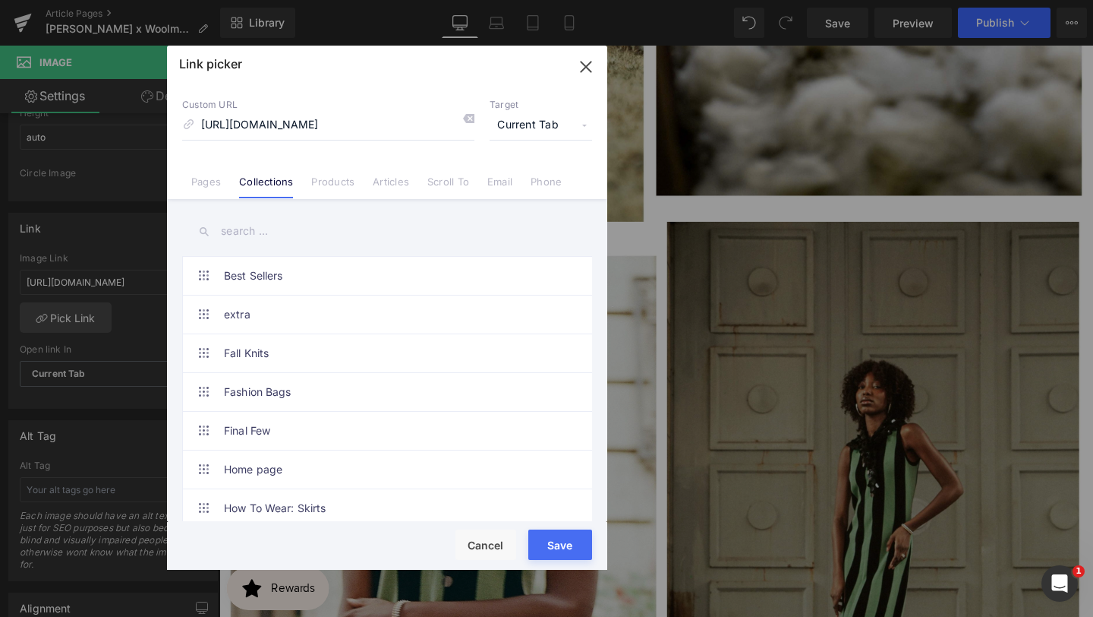
click at [553, 543] on button "Save" at bounding box center [560, 544] width 64 height 30
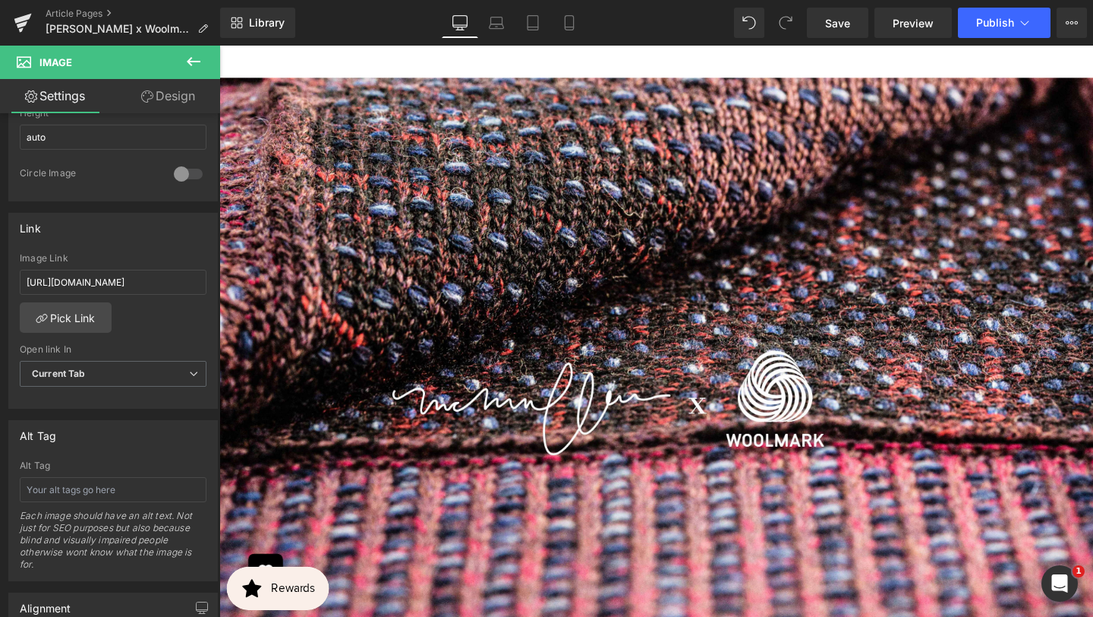
scroll to position [3849, 0]
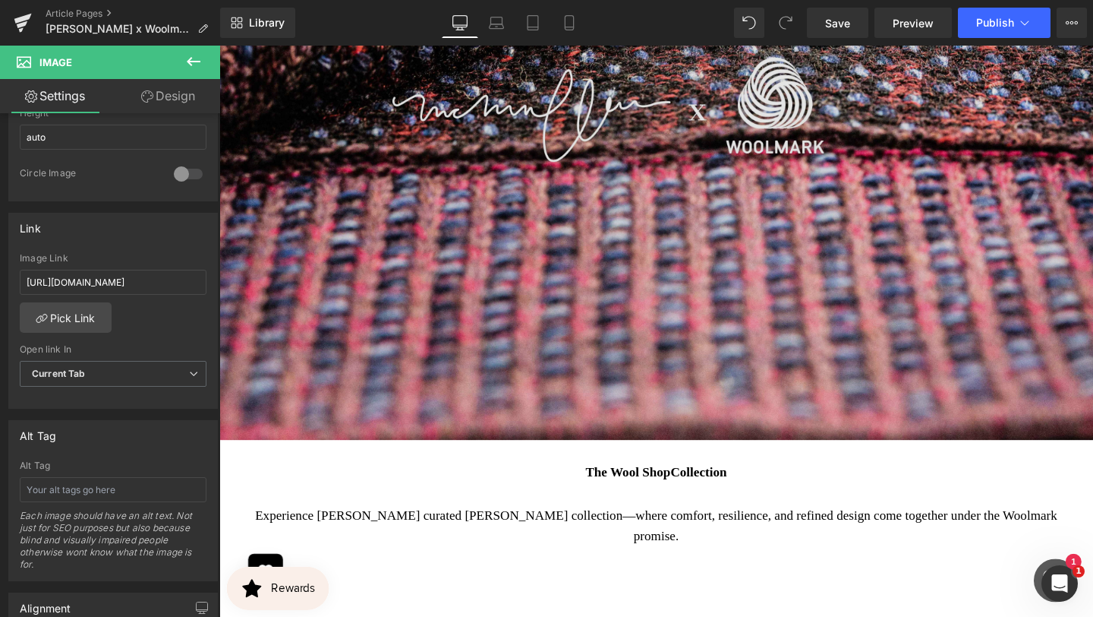
click at [663, 325] on img at bounding box center [678, 115] width 919 height 689
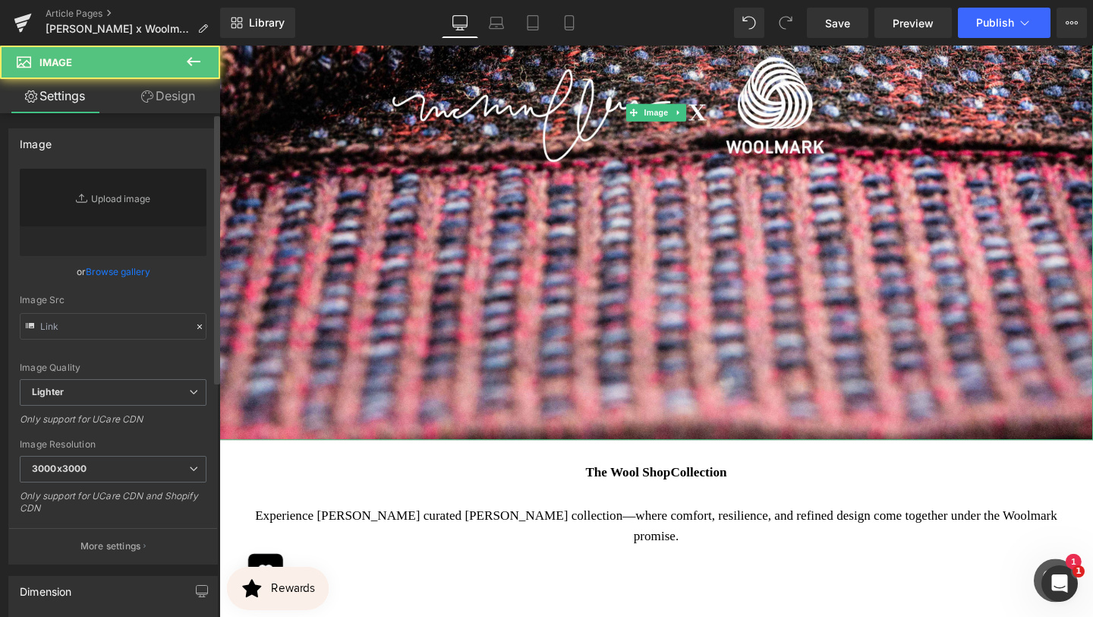
type input "[URL][DOMAIN_NAME]"
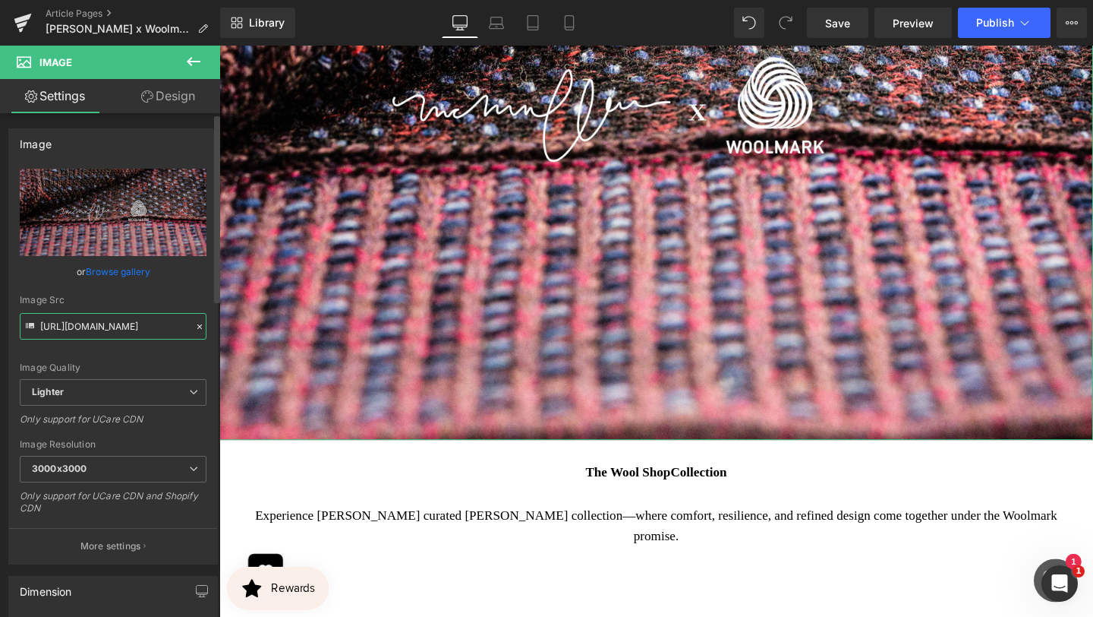
click at [154, 319] on input "[URL][DOMAIN_NAME]" at bounding box center [113, 326] width 187 height 27
click at [154, 320] on input "[URL][DOMAIN_NAME]" at bounding box center [113, 326] width 187 height 27
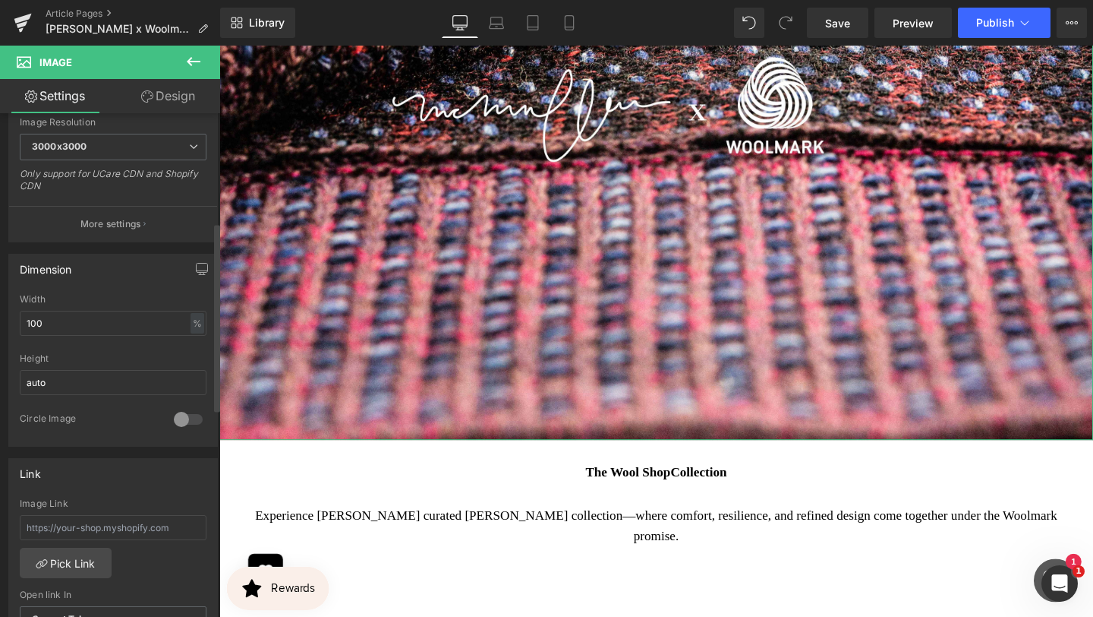
scroll to position [404, 0]
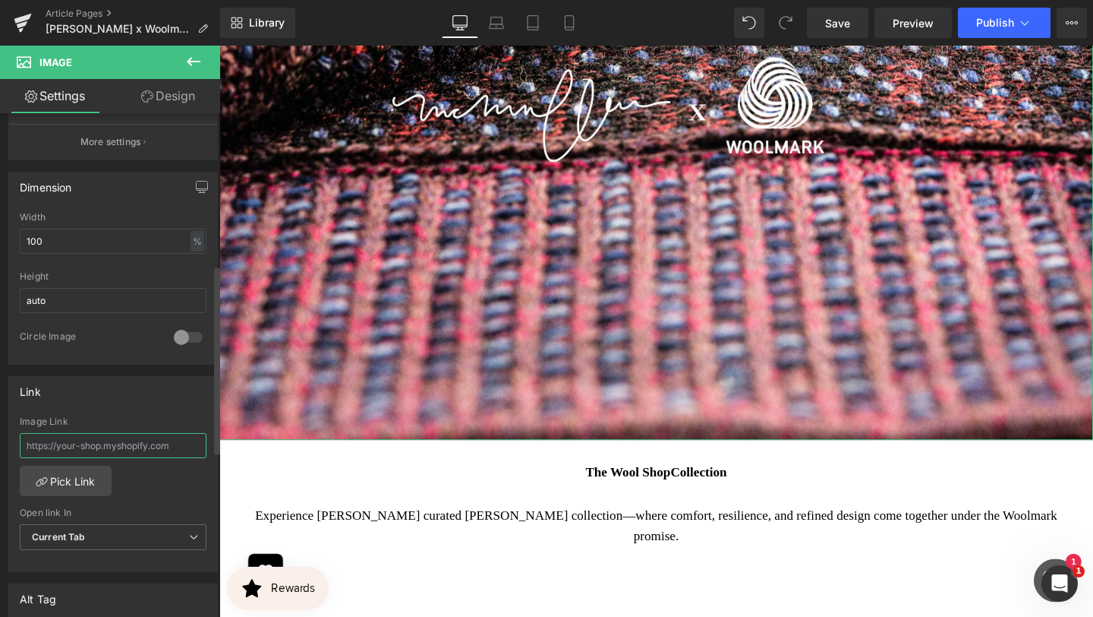
click at [109, 448] on input "text" at bounding box center [113, 445] width 187 height 25
paste input "[URL][DOMAIN_NAME]"
type input "[URL][DOMAIN_NAME]"
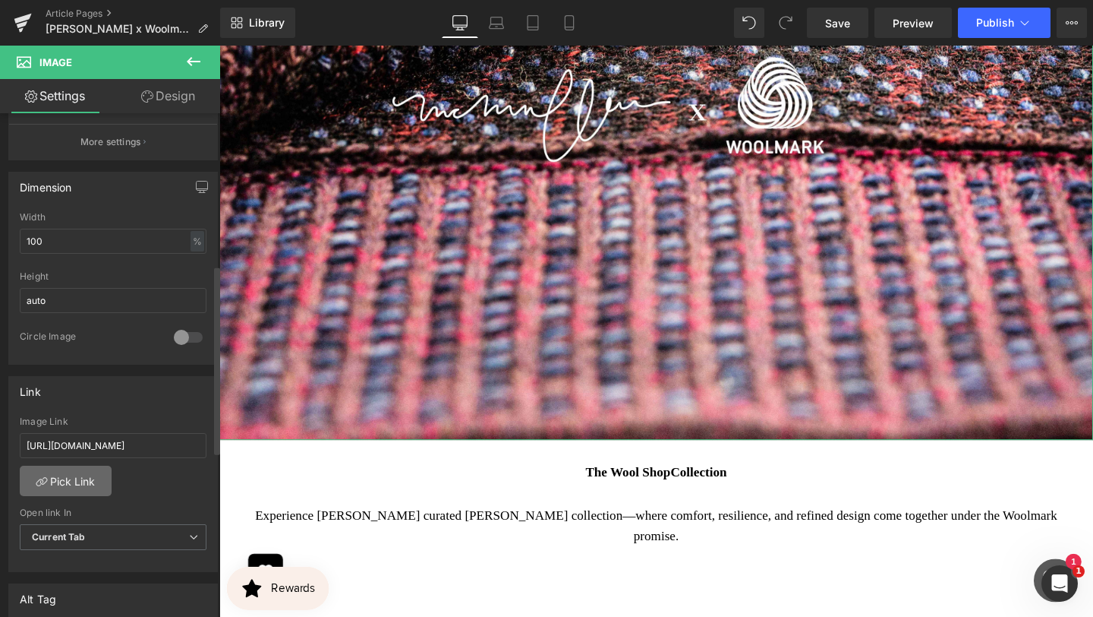
click at [83, 490] on link "Pick Link" at bounding box center [66, 480] width 92 height 30
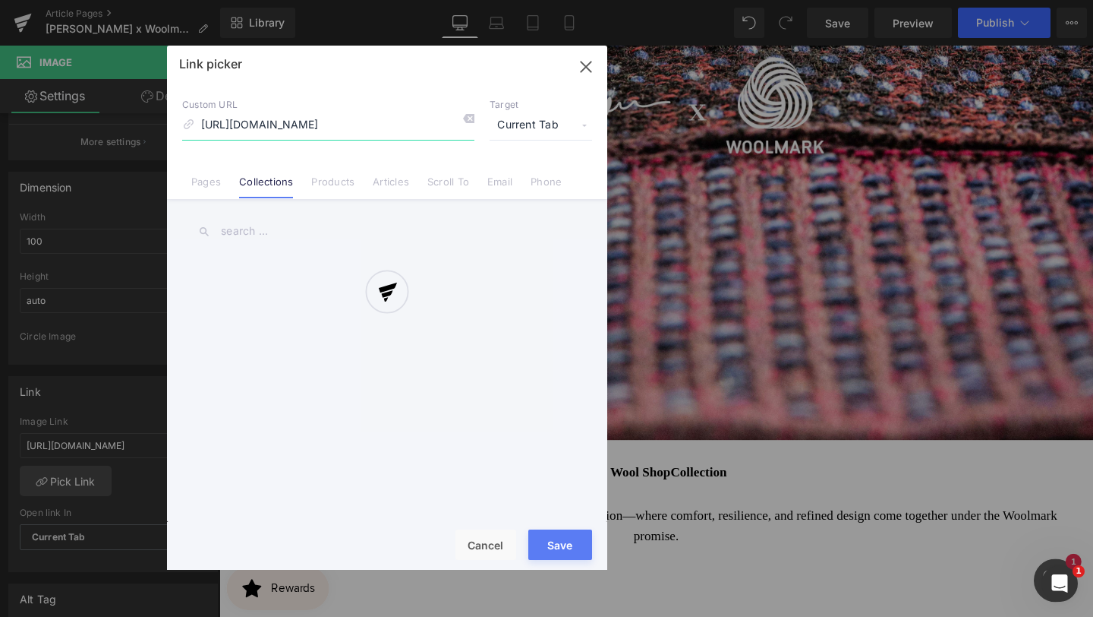
scroll to position [0, 14]
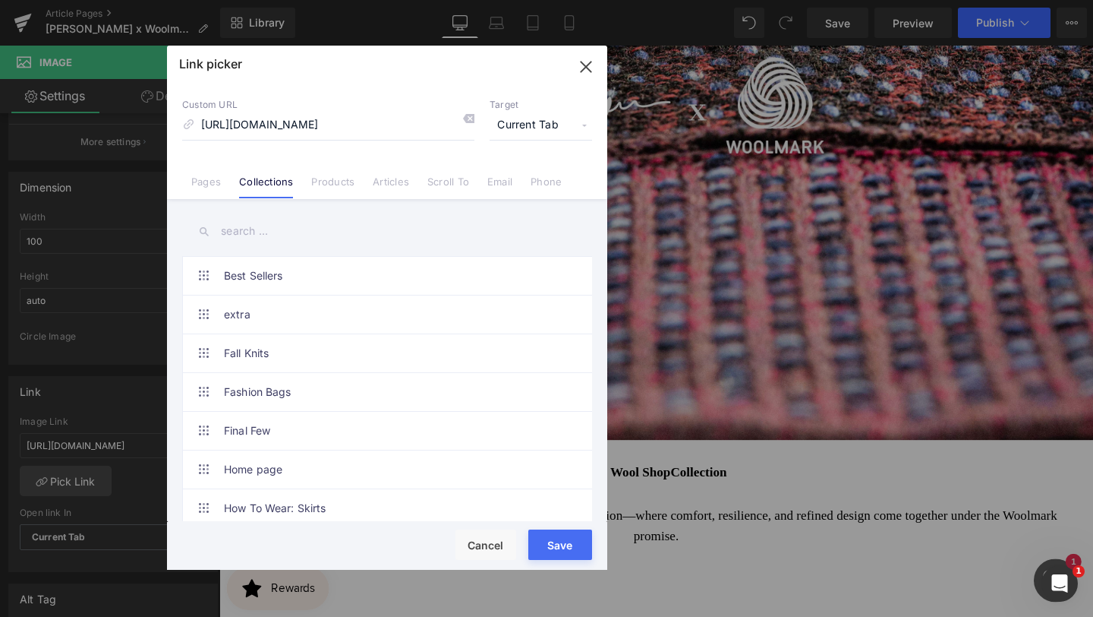
drag, startPoint x: 559, startPoint y: 545, endPoint x: 357, endPoint y: 525, distance: 202.9
click at [559, 545] on button "Save" at bounding box center [560, 544] width 64 height 30
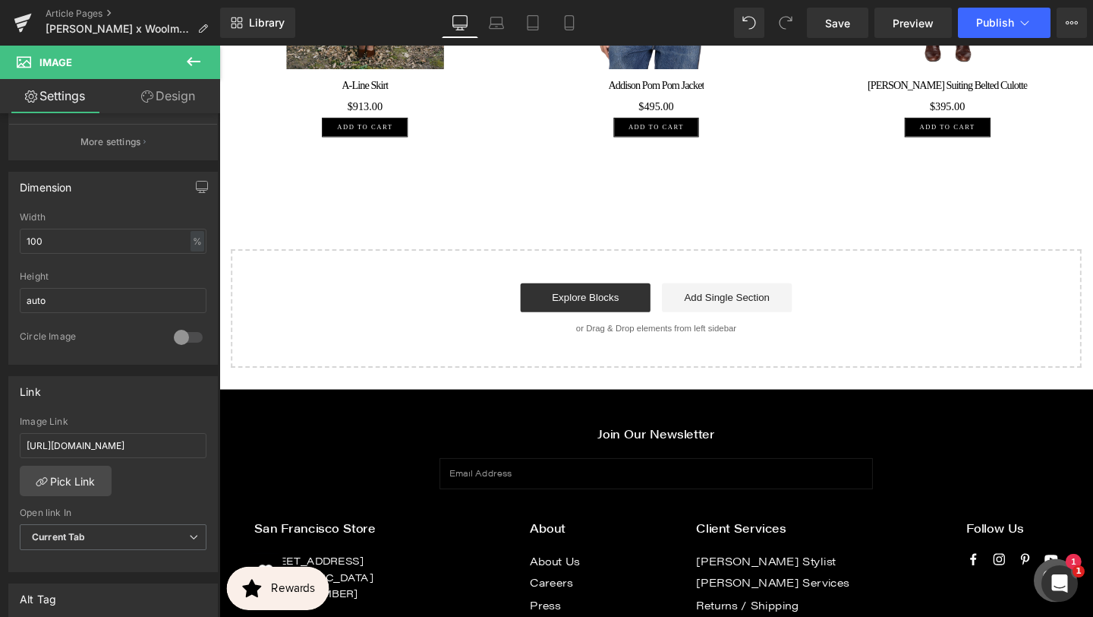
scroll to position [5373, 0]
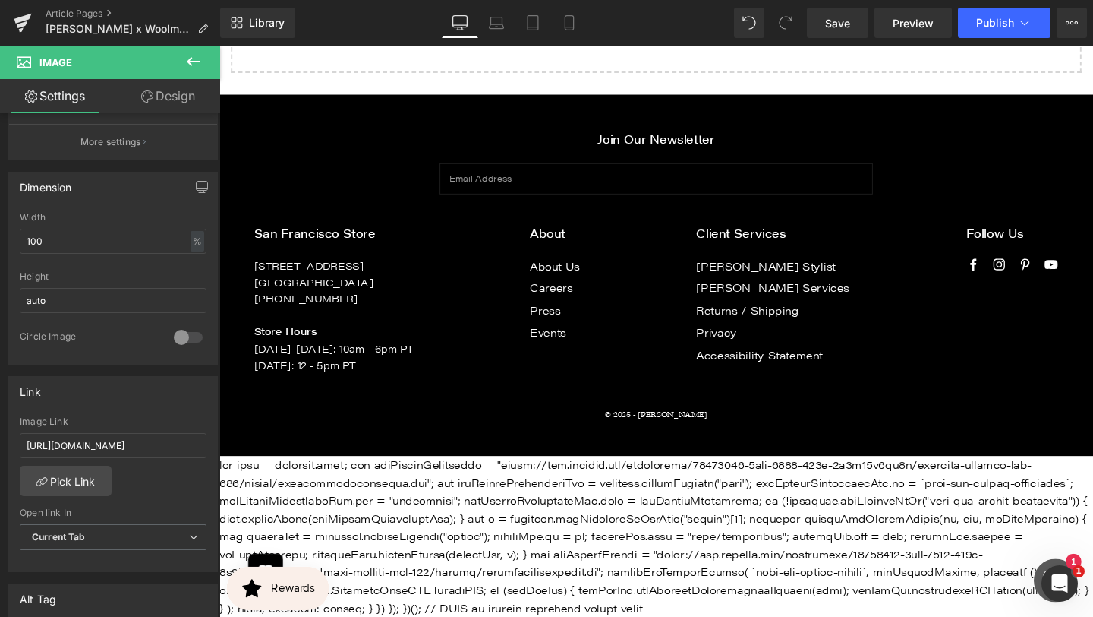
click at [208, 52] on button at bounding box center [193, 62] width 53 height 33
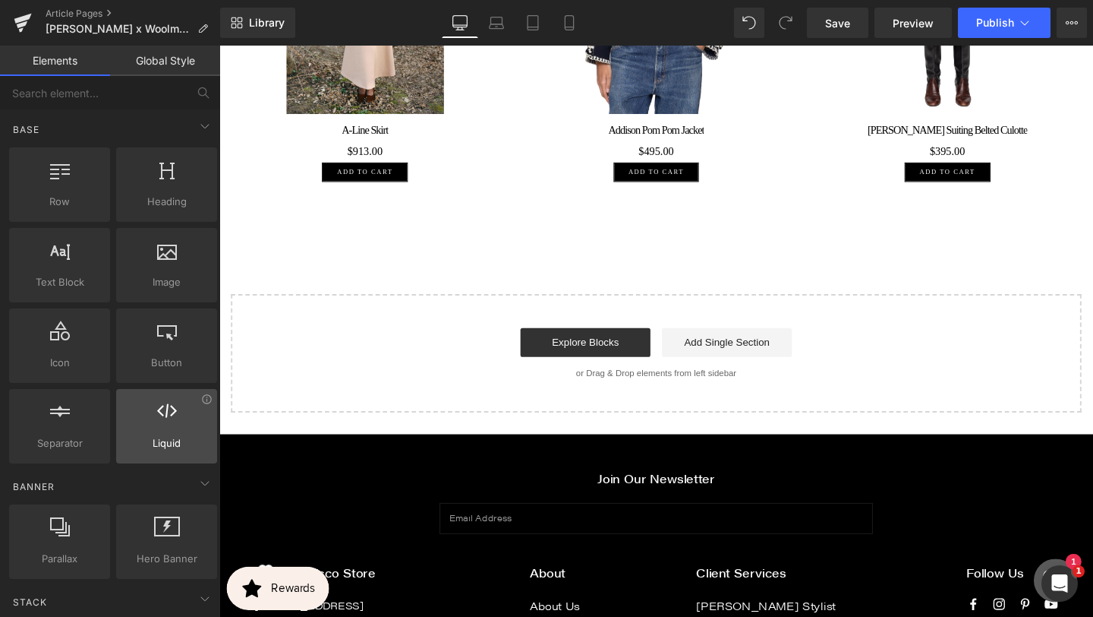
scroll to position [4962, 0]
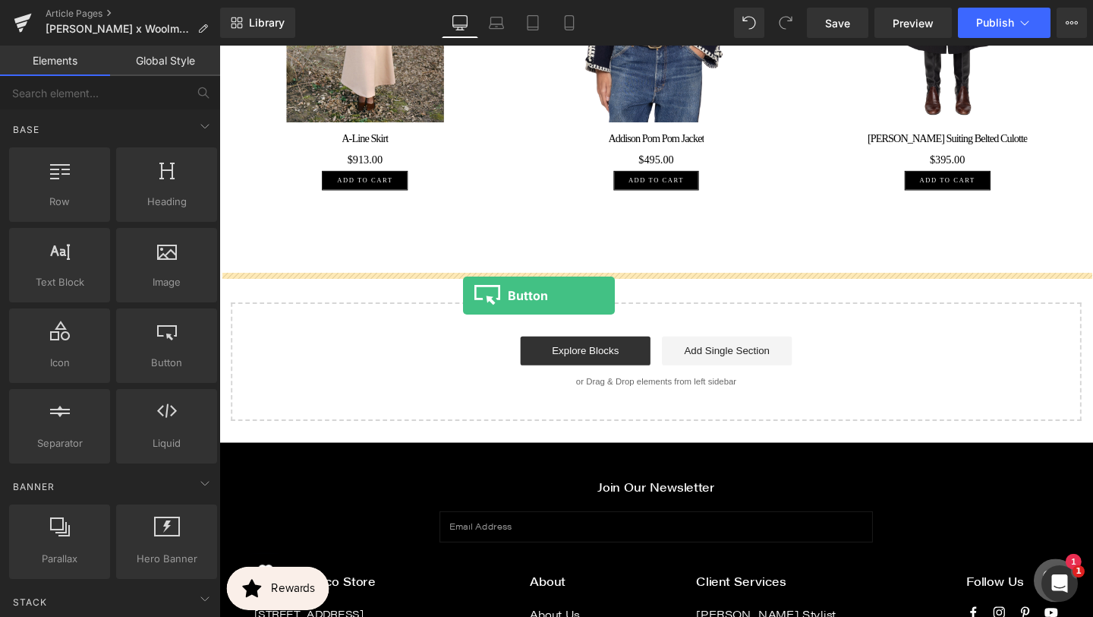
drag, startPoint x: 372, startPoint y: 402, endPoint x: 475, endPoint y: 307, distance: 140.2
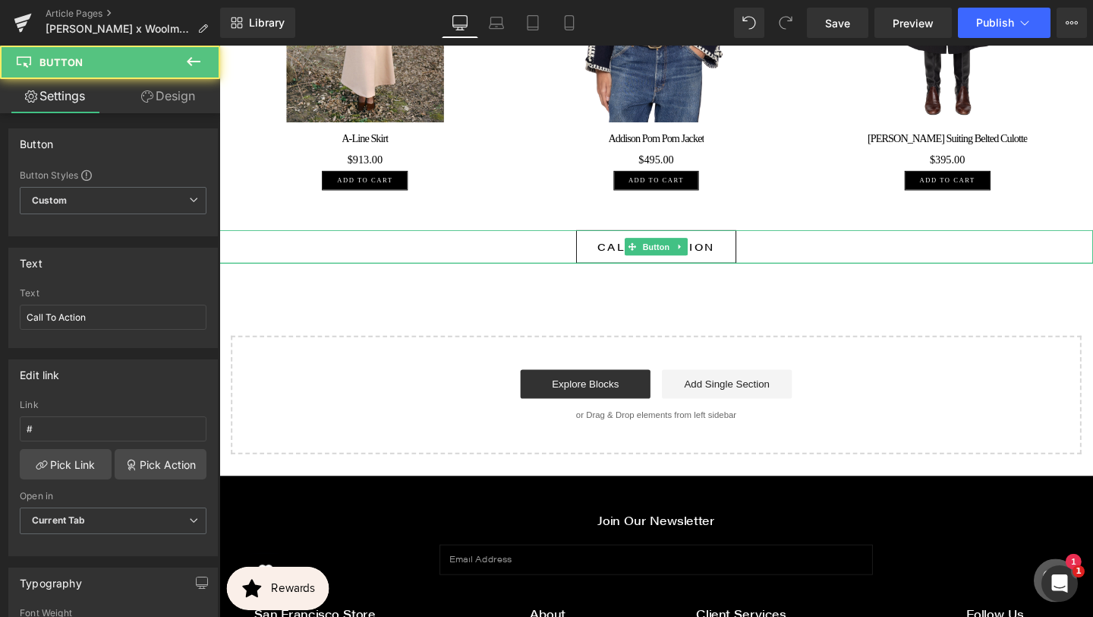
click at [641, 265] on span "Call To Action" at bounding box center [679, 256] width 124 height 17
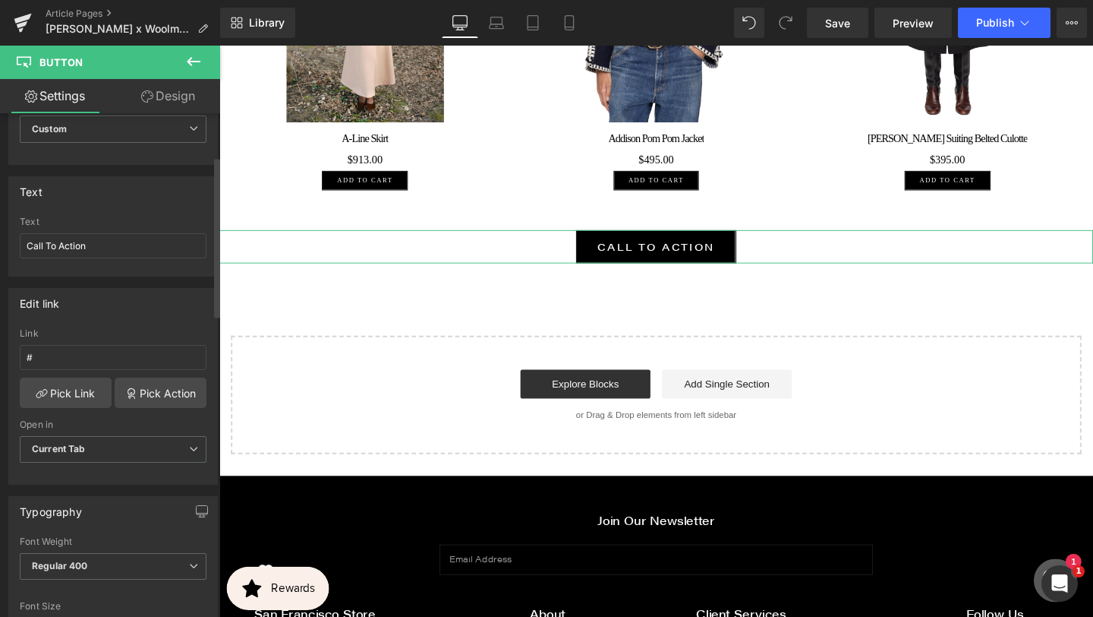
scroll to position [0, 0]
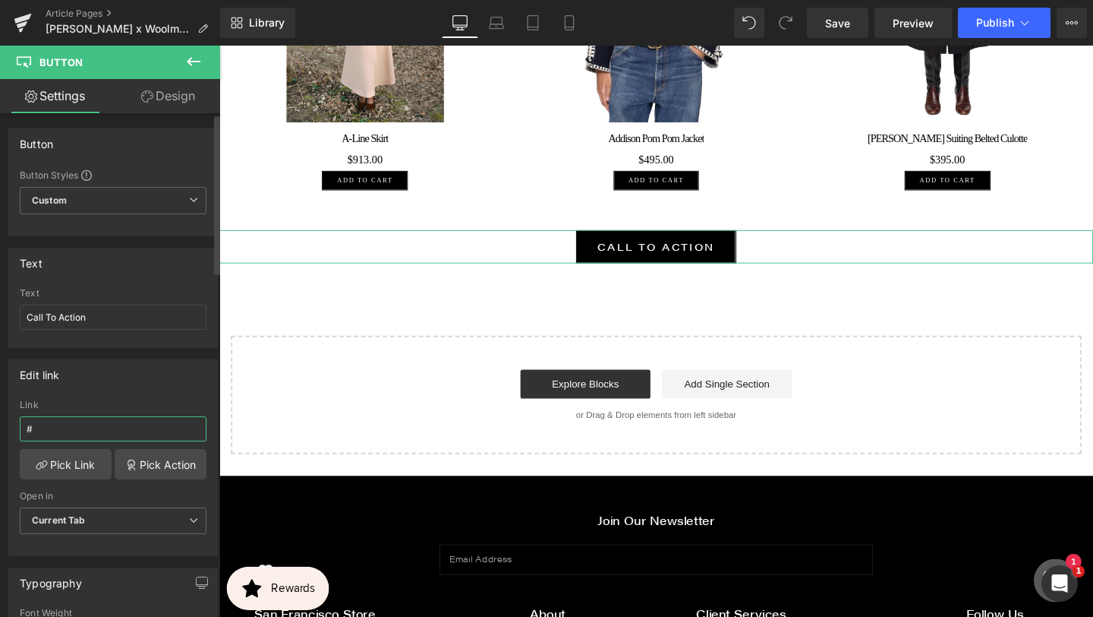
click at [91, 429] on input "#" at bounding box center [113, 428] width 187 height 25
type input "[URL][DOMAIN_NAME]"
click at [84, 456] on link "Pick Link" at bounding box center [66, 464] width 92 height 30
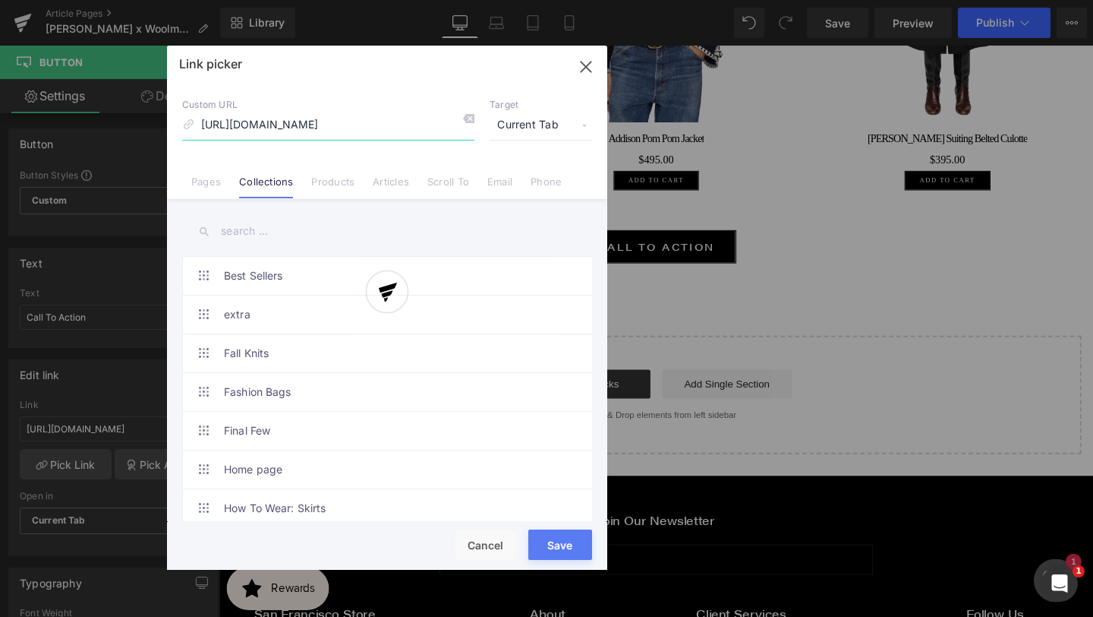
scroll to position [0, 14]
drag, startPoint x: 550, startPoint y: 546, endPoint x: 348, endPoint y: 527, distance: 202.8
click at [550, 546] on button "Save" at bounding box center [560, 544] width 64 height 30
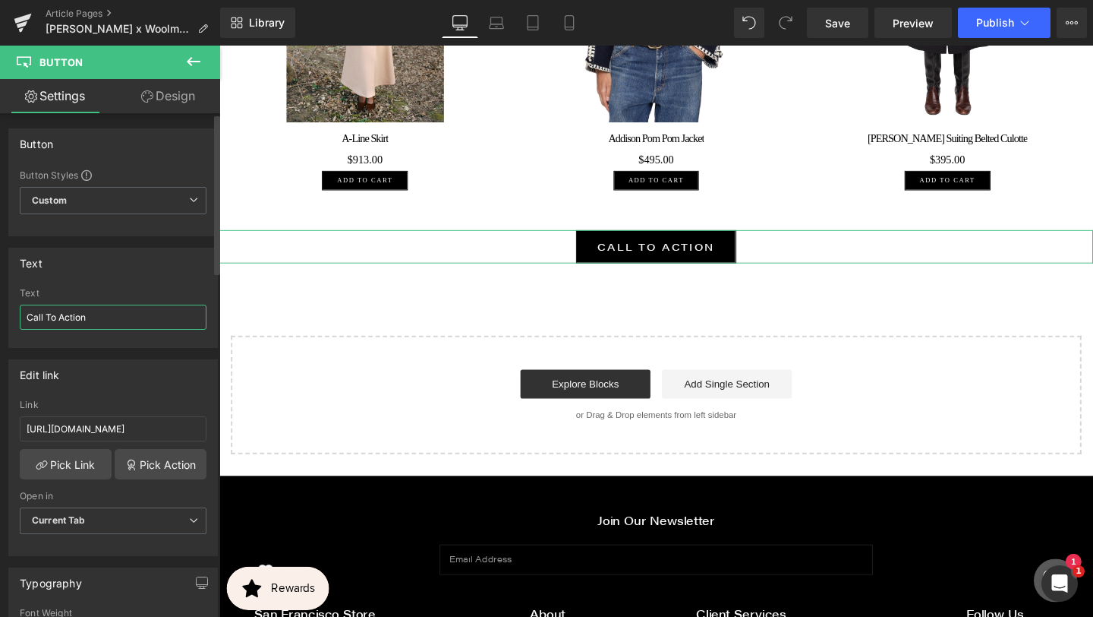
click at [156, 314] on input "Call To Action" at bounding box center [113, 316] width 187 height 25
click at [156, 313] on input "Call To Action" at bounding box center [113, 316] width 187 height 25
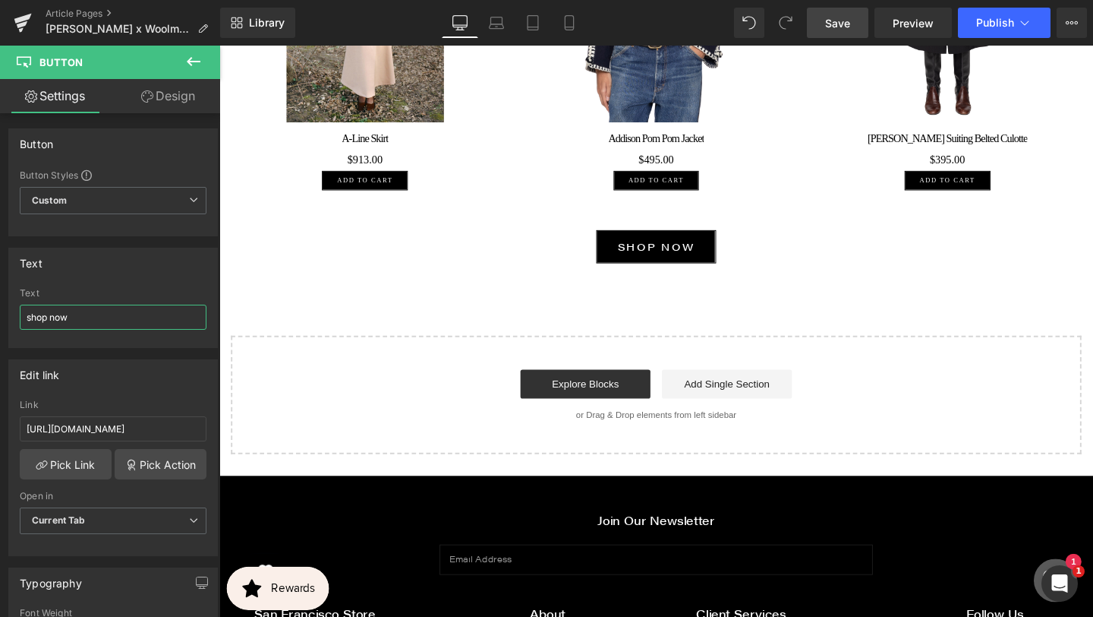
type input "shop now"
click at [852, 27] on link "Save" at bounding box center [837, 23] width 61 height 30
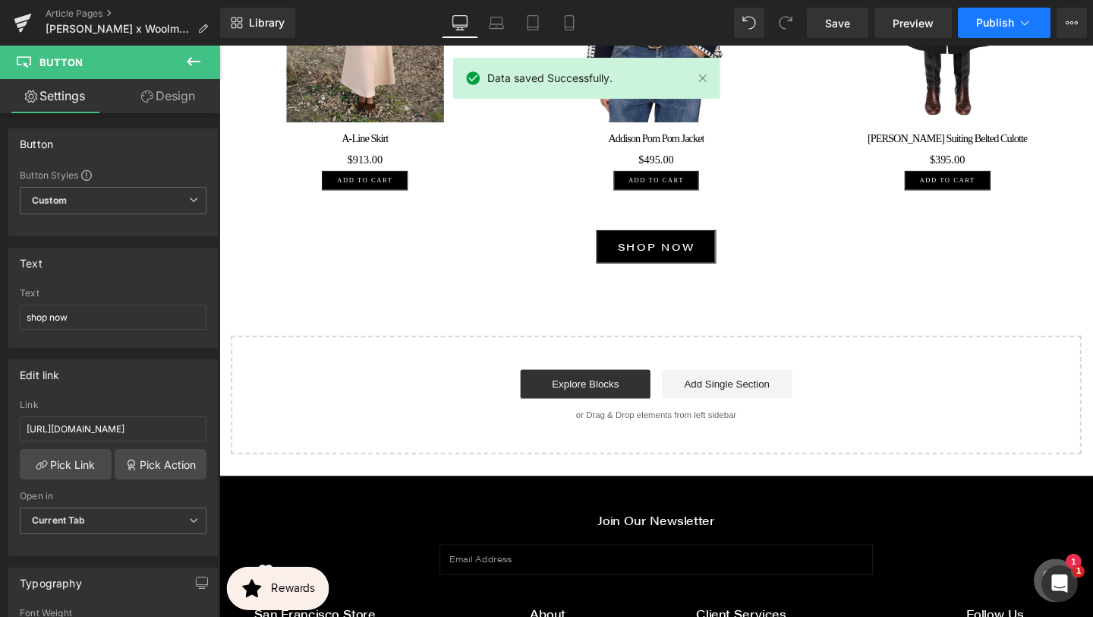
click at [1023, 24] on icon at bounding box center [1024, 22] width 15 height 15
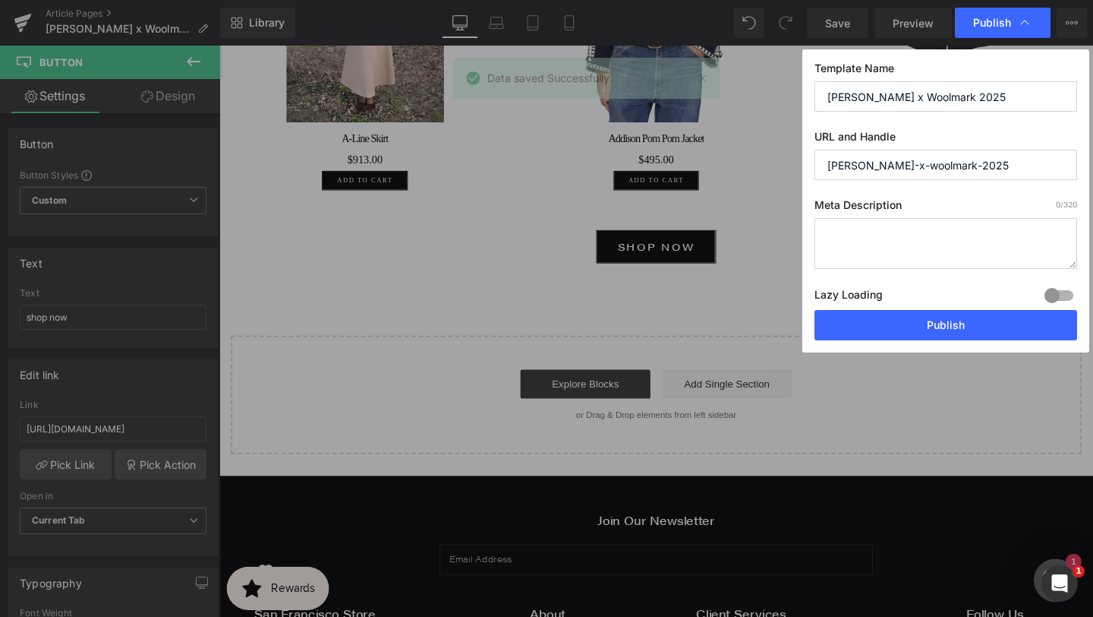
click at [929, 342] on div "Template Name [PERSON_NAME] x Woolmark 2025 URL and Handle [PERSON_NAME]-x-wool…" at bounding box center [946, 200] width 287 height 303
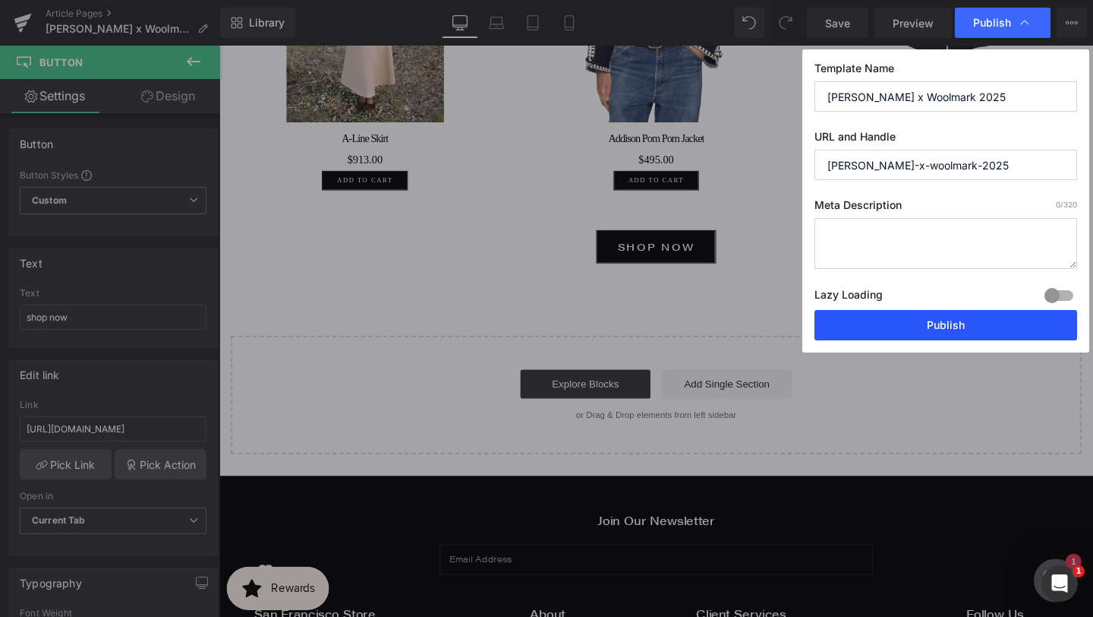
click at [929, 316] on button "Publish" at bounding box center [946, 325] width 263 height 30
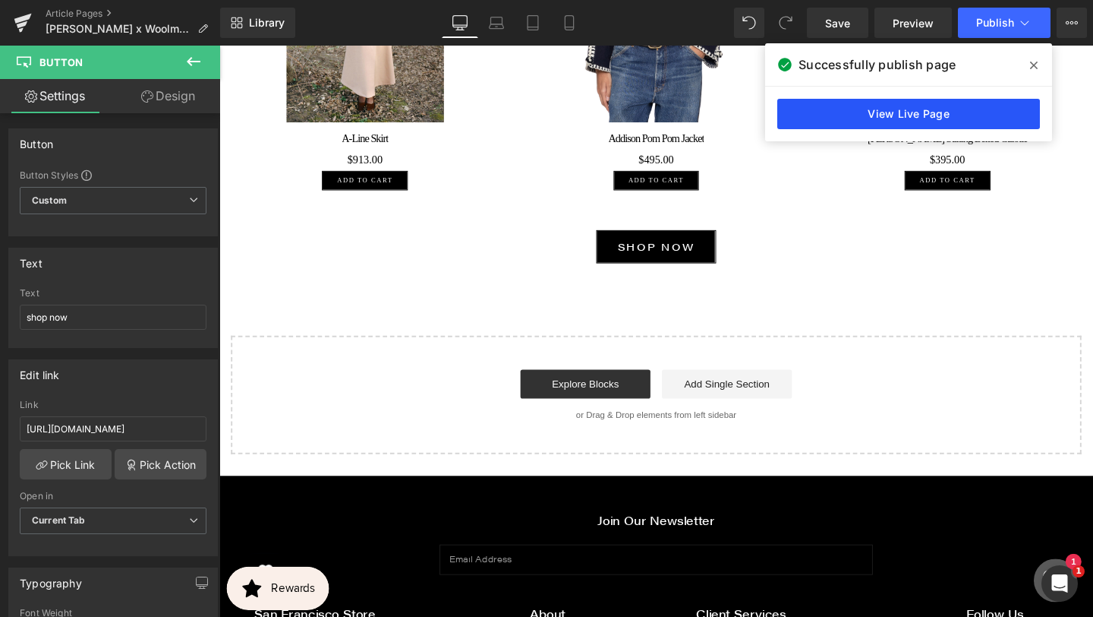
click at [935, 111] on link "View Live Page" at bounding box center [908, 114] width 263 height 30
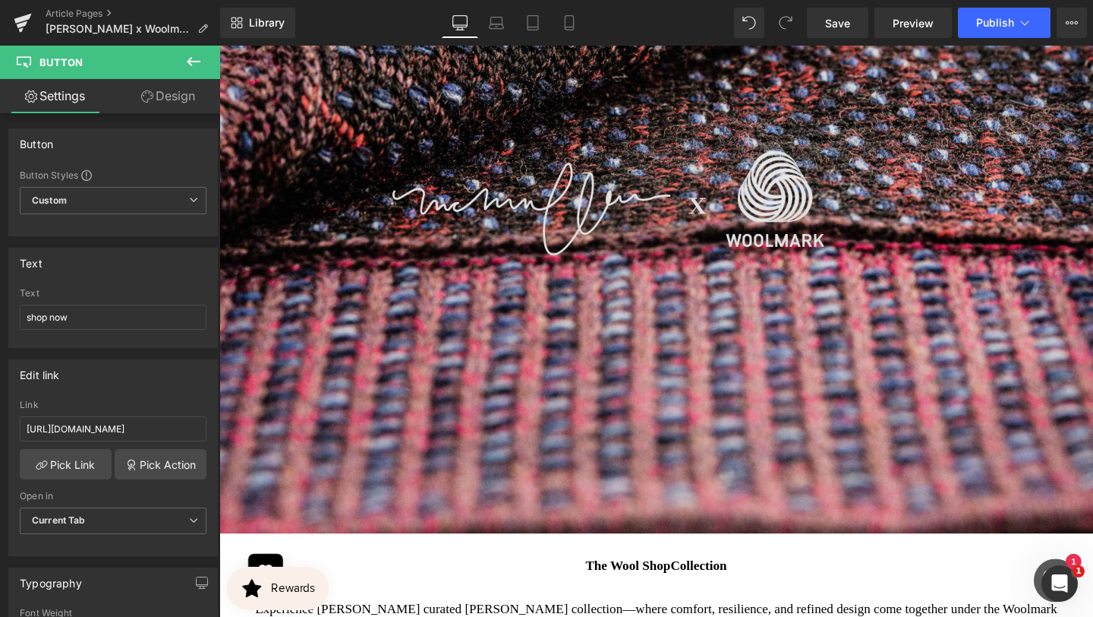
scroll to position [3786, 0]
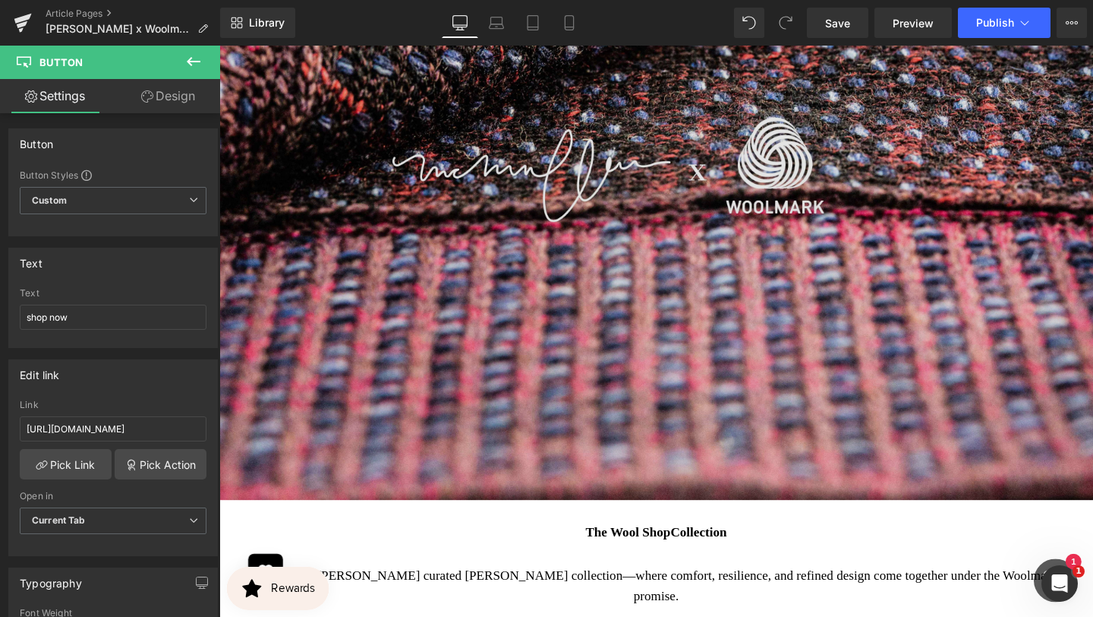
click at [709, 255] on img at bounding box center [678, 178] width 919 height 689
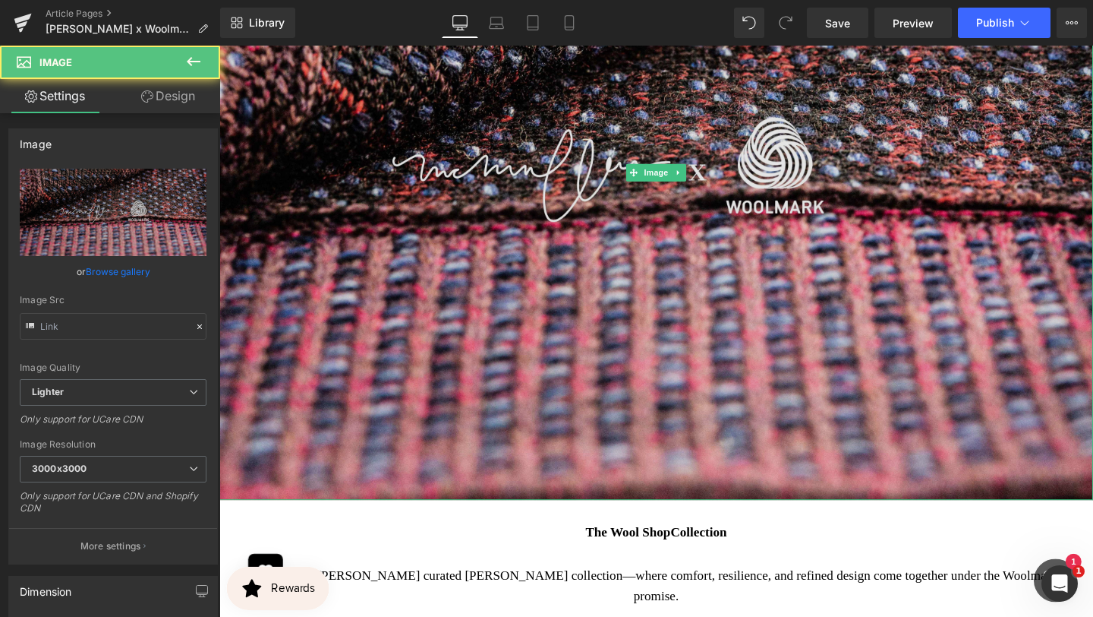
type input "[URL][DOMAIN_NAME]"
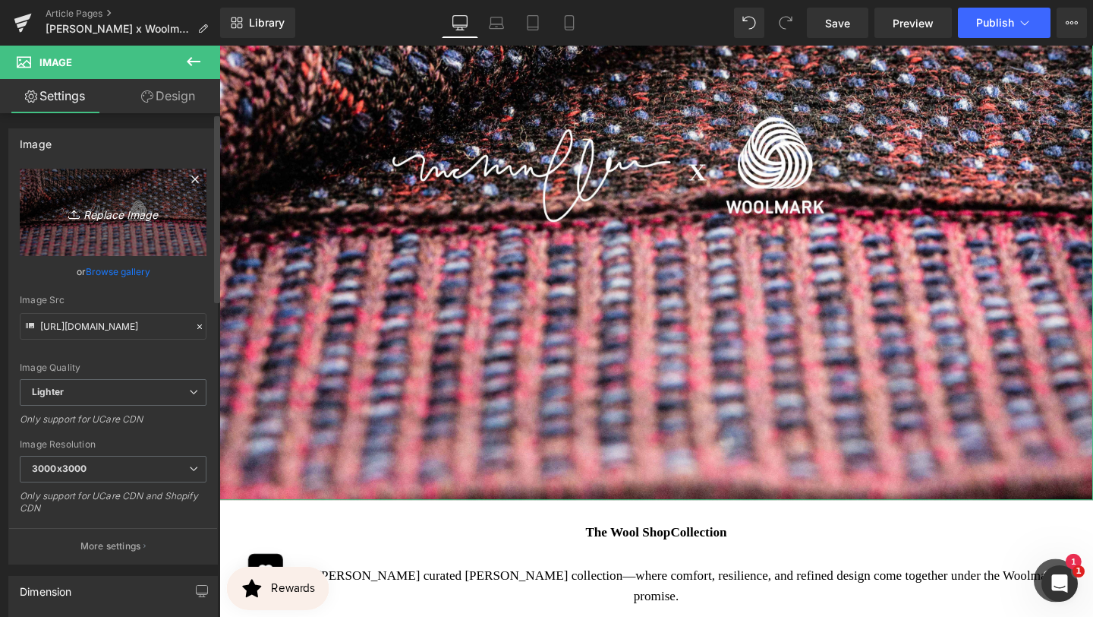
click at [115, 215] on icon "Replace Image" at bounding box center [112, 212] width 121 height 19
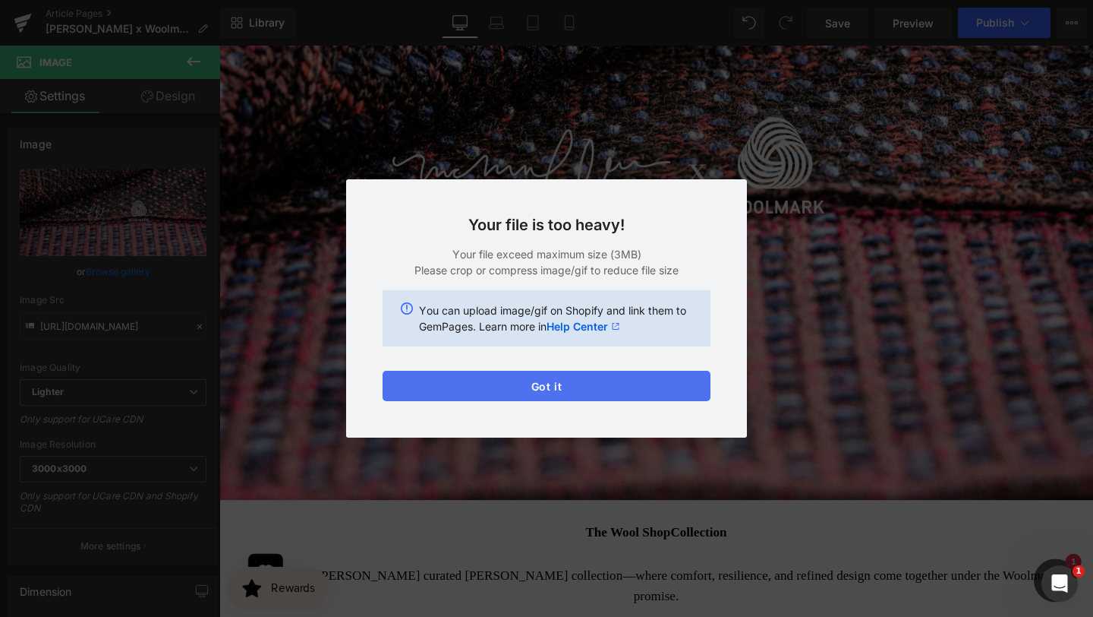
click at [521, 380] on button "Got it" at bounding box center [547, 386] width 328 height 30
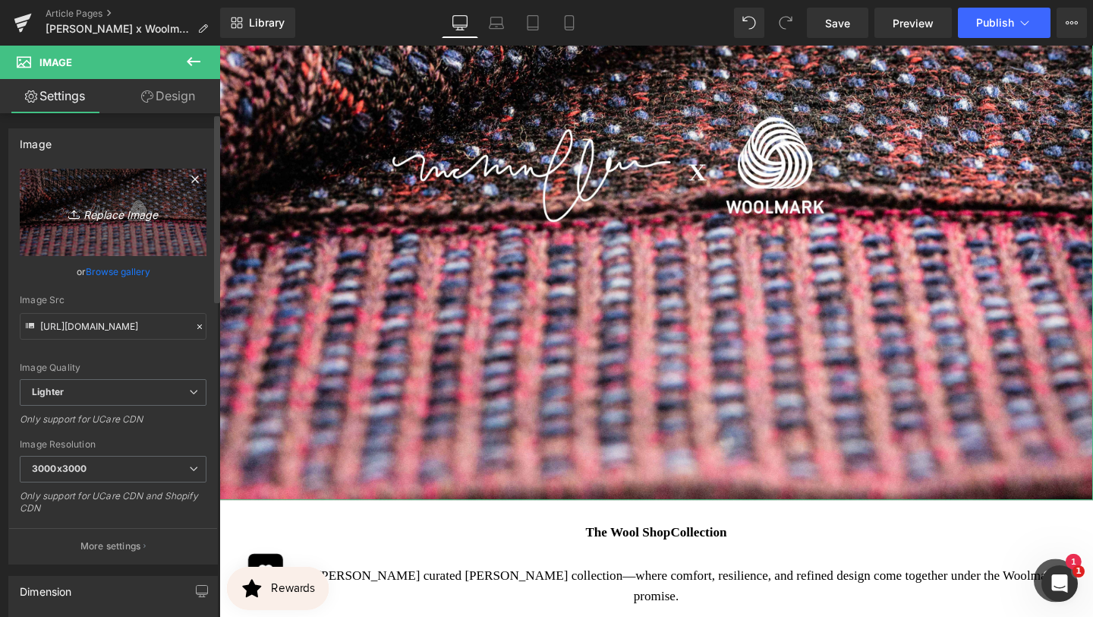
click at [114, 211] on icon "Replace Image" at bounding box center [112, 212] width 121 height 19
type input "C:\fakepath\x (4000 x 3000 px) (3).jpg"
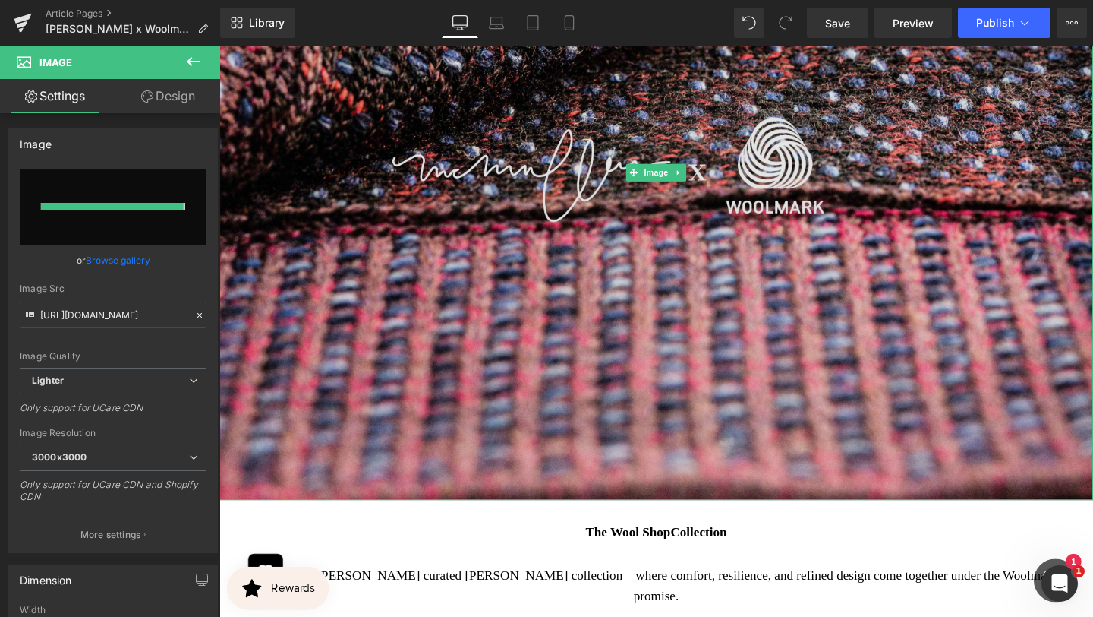
type input "[URL][DOMAIN_NAME]"
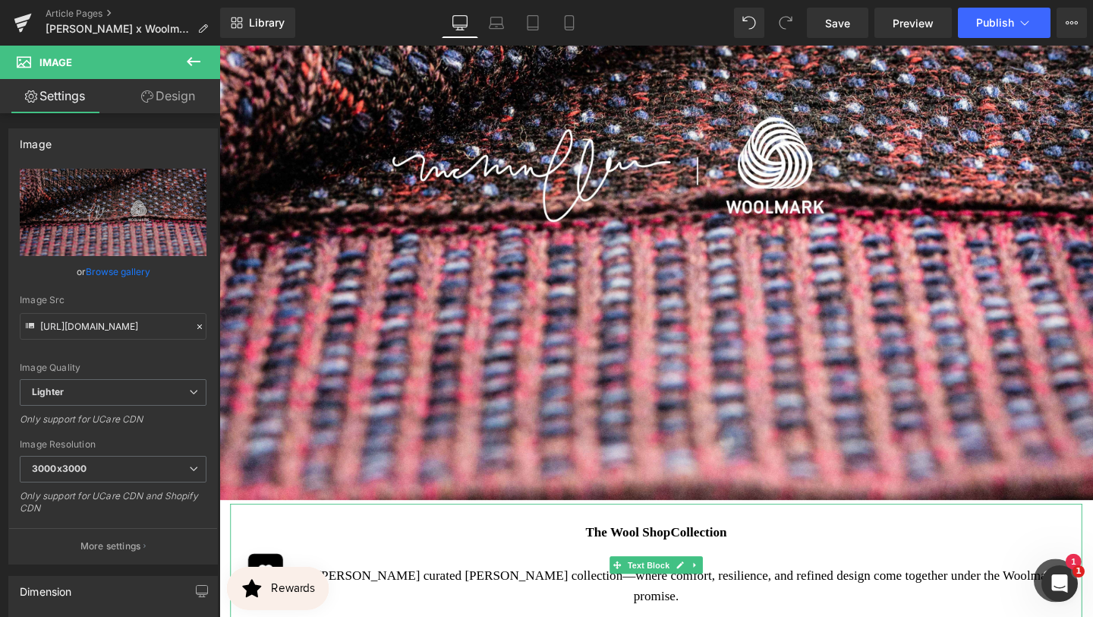
click at [829, 569] on p "The Wool Shop Collection" at bounding box center [678, 557] width 873 height 23
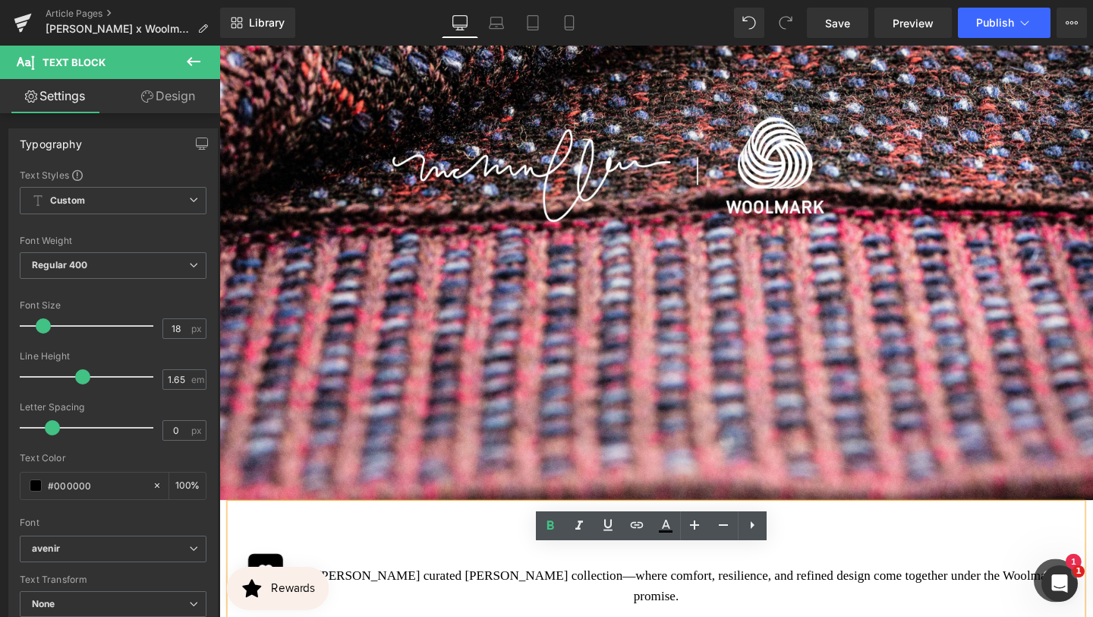
click at [832, 40] on div "Library Desktop Desktop Laptop Tablet Mobile Save Preview Publish Scheduled Vie…" at bounding box center [656, 23] width 873 height 46
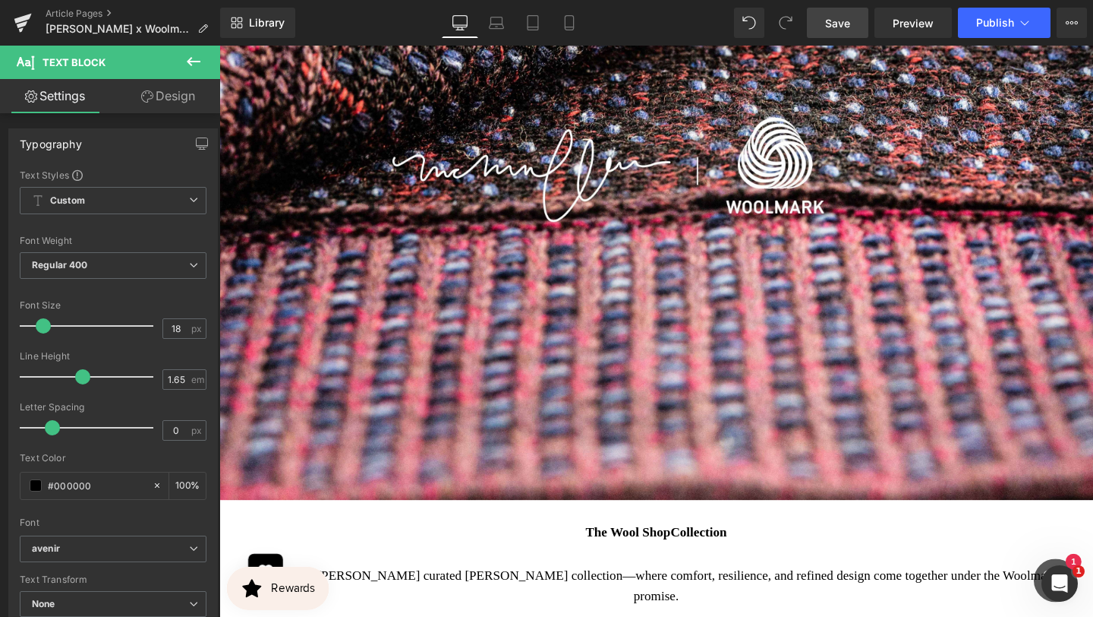
click at [834, 24] on span "Save" at bounding box center [837, 23] width 25 height 16
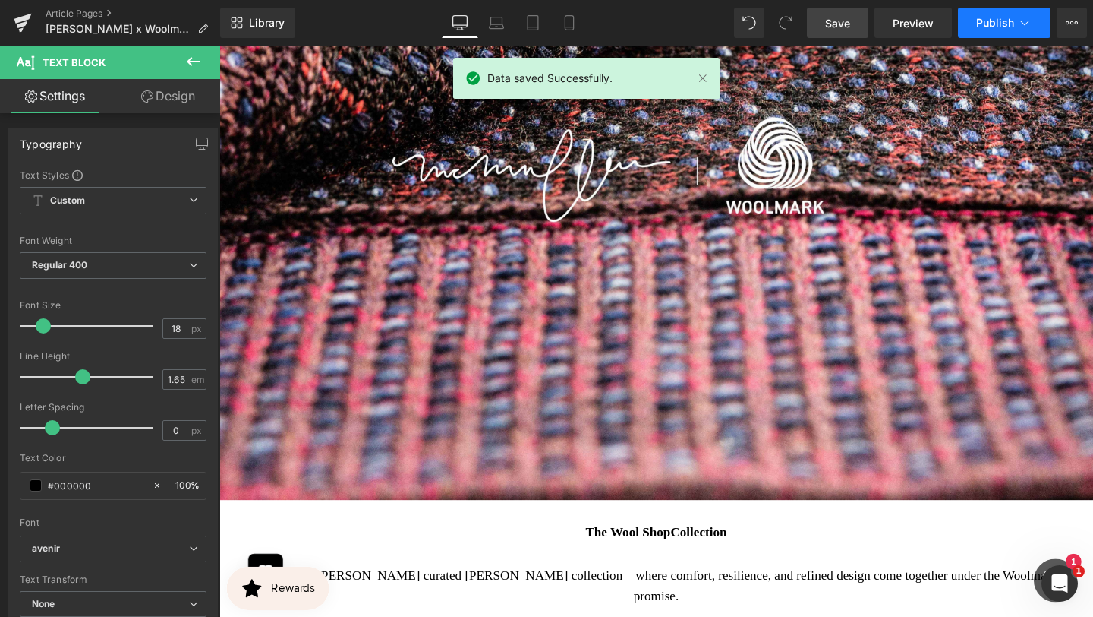
click at [1020, 24] on icon at bounding box center [1024, 22] width 15 height 15
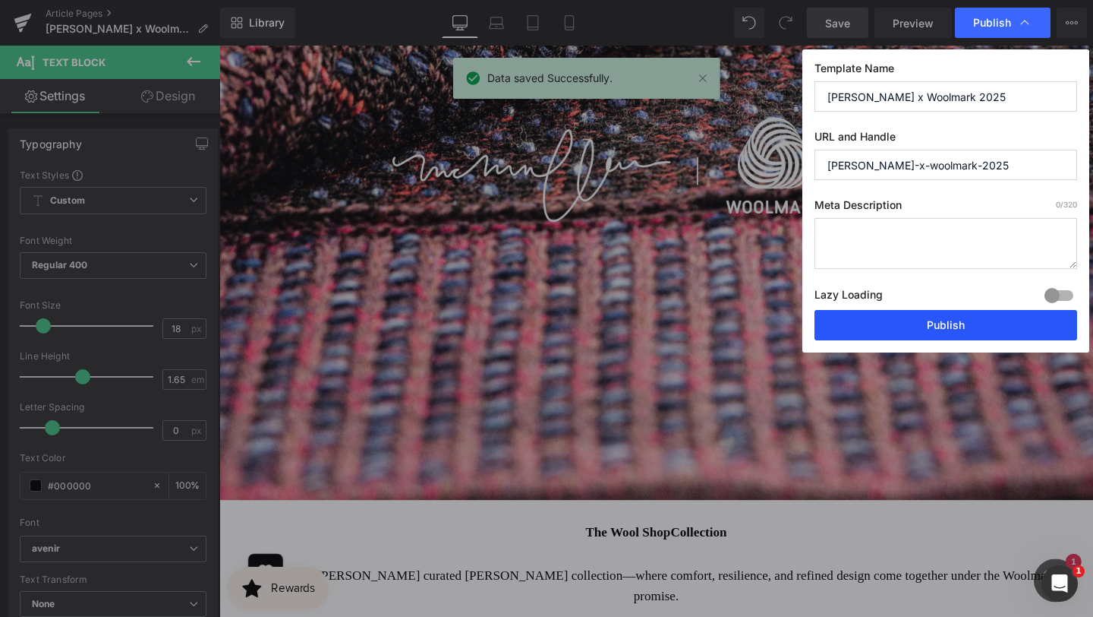
click at [903, 314] on button "Publish" at bounding box center [946, 325] width 263 height 30
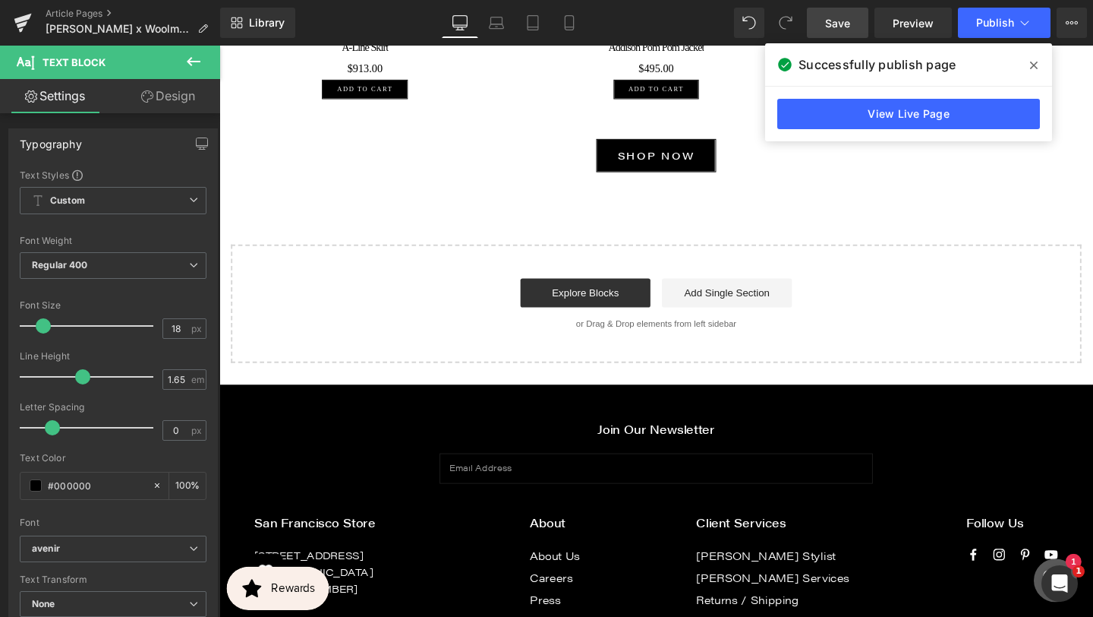
scroll to position [5021, 0]
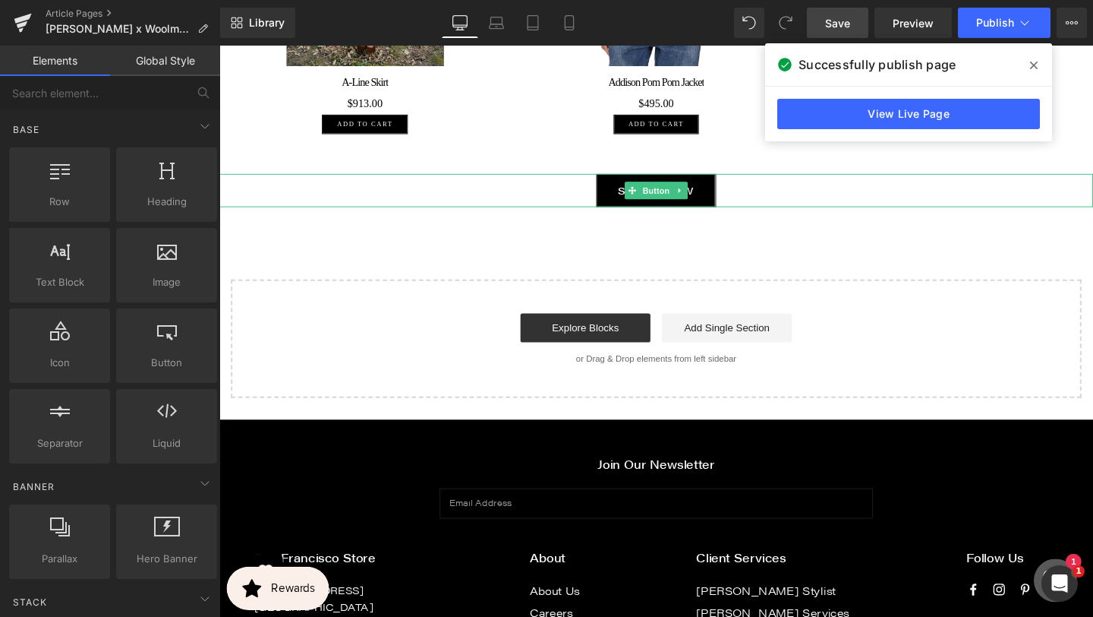
click at [778, 216] on div "shop now" at bounding box center [678, 198] width 919 height 35
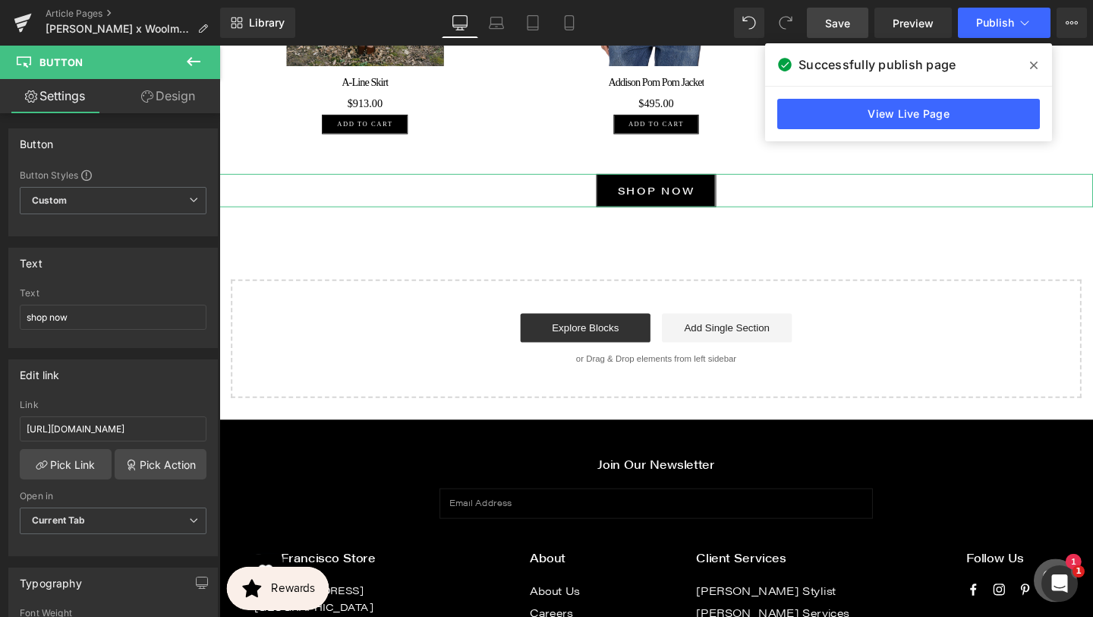
click at [179, 90] on link "Design" at bounding box center [168, 96] width 110 height 34
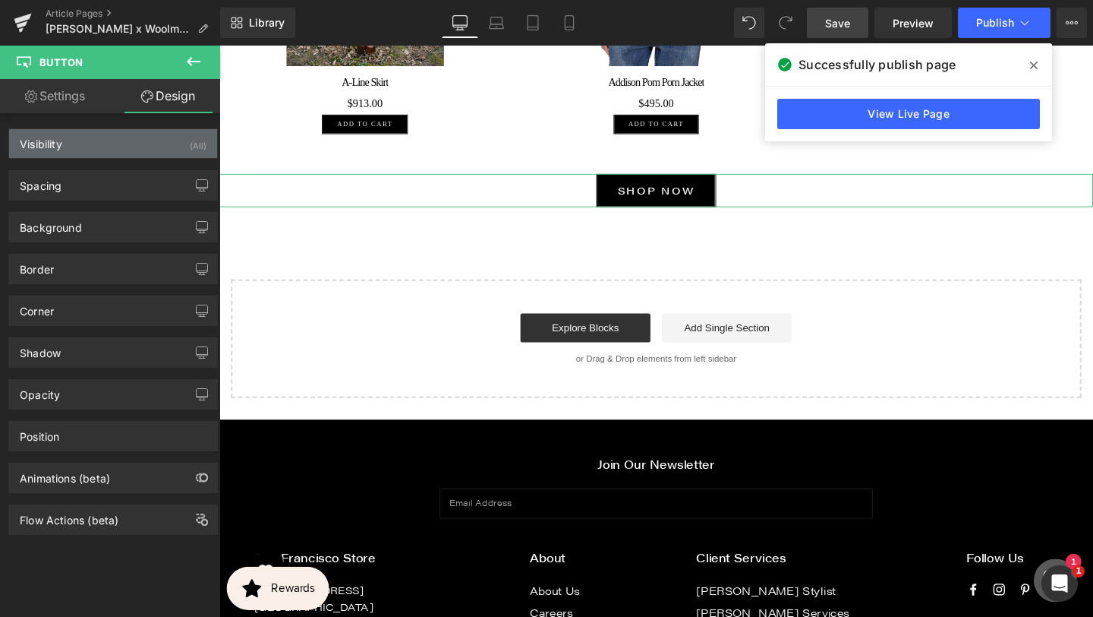
type input "0"
type input "10.4"
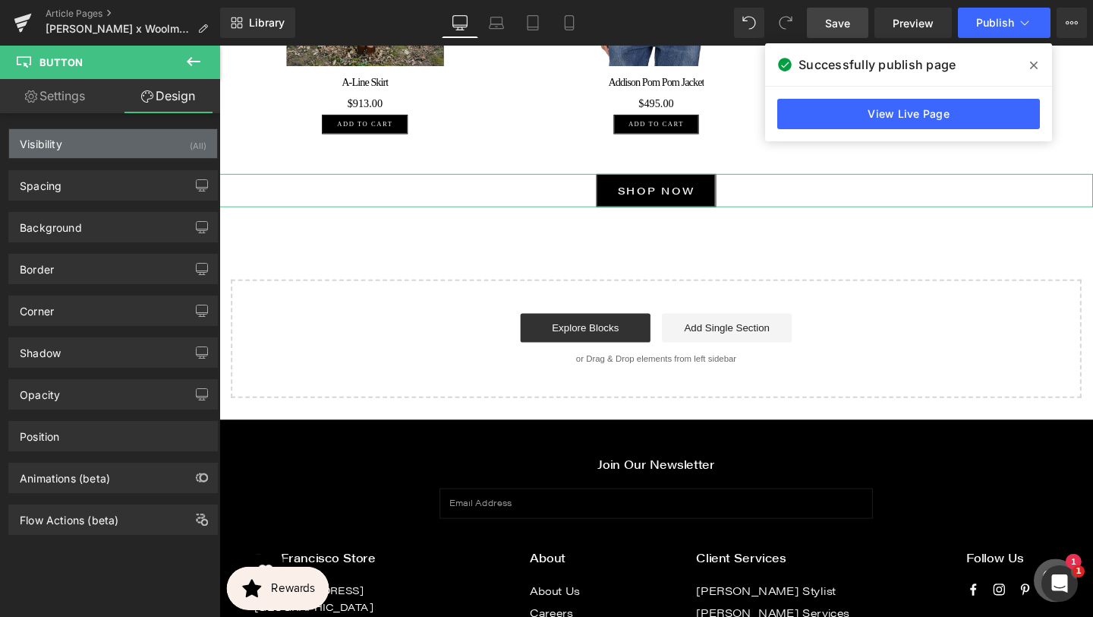
type input "28"
type input "10.4"
type input "28"
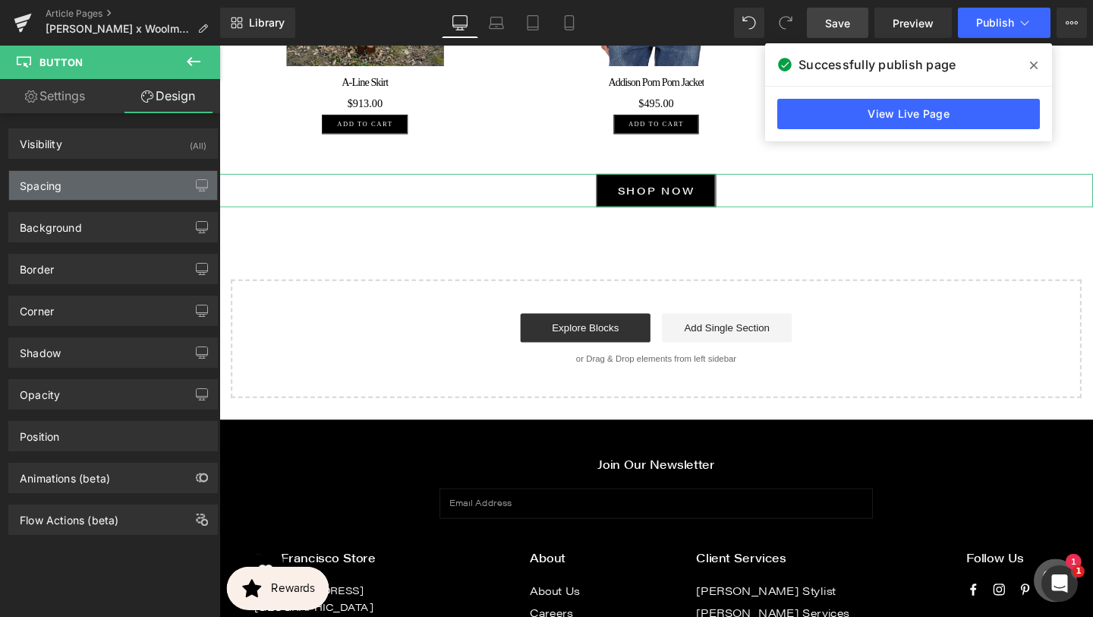
click at [120, 175] on div "Spacing" at bounding box center [113, 185] width 208 height 29
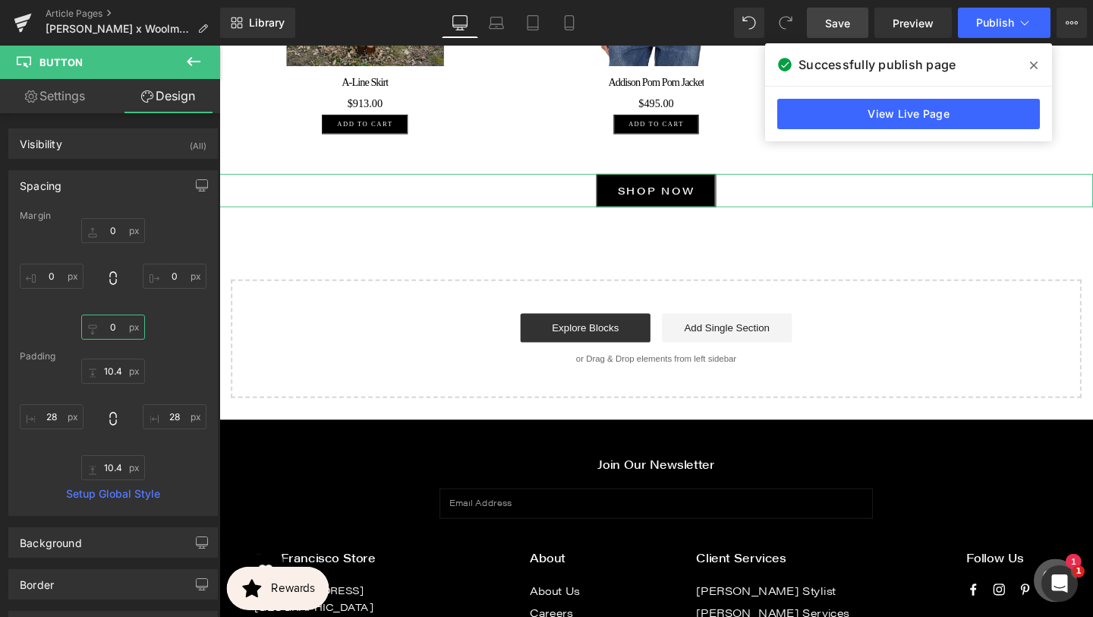
click at [115, 327] on input "0" at bounding box center [113, 326] width 64 height 25
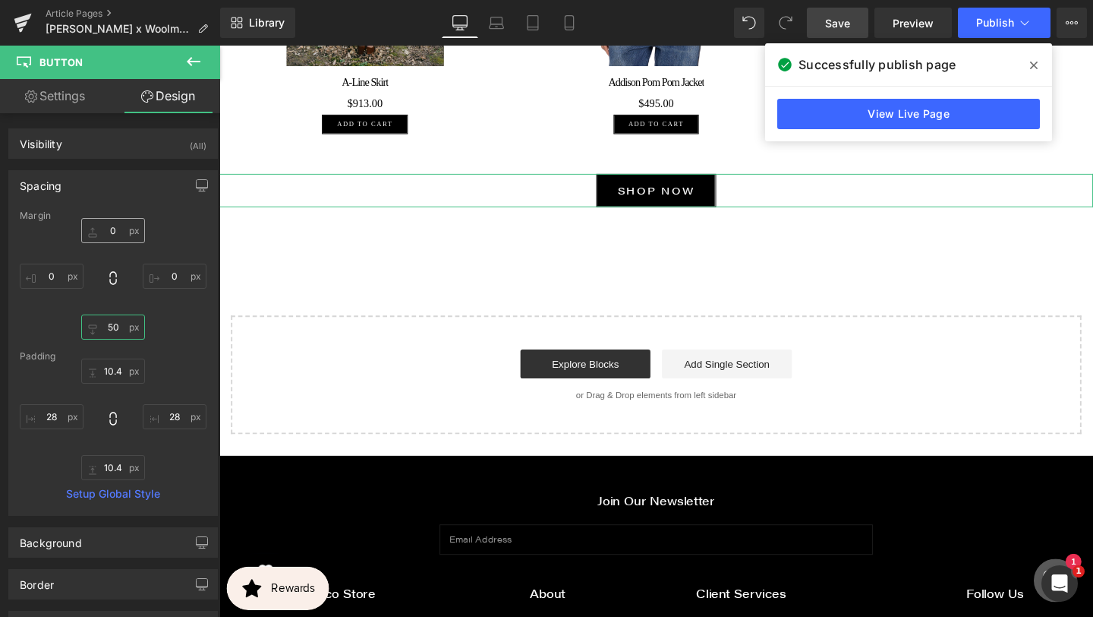
type input "50"
click at [115, 235] on input "0" at bounding box center [113, 230] width 64 height 25
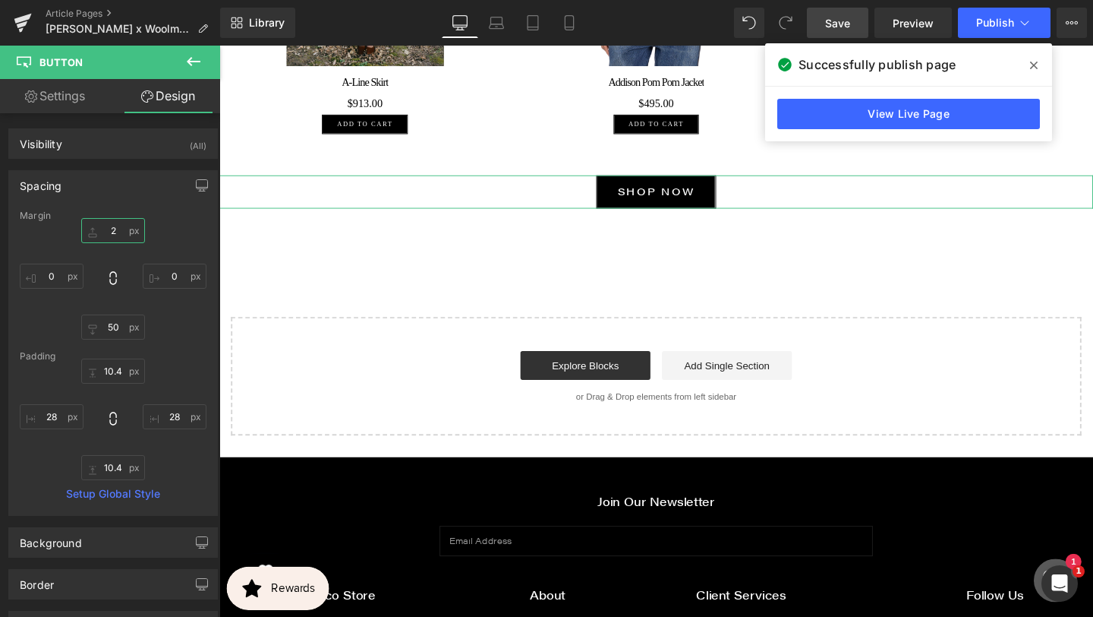
type input "20"
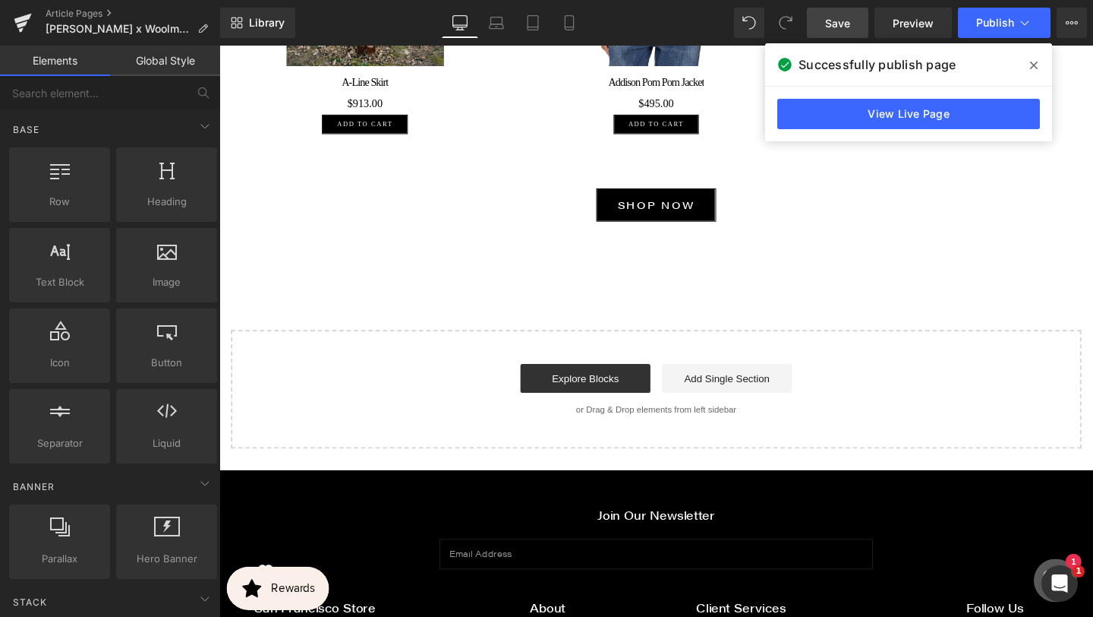
click at [852, 30] on link "Save" at bounding box center [837, 23] width 61 height 30
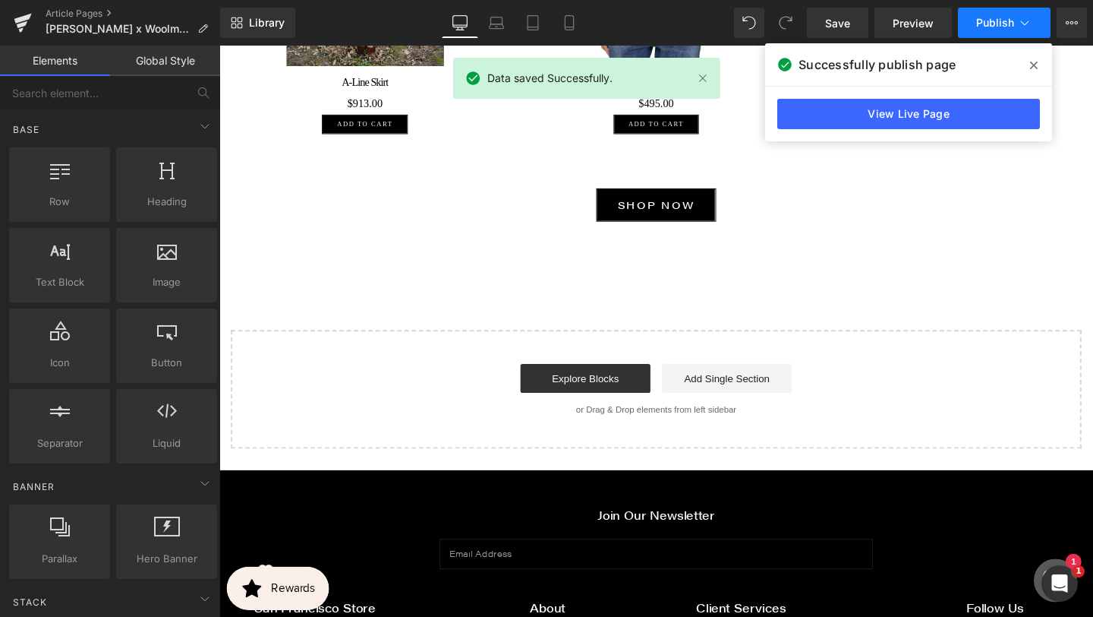
click at [1014, 28] on button "Publish" at bounding box center [1004, 23] width 93 height 30
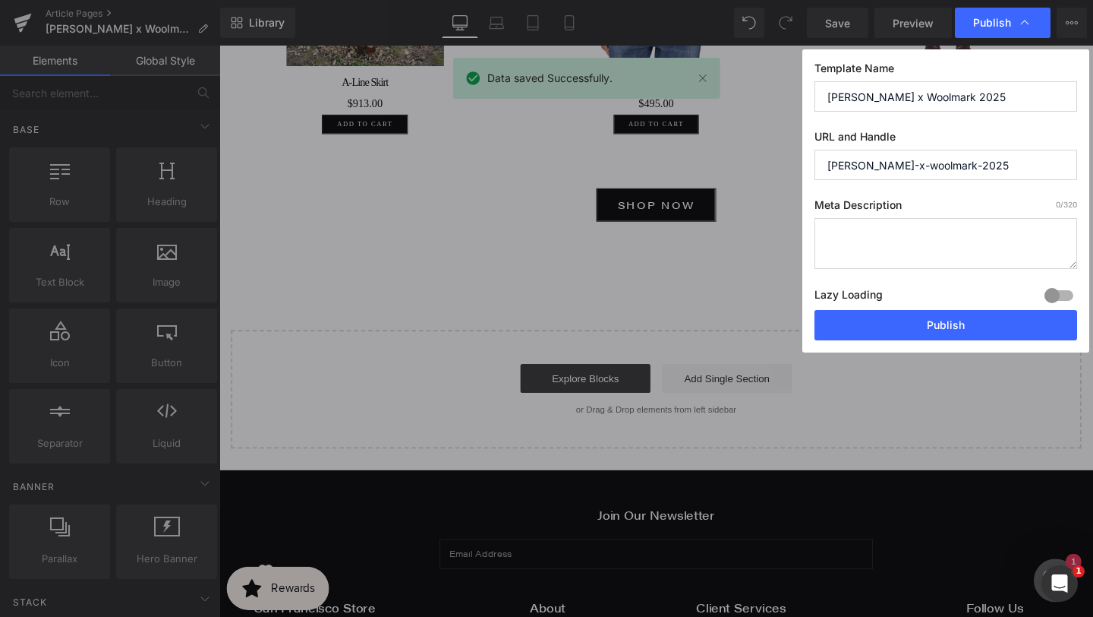
click at [919, 309] on div "Lazy Loading Build Upgrade plan to unlock" at bounding box center [946, 297] width 263 height 25
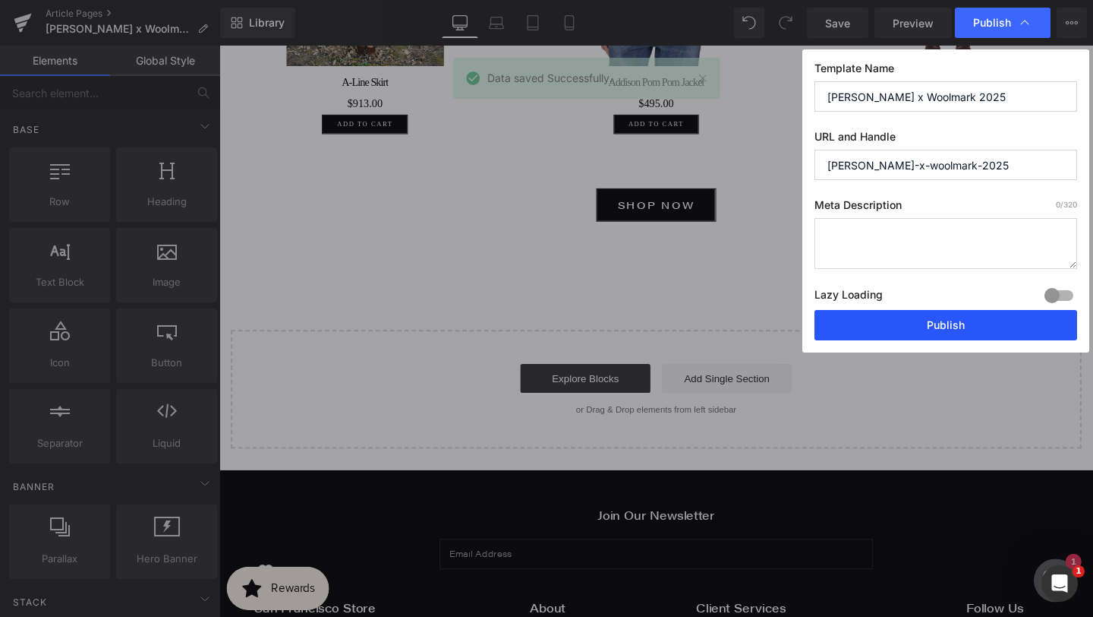
click at [916, 322] on button "Publish" at bounding box center [946, 325] width 263 height 30
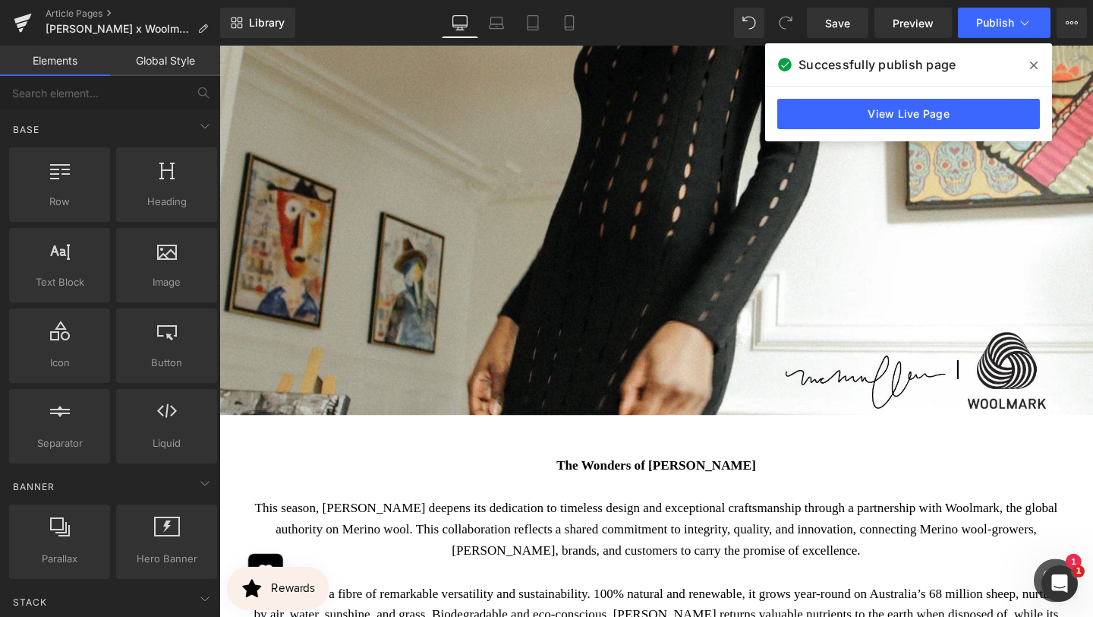
scroll to position [468, 0]
